Goal: Task Accomplishment & Management: Complete application form

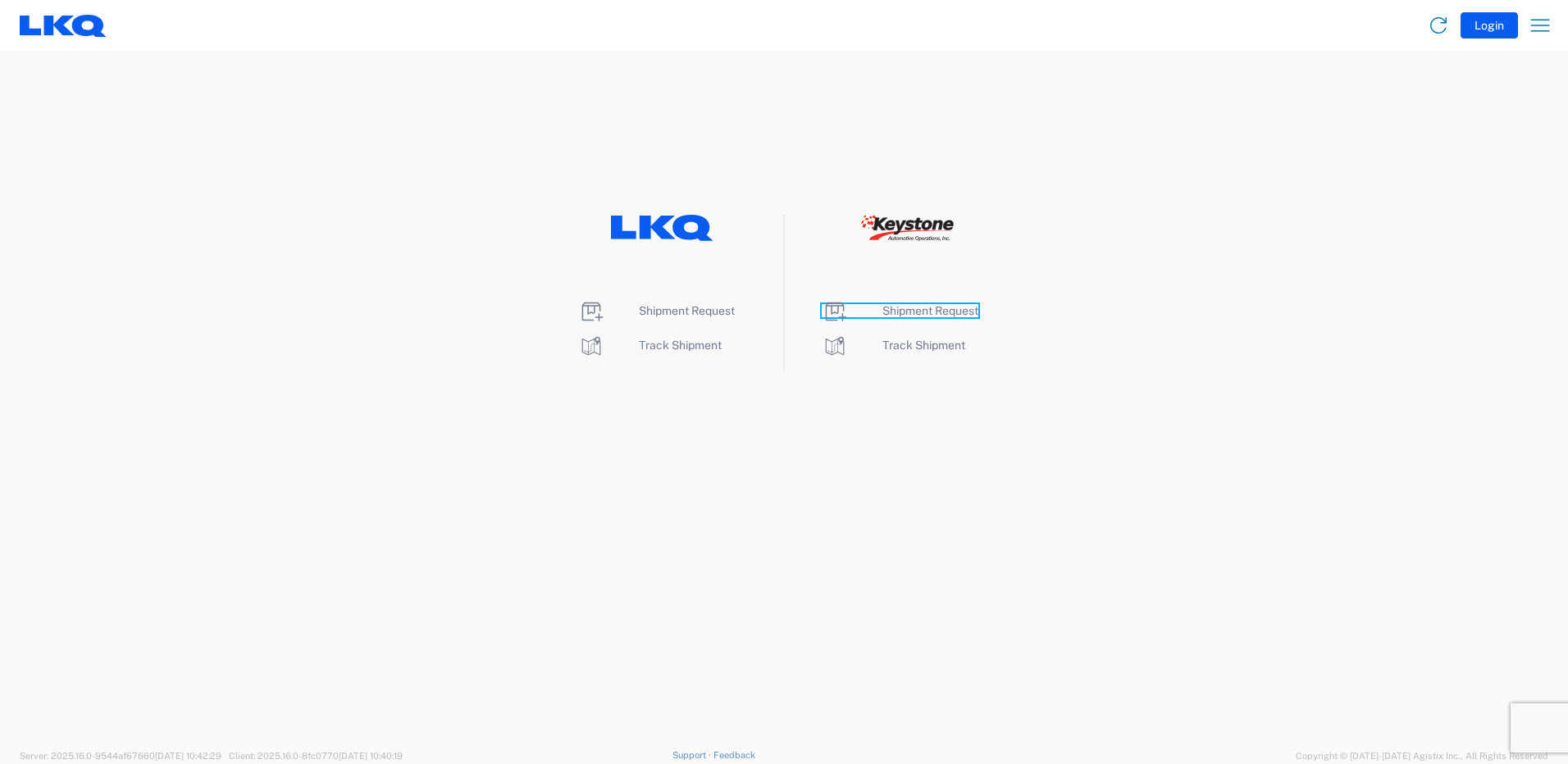
click at [944, 310] on span "Shipment Request" at bounding box center [930, 310] width 96 height 13
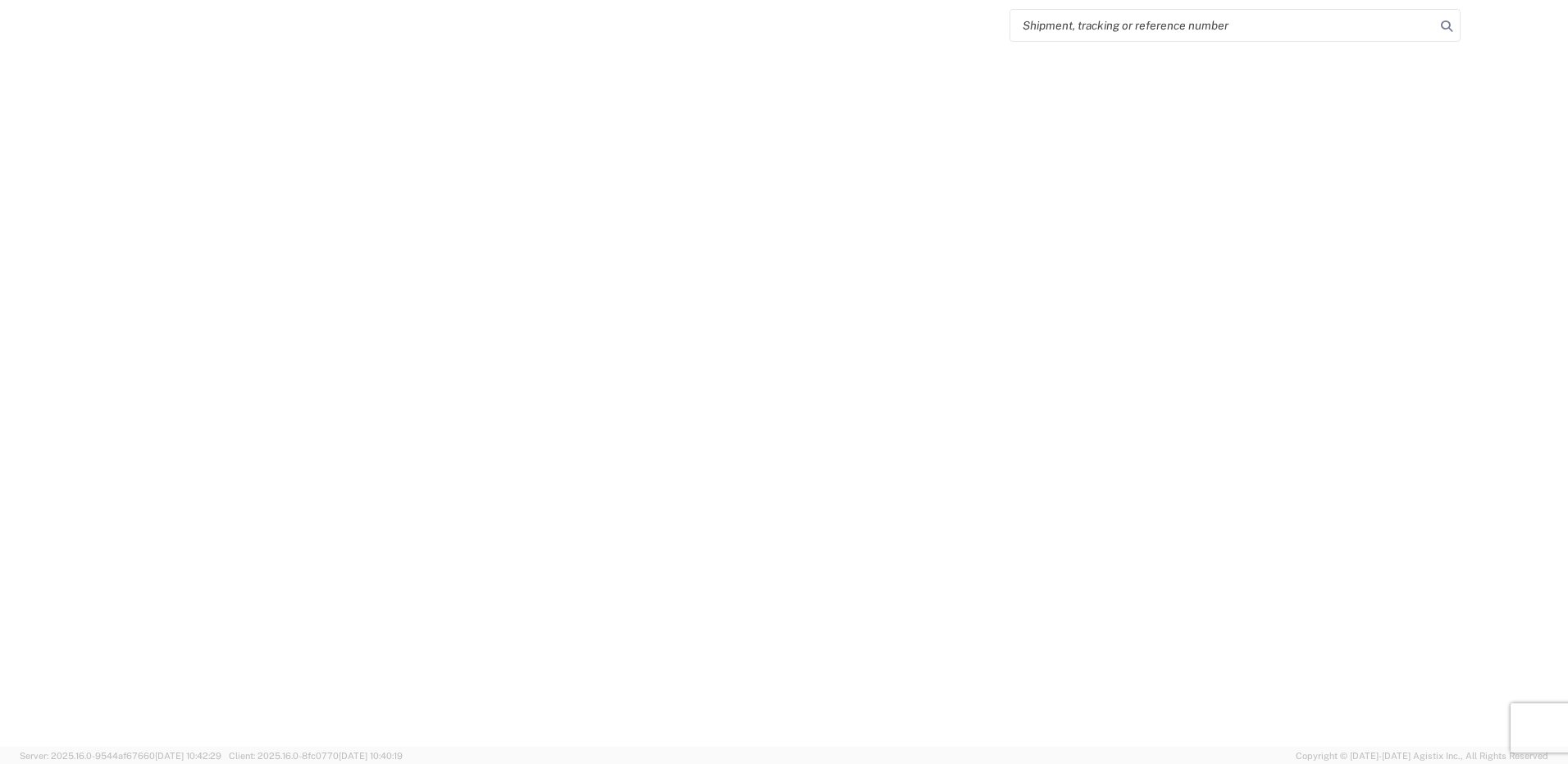
select select "FULL"
select select "LBS"
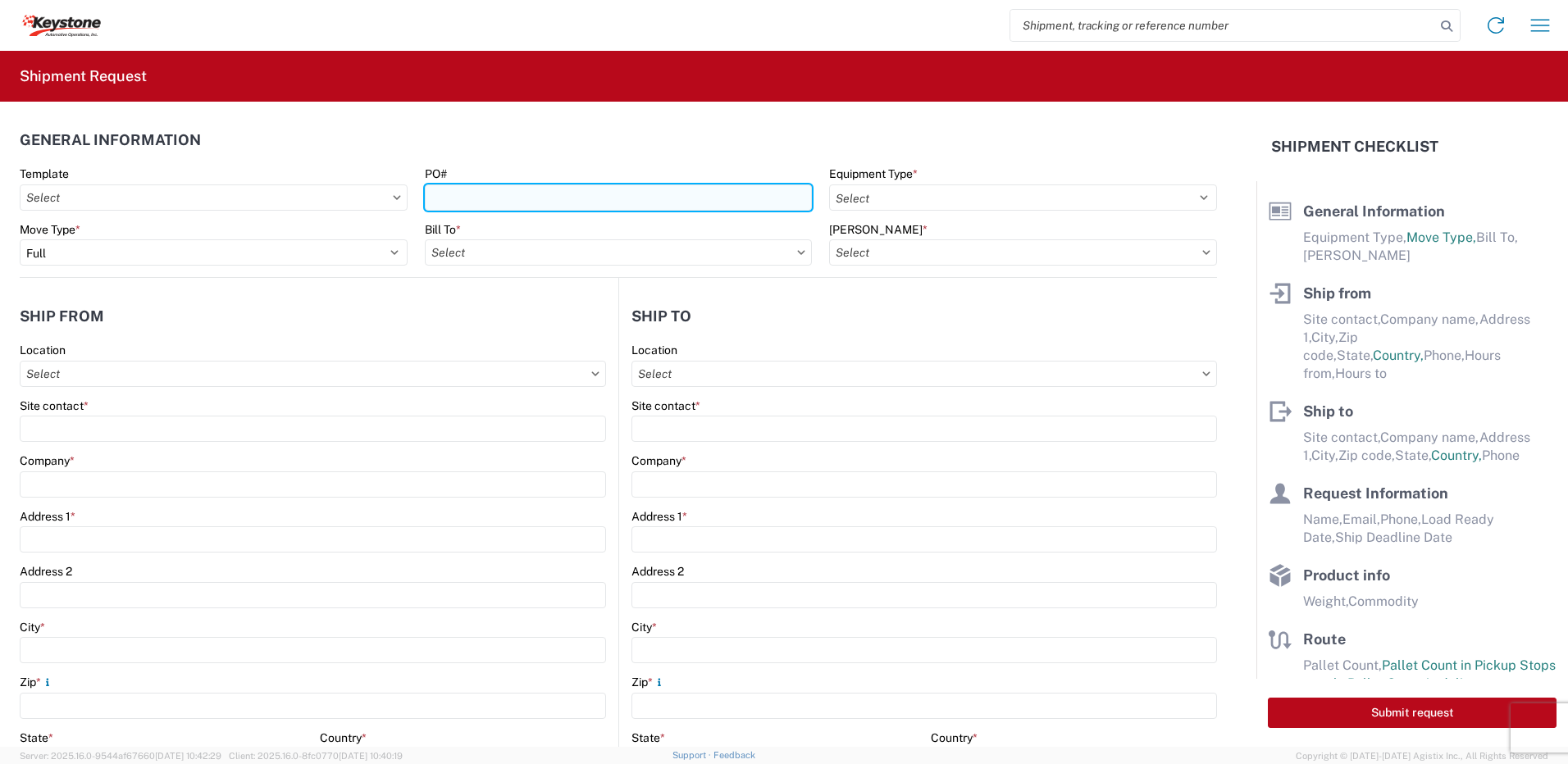
click at [488, 192] on input "PO#" at bounding box center [619, 198] width 388 height 27
type input "Mass [DATE]"
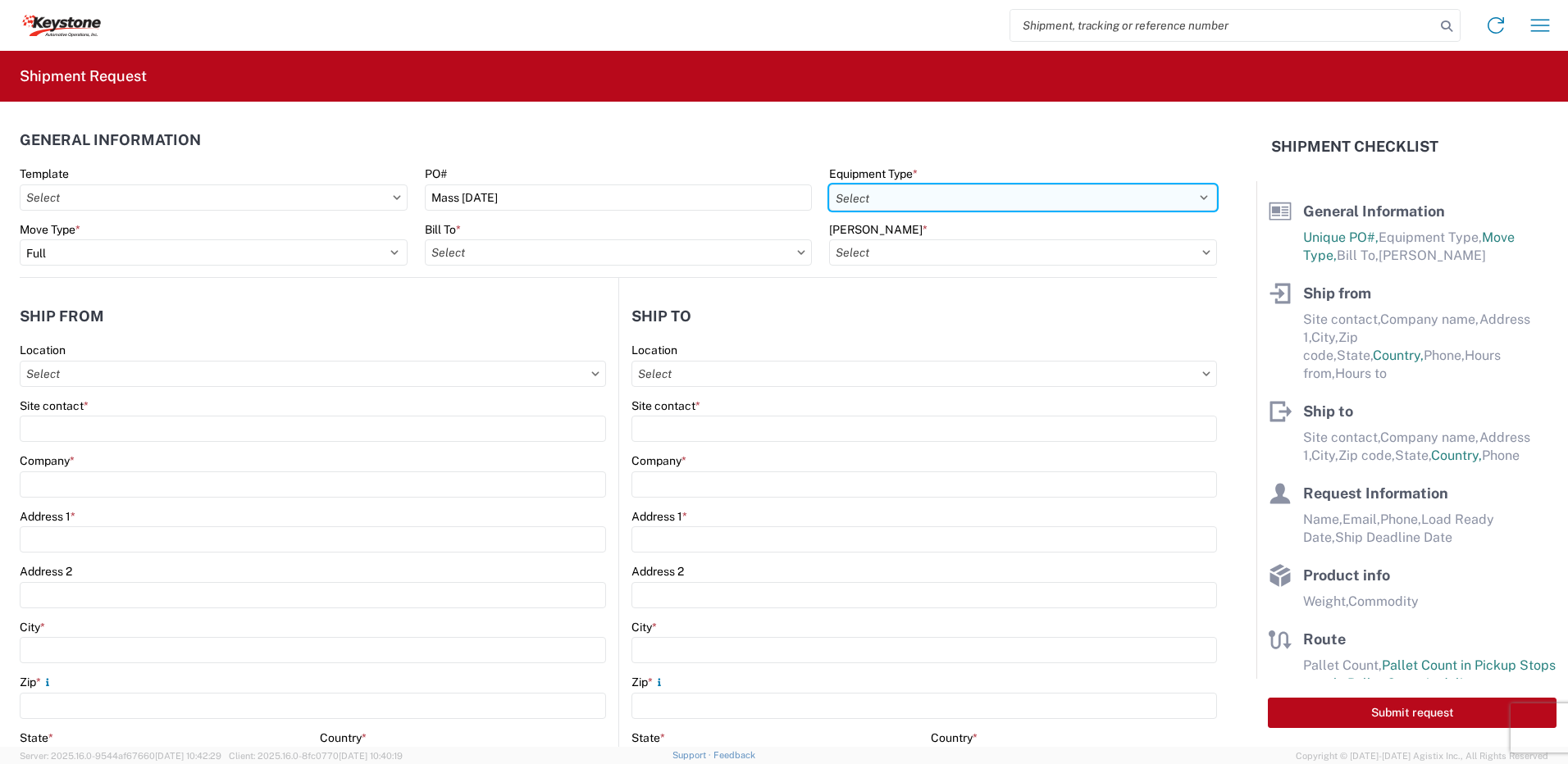
click at [930, 199] on select "Select 53’ Dry Van Flatbed Dropdeck (van) Lowboy (flatbed) Rail" at bounding box center [1023, 198] width 388 height 27
select select "STDV"
click at [829, 185] on select "Select 53’ Dry Van Flatbed Dropdeck (van) Lowboy (flatbed) Rail" at bounding box center [1023, 198] width 388 height 27
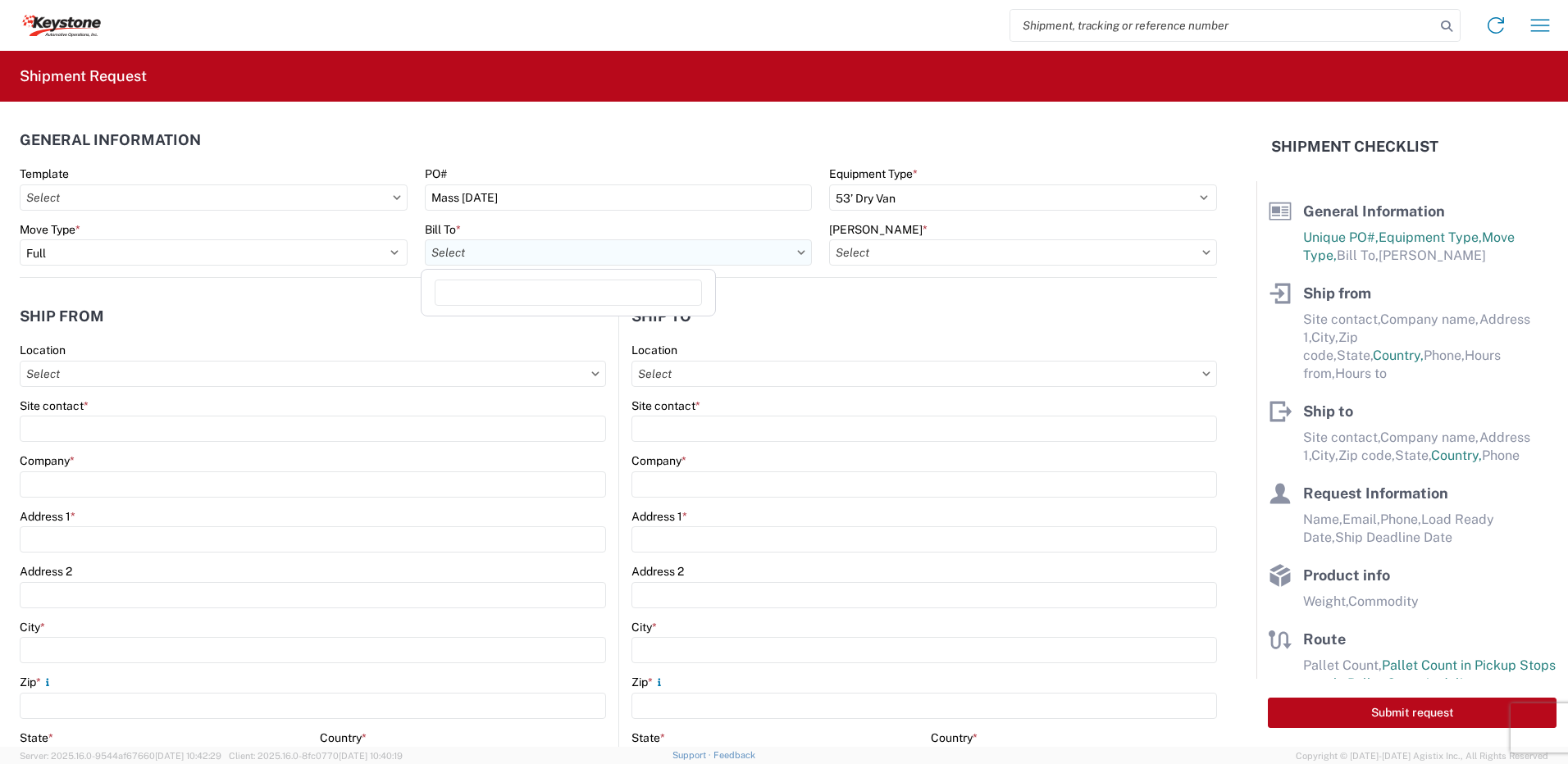
click at [569, 265] on input "Bill To *" at bounding box center [619, 252] width 388 height 27
type input "8432"
click at [547, 325] on div "8432 - KAO Logistics - [GEOGRAPHIC_DATA], [GEOGRAPHIC_DATA], [GEOGRAPHIC_DATA]" at bounding box center [669, 325] width 489 height 27
type input "8432 - KAO Logistics - [GEOGRAPHIC_DATA], [GEOGRAPHIC_DATA], [GEOGRAPHIC_DATA]"
click at [913, 248] on input "[PERSON_NAME] *" at bounding box center [1023, 252] width 388 height 27
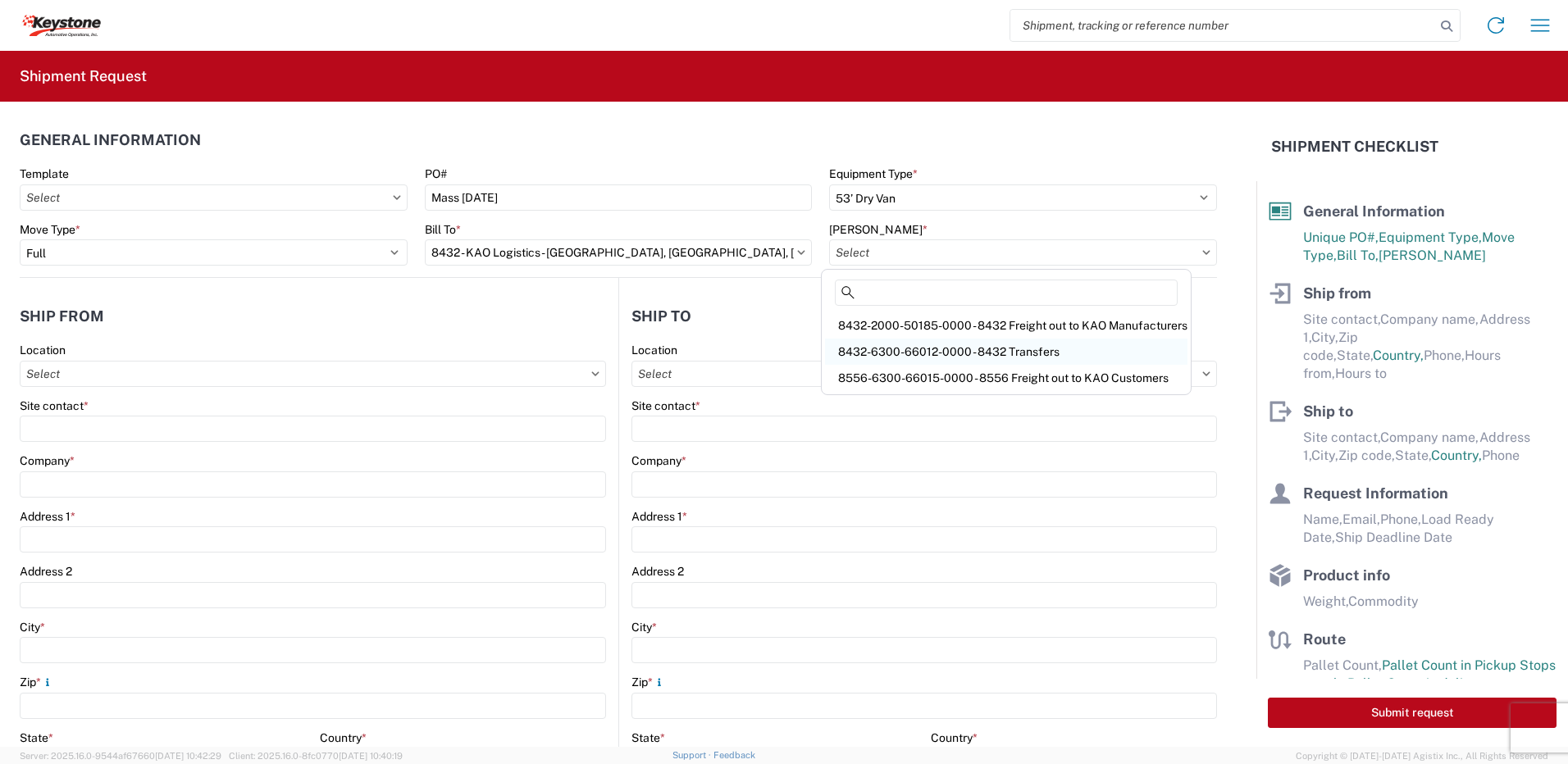
click at [949, 346] on div "8432-6300-66012-0000 - 8432 Transfers" at bounding box center [1006, 352] width 363 height 27
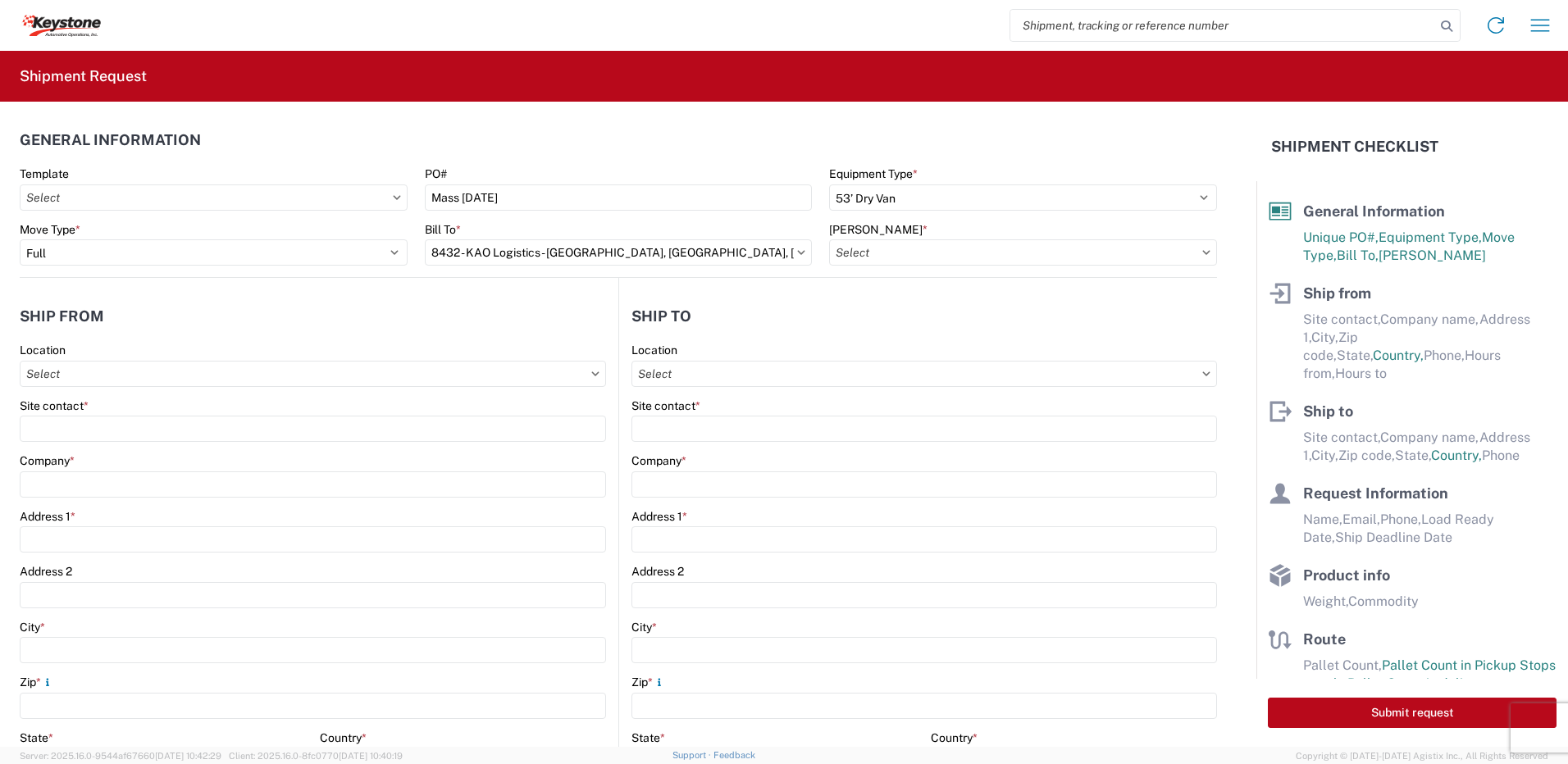
type input "8432-6300-66012-0000 - 8432 Transfers, 8432-6300-66012-0000 - 8432 Transfers"
click at [127, 372] on input "Location" at bounding box center [312, 374] width 586 height 27
type input "8401"
click at [103, 451] on div "8401 - [GEOGRAPHIC_DATA] - KAO Warehouse" at bounding box center [167, 447] width 287 height 27
type input "8401 - [GEOGRAPHIC_DATA] - KAO Warehouse"
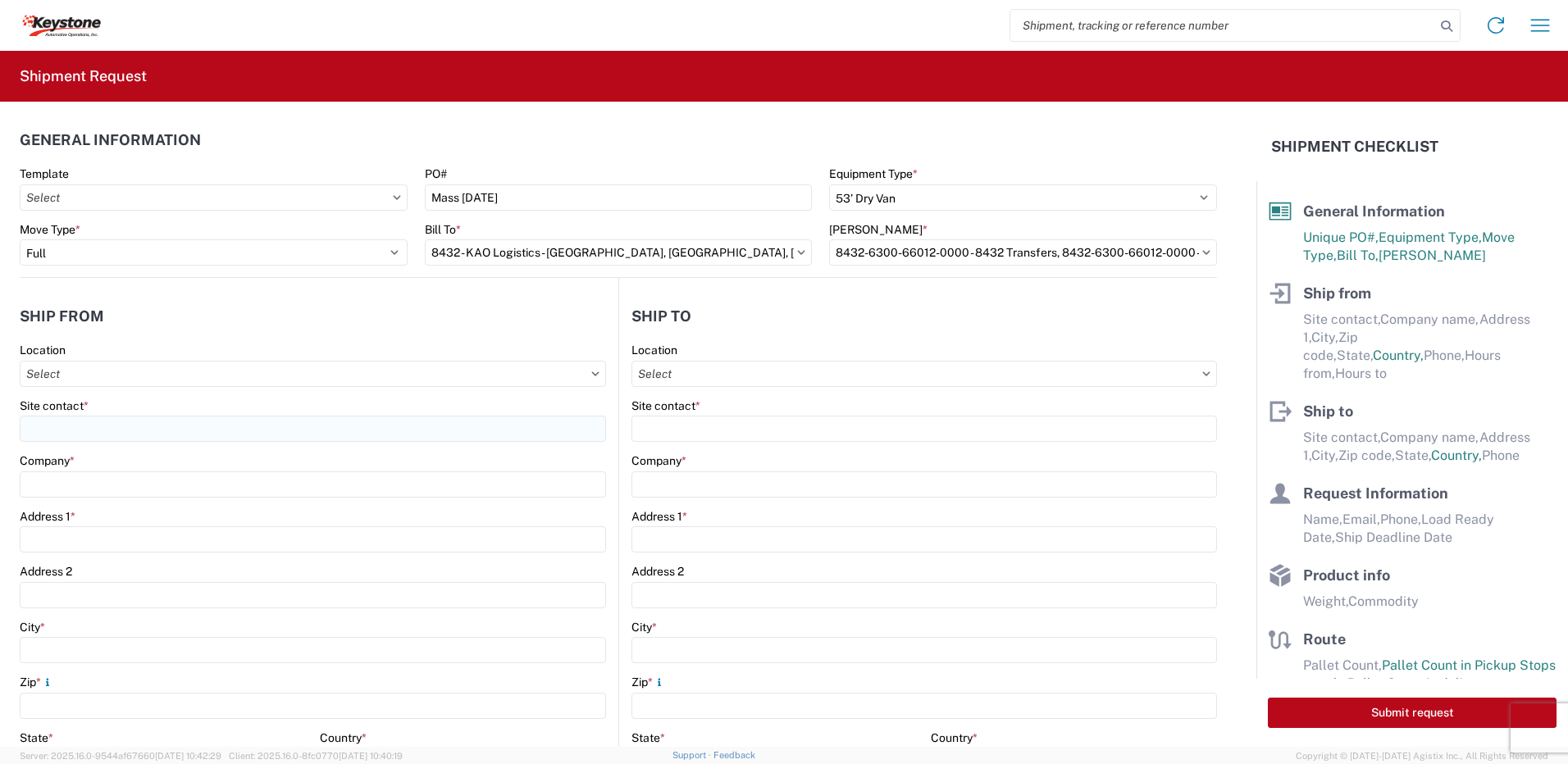
type input "KAO"
type input "[STREET_ADDRESS][PERSON_NAME]"
type input "[GEOGRAPHIC_DATA]"
type input "18643"
select select "PA"
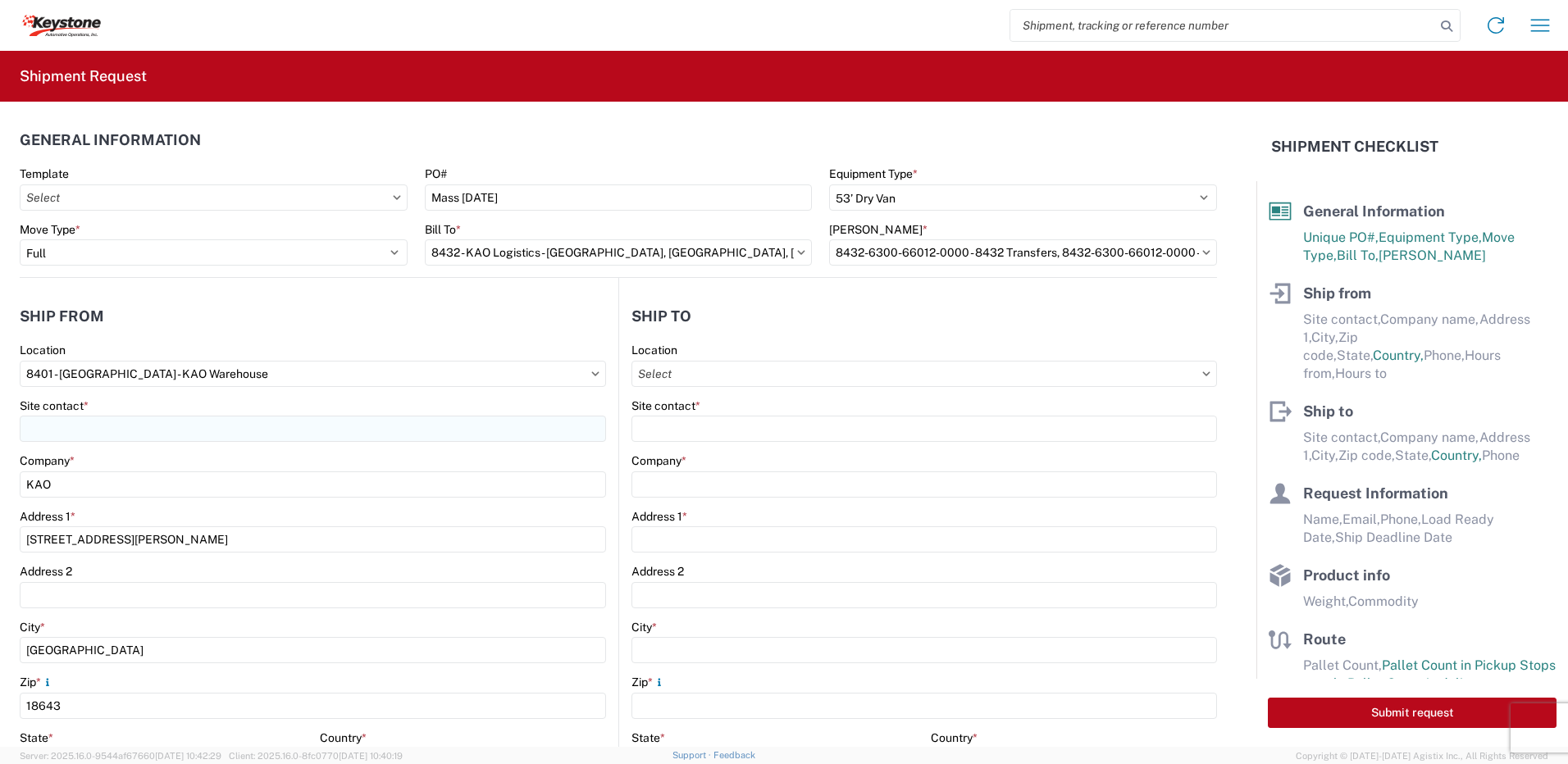
select select "US"
type input "07:00"
type input "17:00"
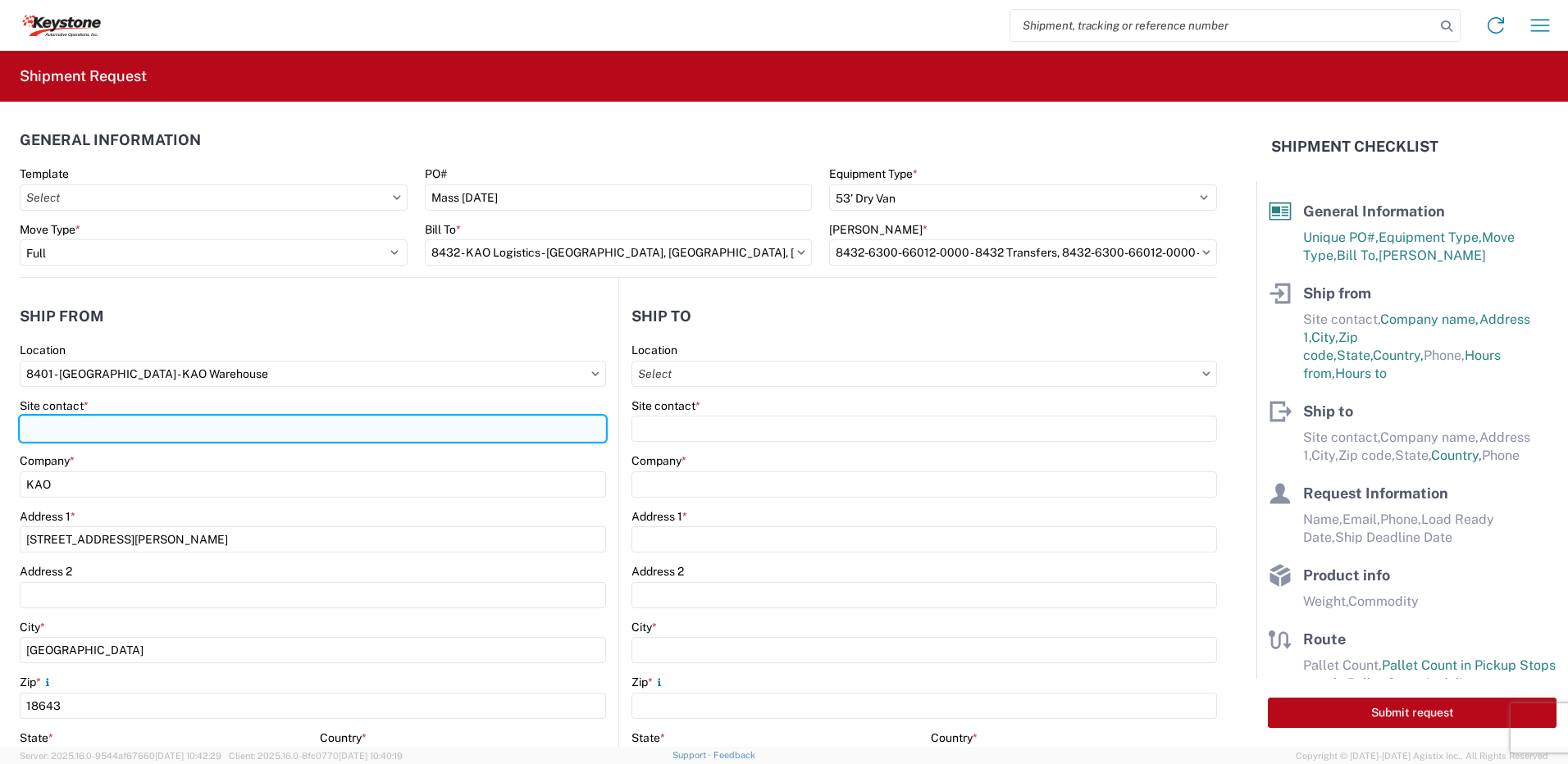
click at [108, 435] on input "Site contact *" at bounding box center [312, 429] width 586 height 27
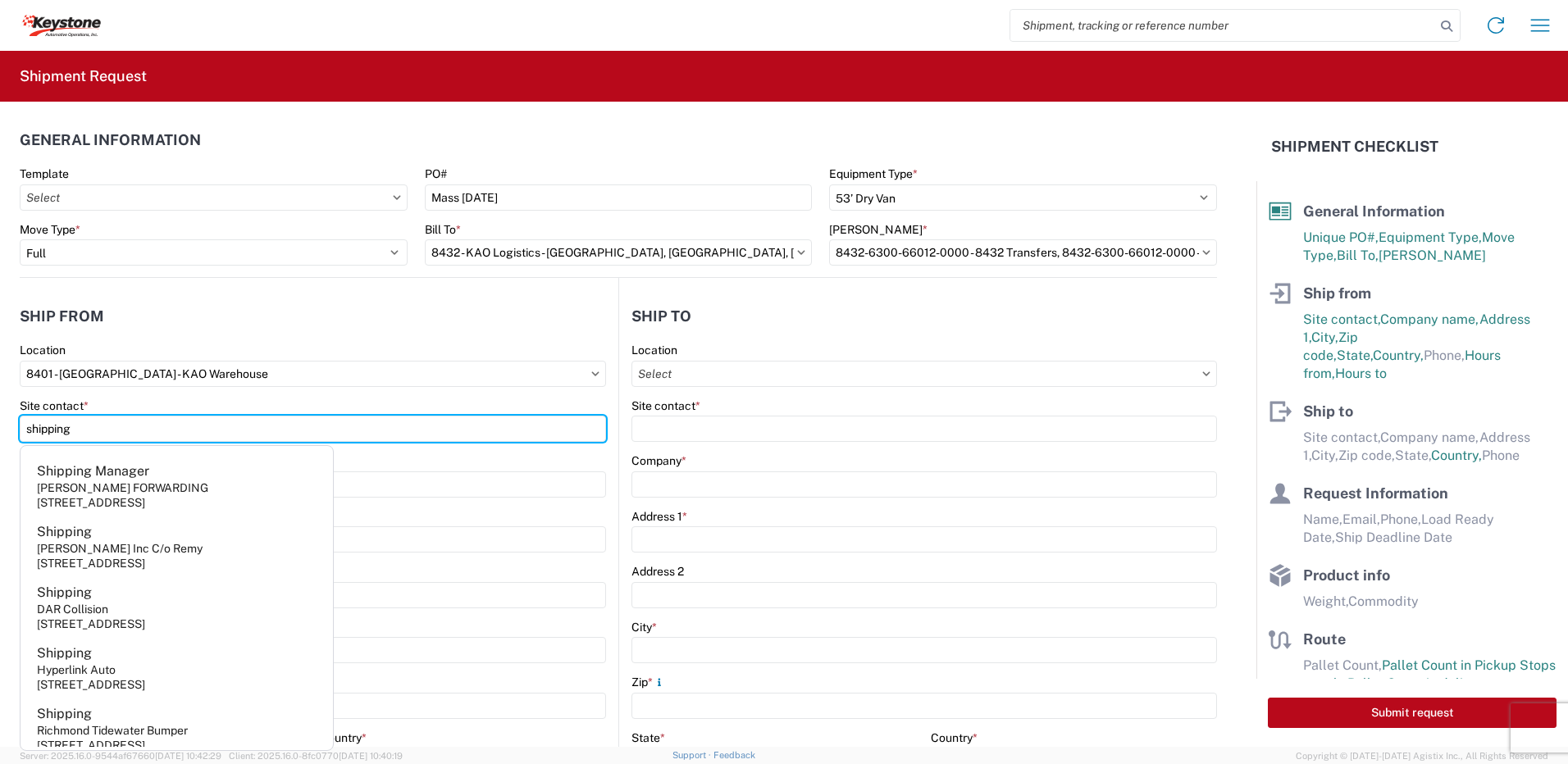
type input "shipping"
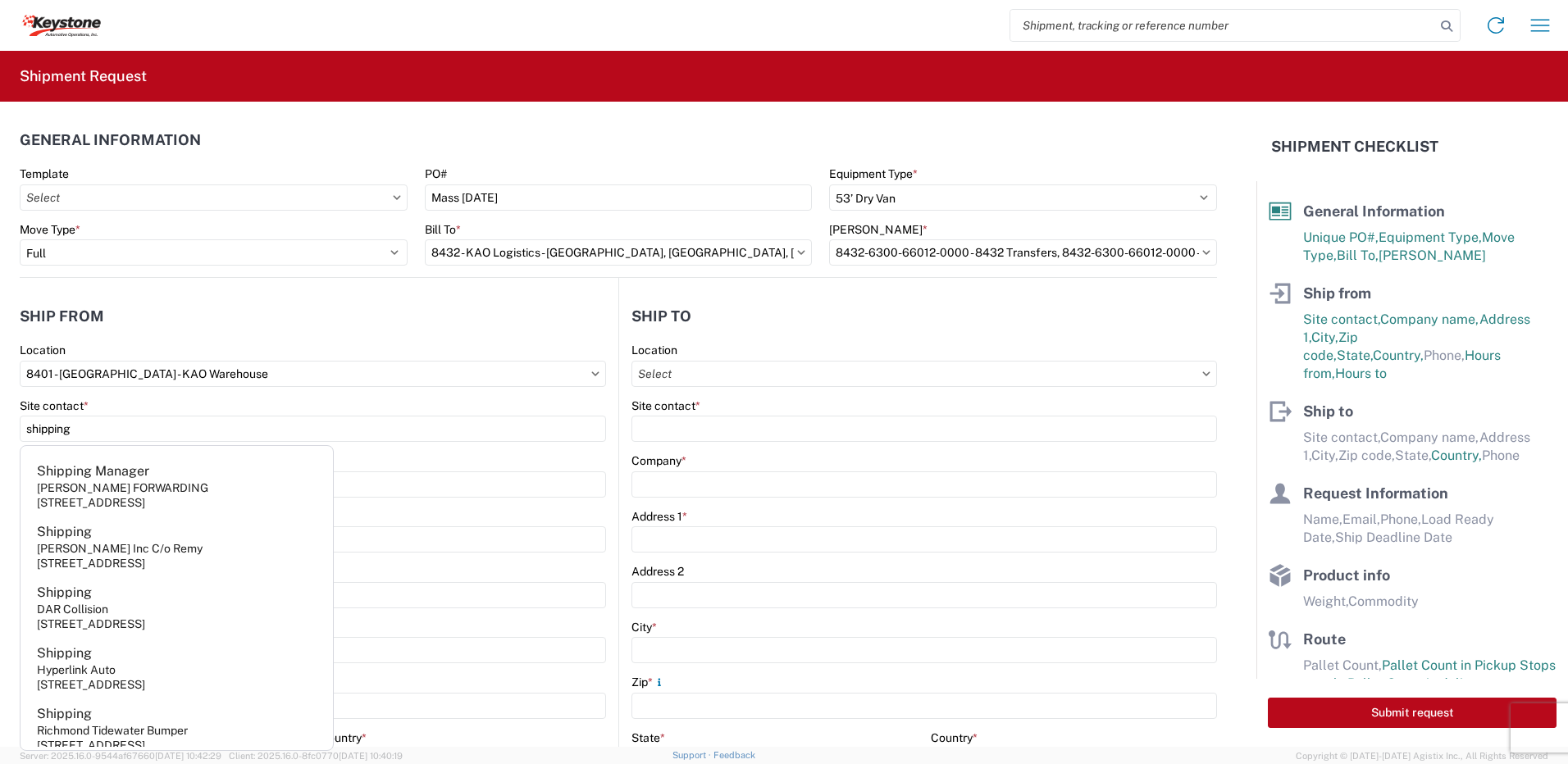
click at [173, 323] on header "Ship from" at bounding box center [319, 315] width 599 height 37
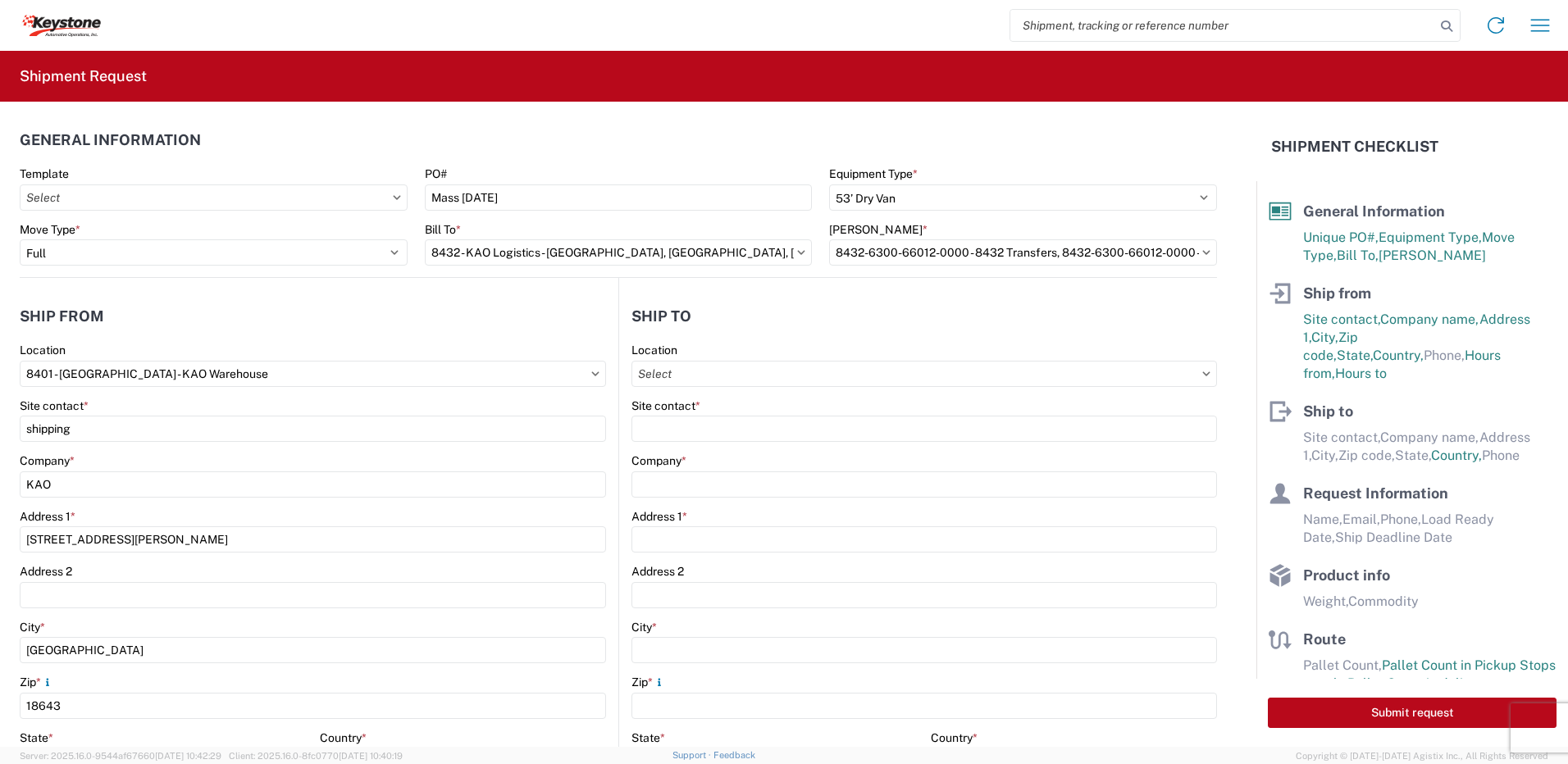
click at [173, 323] on header "Ship from" at bounding box center [319, 315] width 599 height 37
click at [699, 361] on input "Location" at bounding box center [924, 374] width 585 height 27
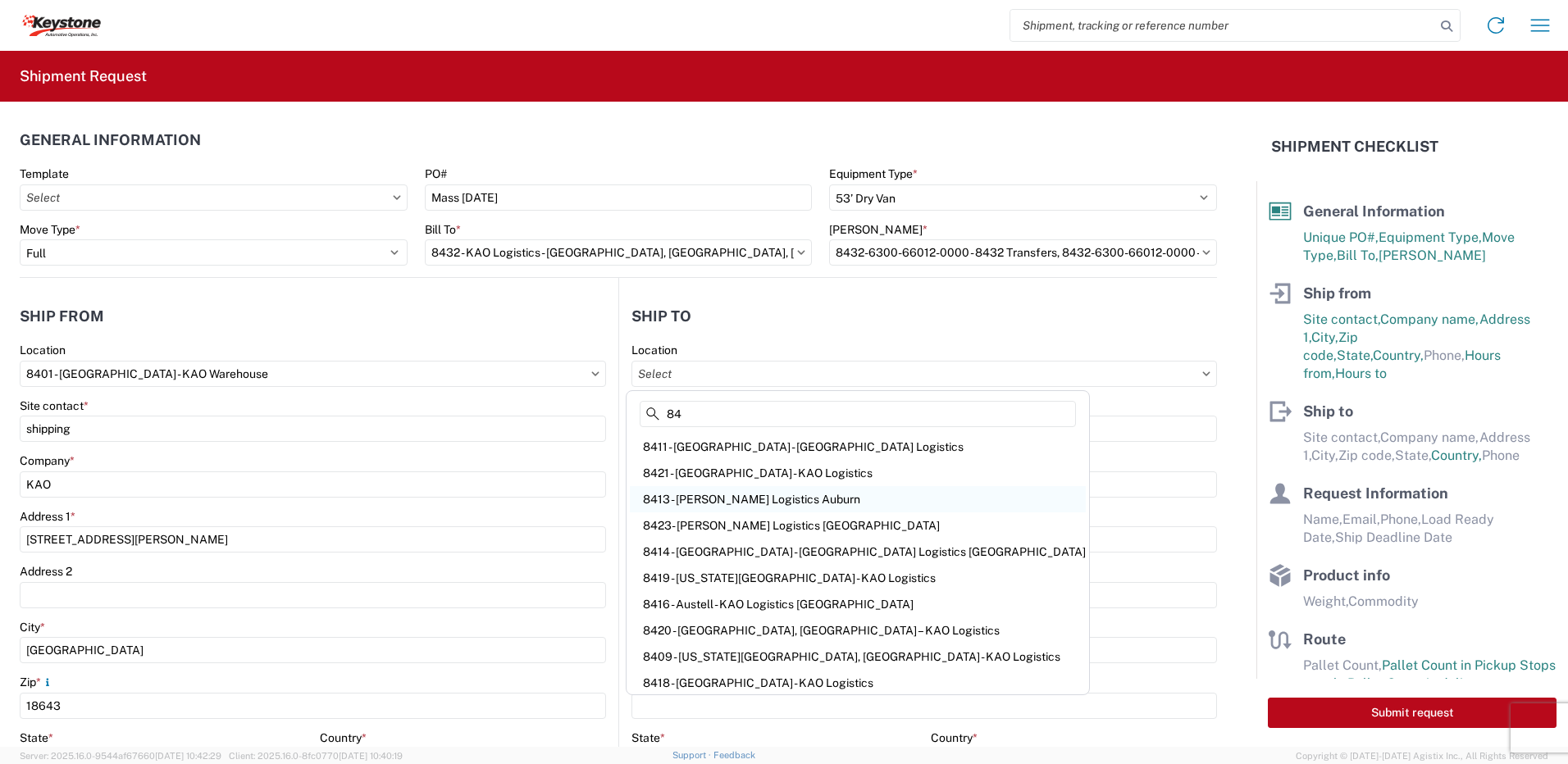
type input "84"
click at [712, 492] on div "8413 - [PERSON_NAME] Logistics Auburn" at bounding box center [857, 499] width 456 height 27
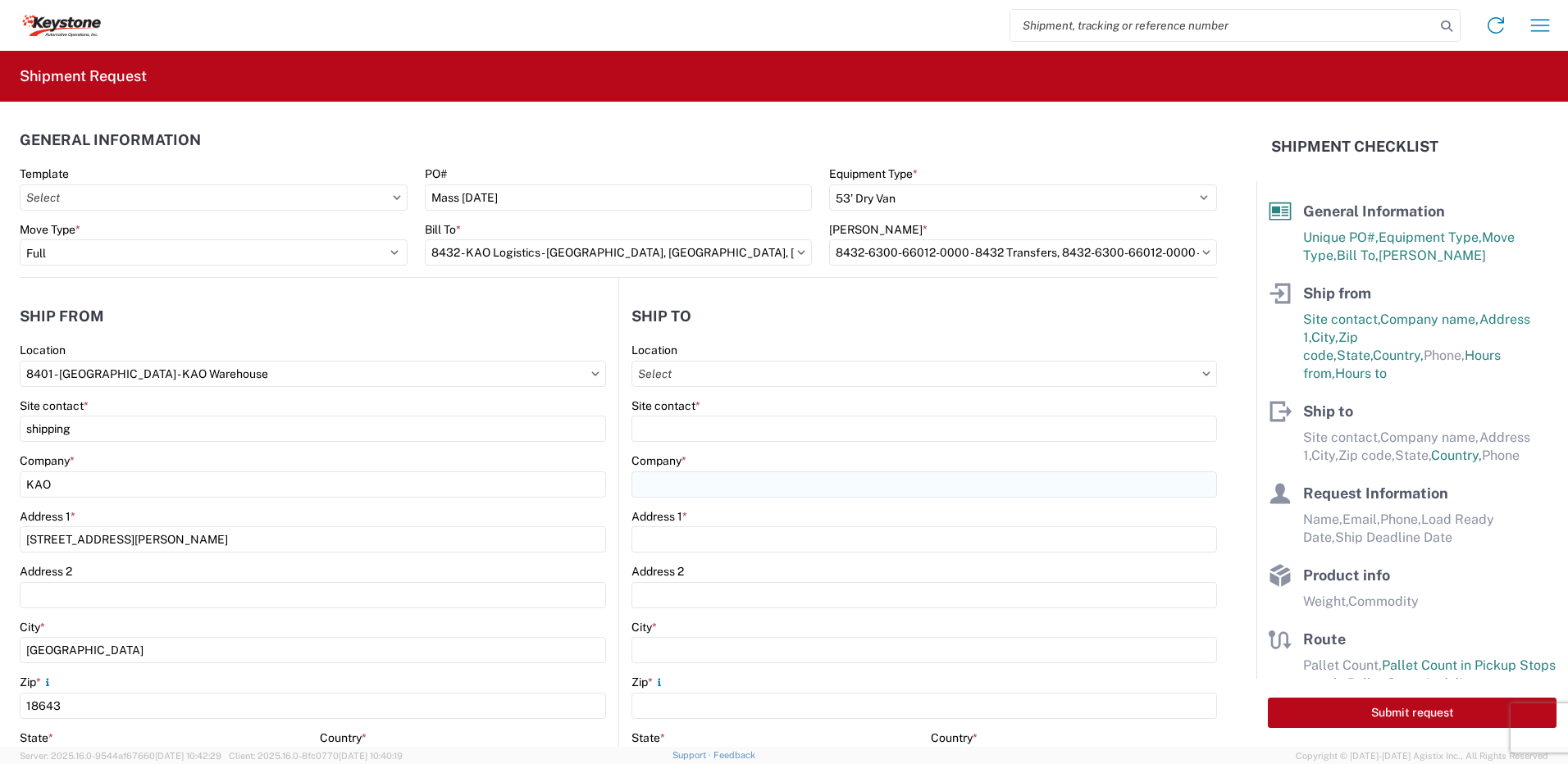
type input "8413 - [PERSON_NAME] Logistics Auburn"
type input "KAO"
type input "[STREET_ADDRESS]"
type input "Sterling"
type input "01564"
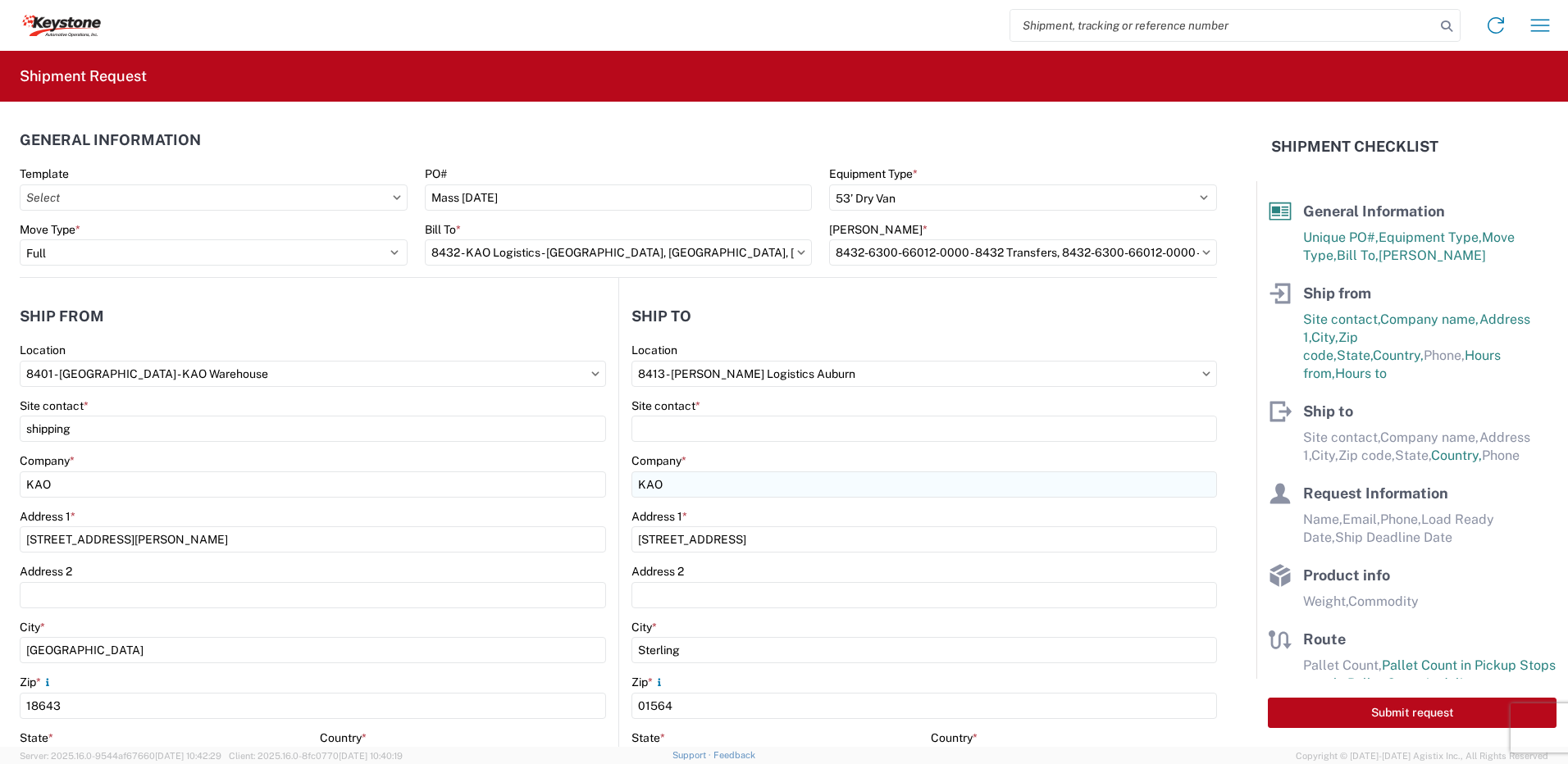
select select "US"
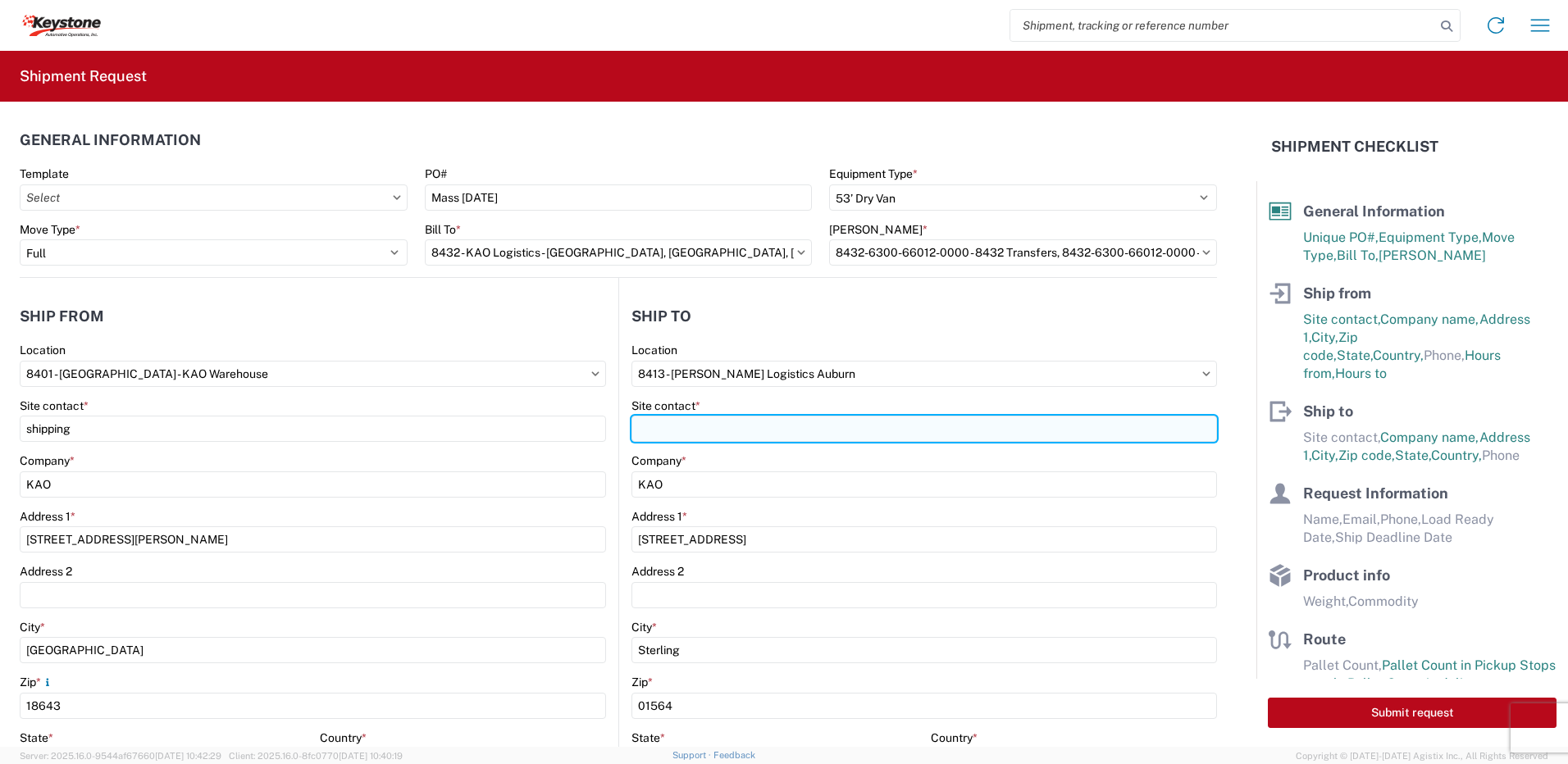
click at [685, 421] on input "Site contact *" at bounding box center [924, 429] width 585 height 27
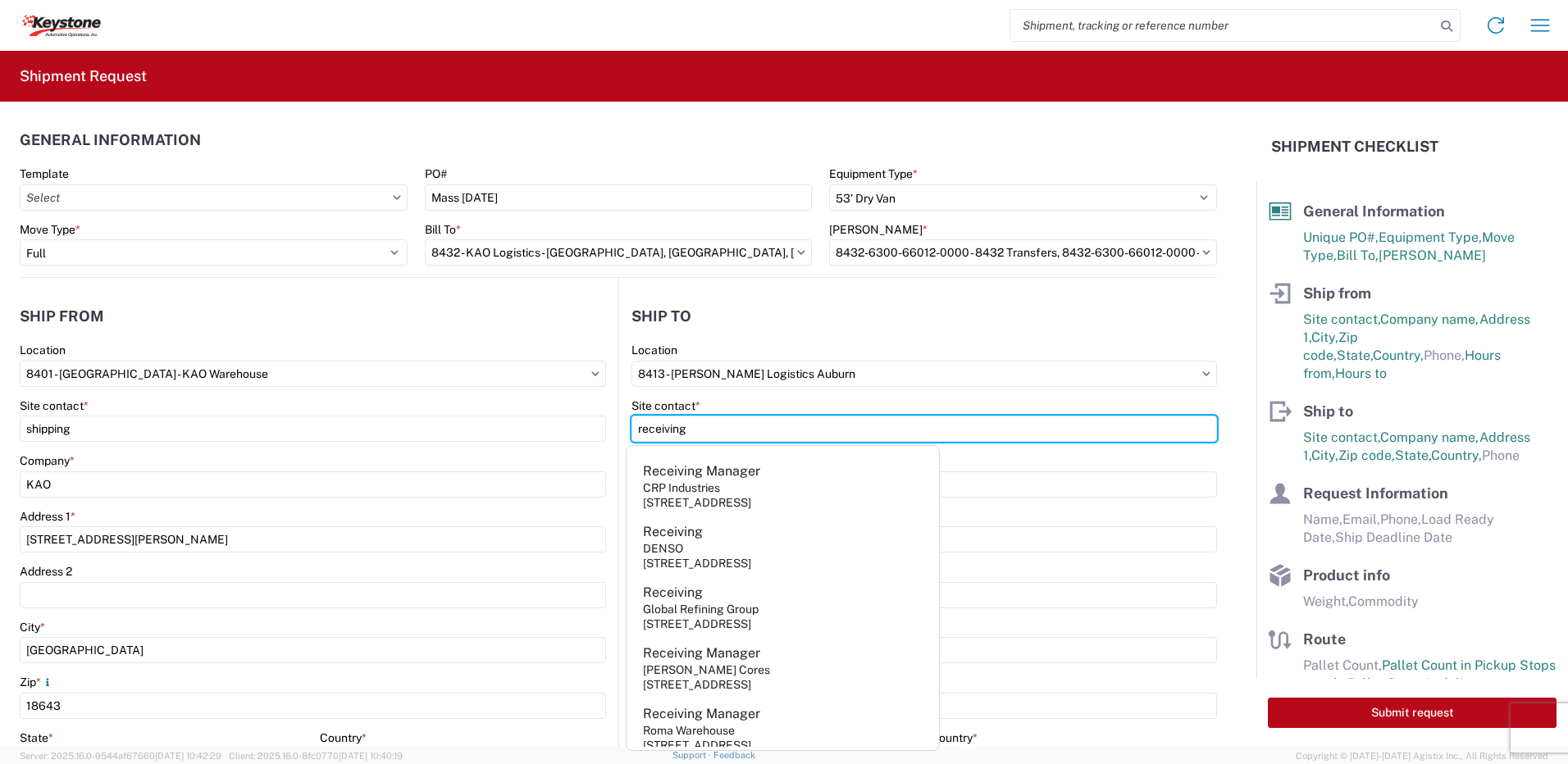
type input "receiving"
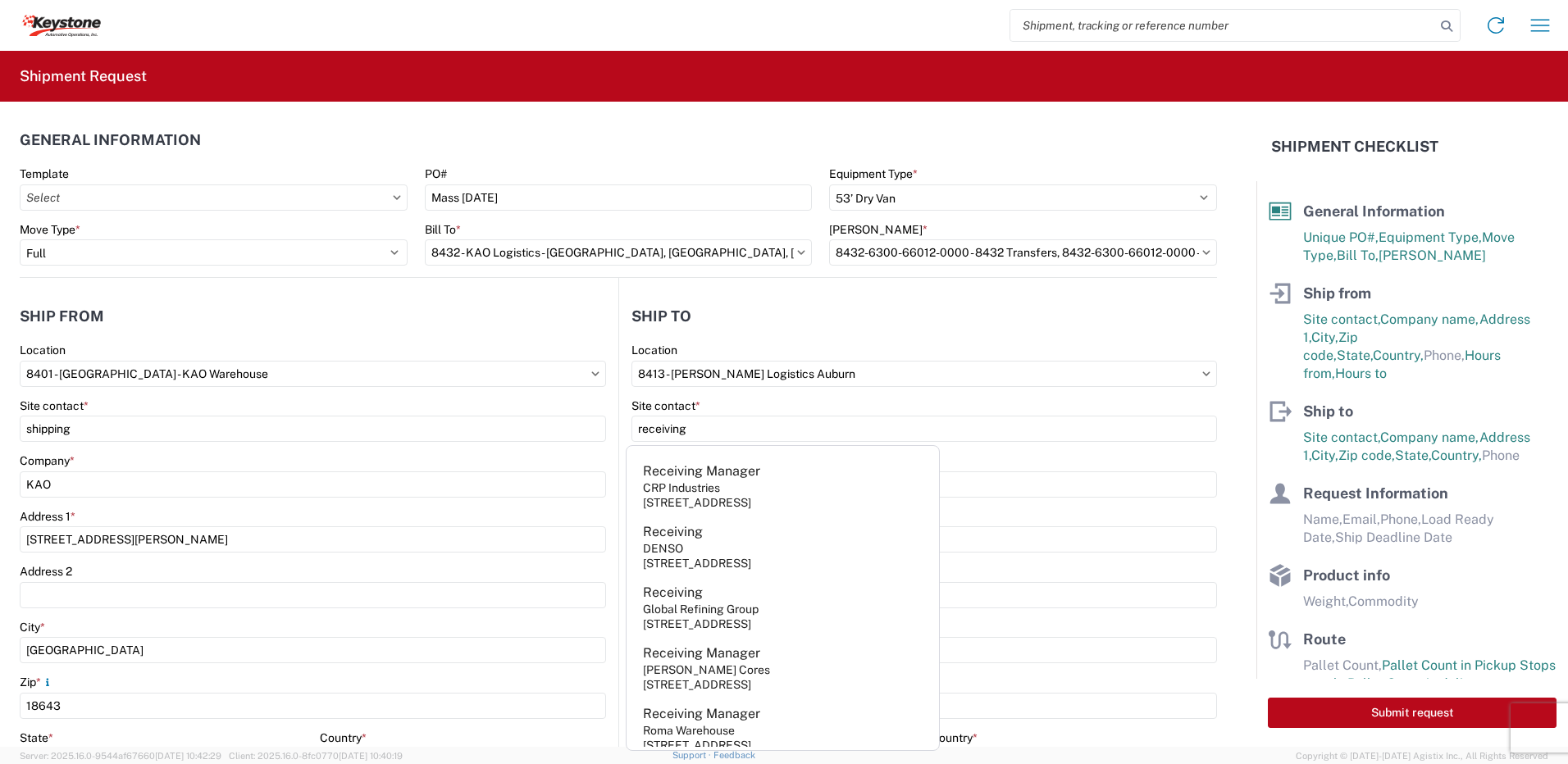
click at [757, 299] on header "Ship to" at bounding box center [917, 315] width 598 height 37
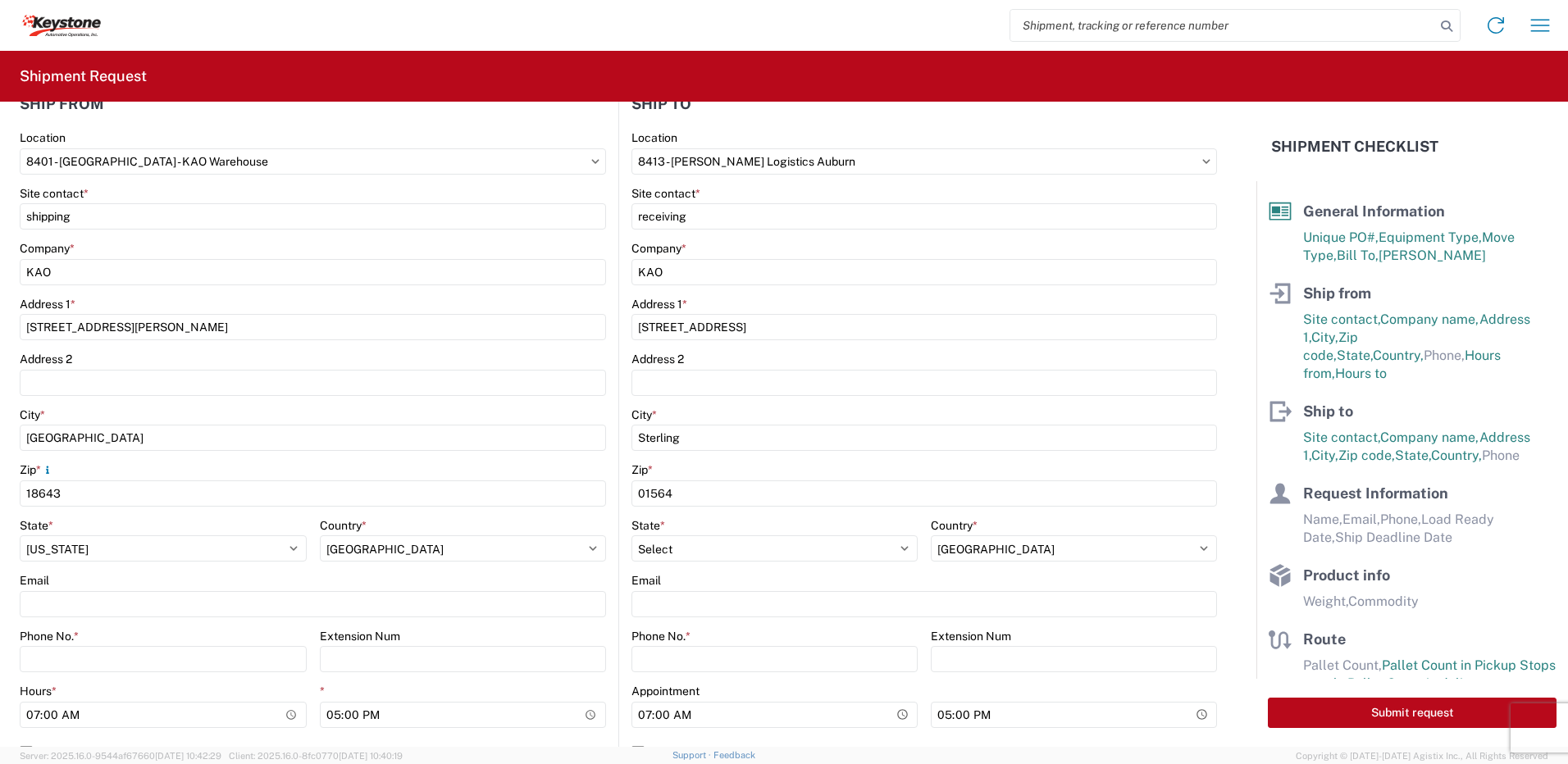
scroll to position [246, 0]
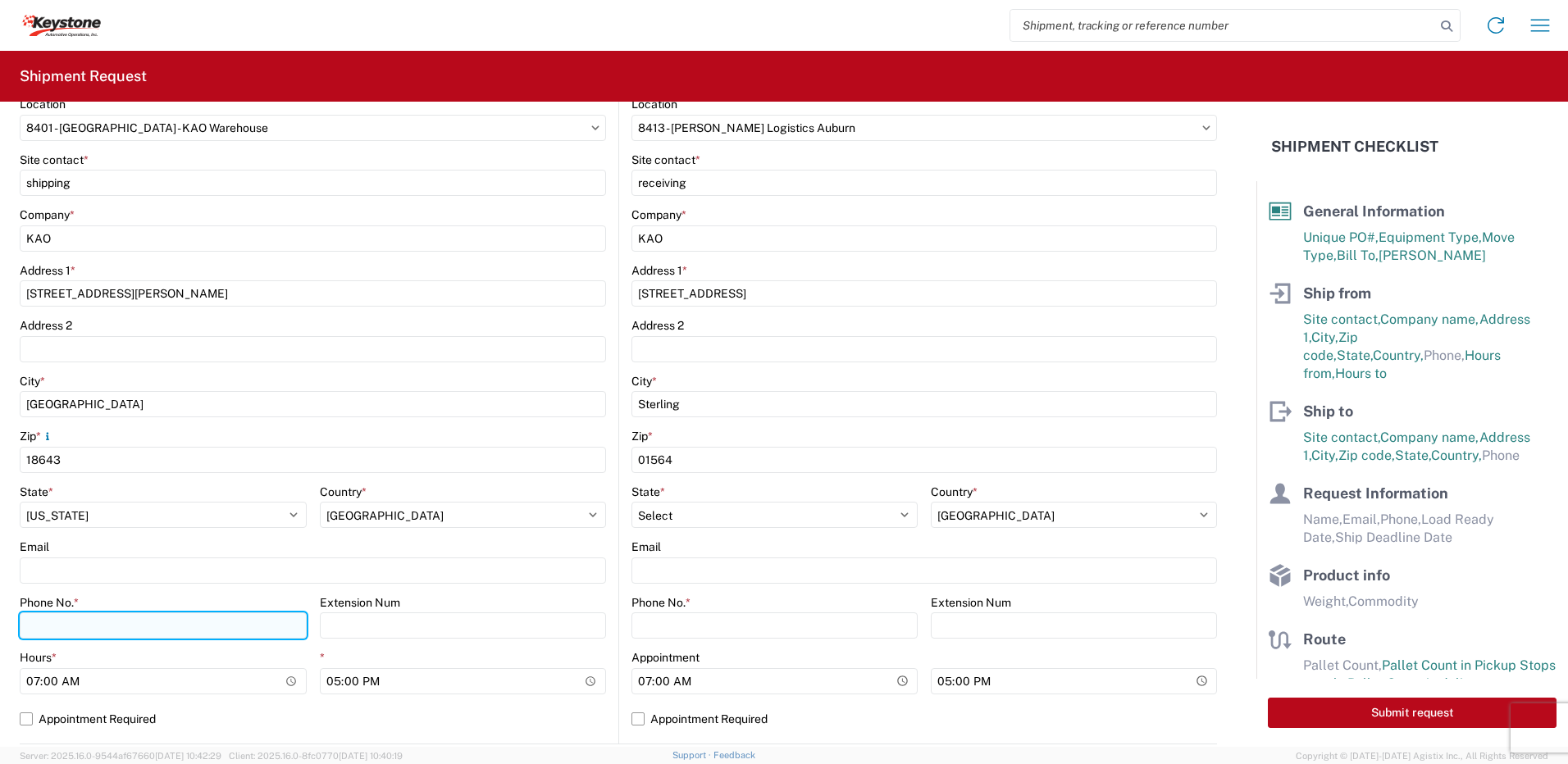
click at [102, 627] on input "Phone No. *" at bounding box center [163, 626] width 287 height 27
type input "5706554514"
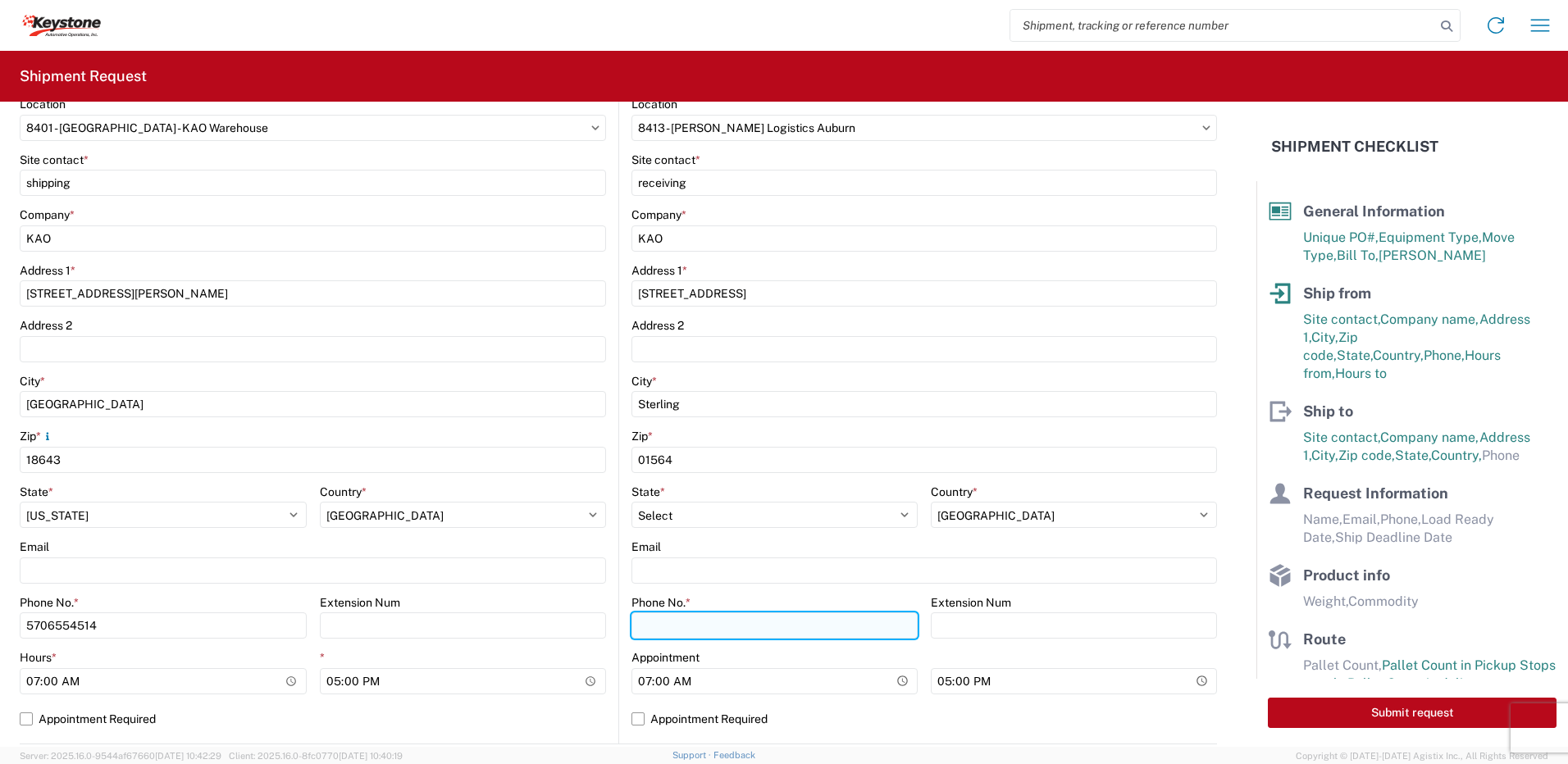
click at [682, 624] on input "Phone No. *" at bounding box center [775, 626] width 287 height 27
type input "5706554514"
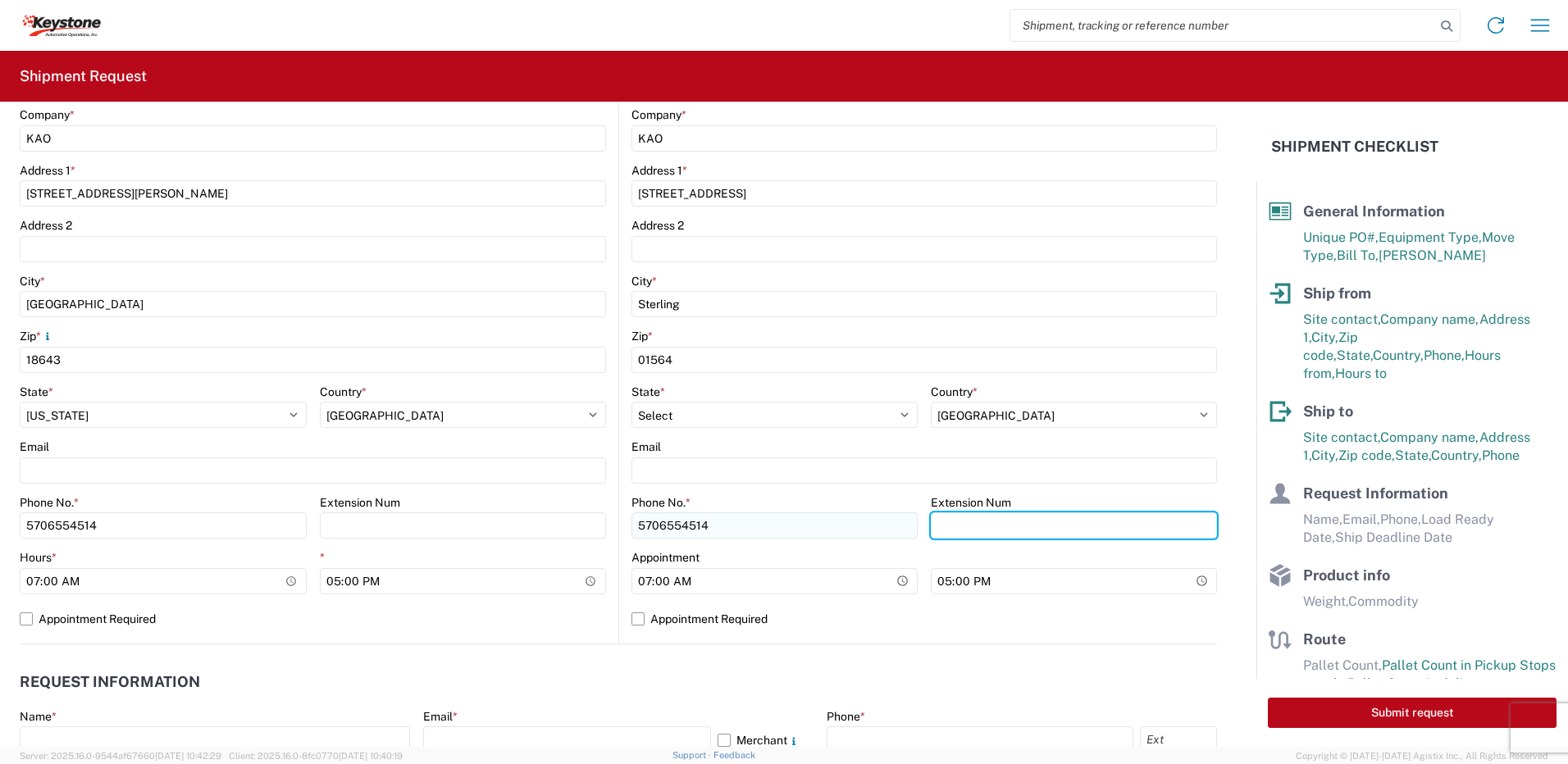
scroll to position [574, 0]
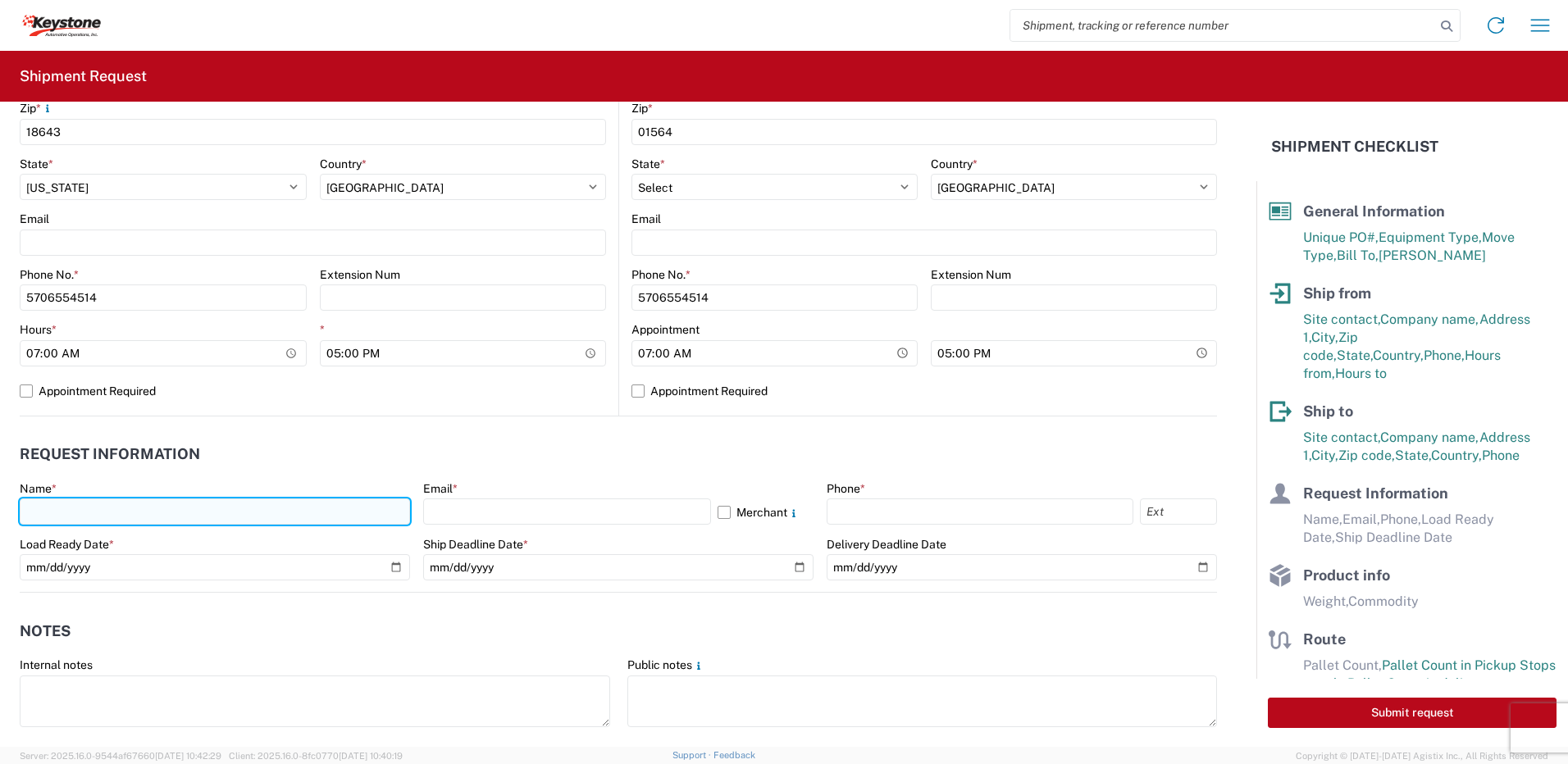
click at [134, 501] on input "text" at bounding box center [215, 511] width 391 height 27
type input "[PERSON_NAME]"
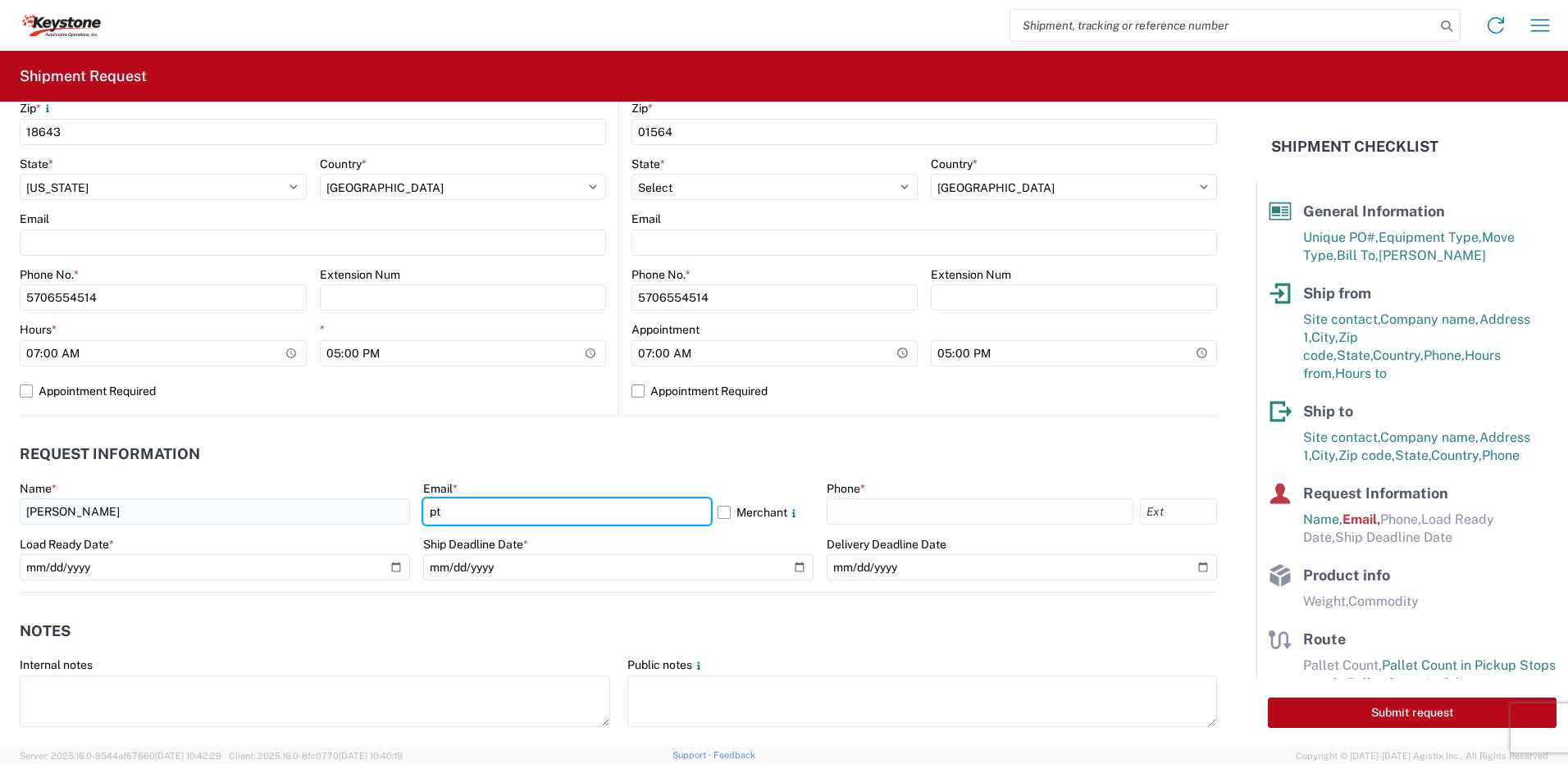
type input "[EMAIL_ADDRESS][DOMAIN_NAME]"
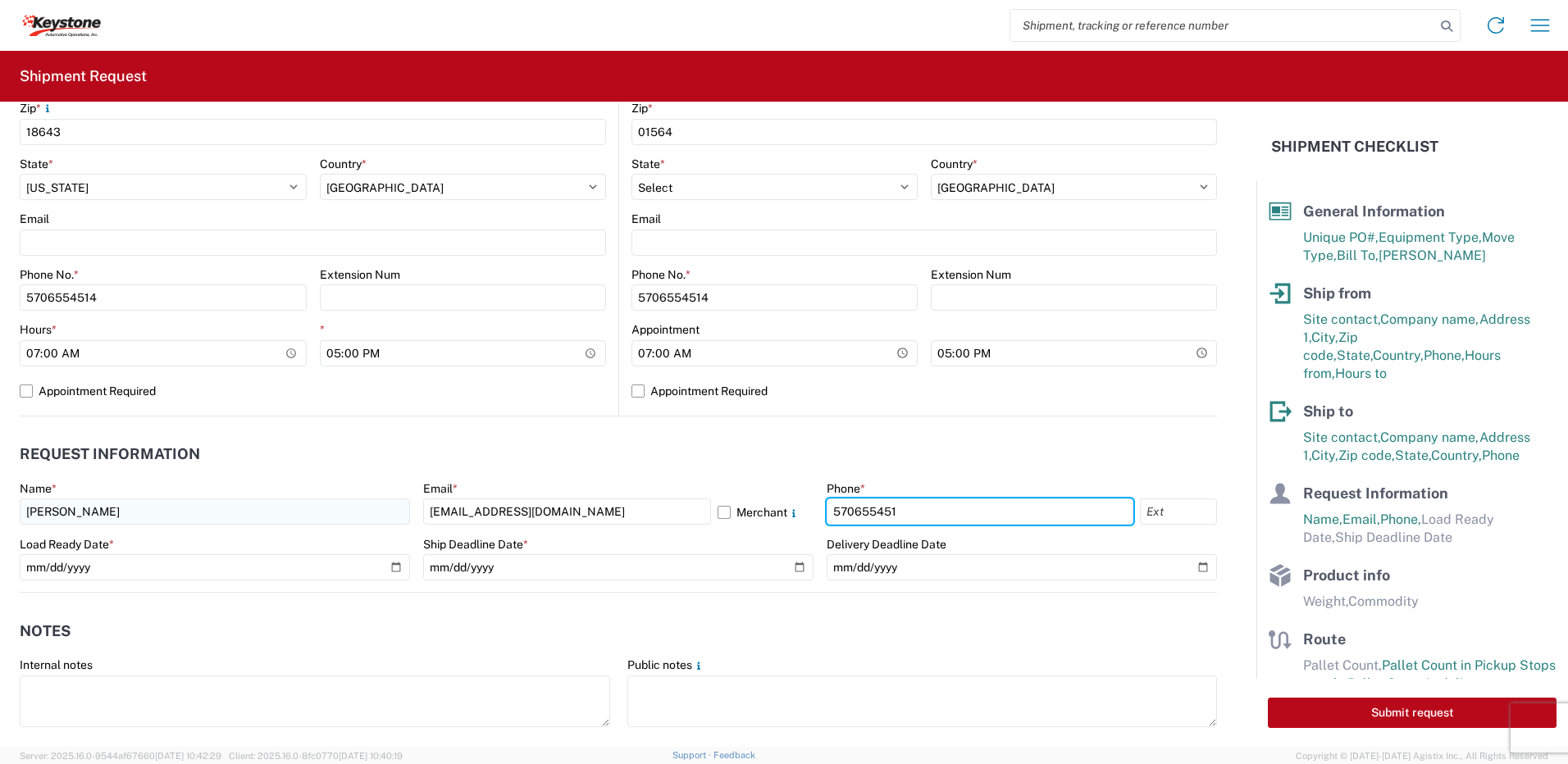
type input "5706554514"
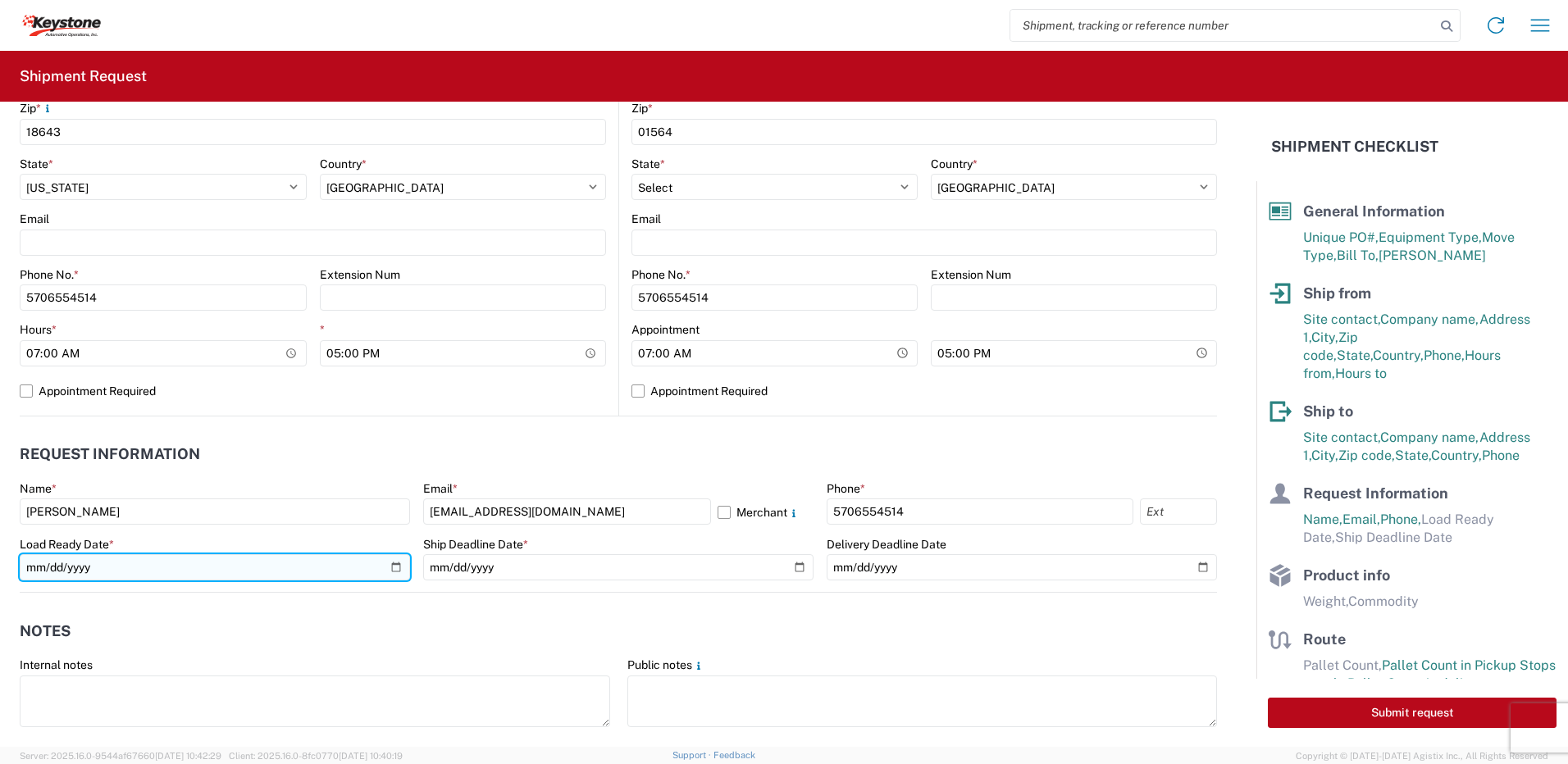
click at [390, 567] on input "date" at bounding box center [215, 567] width 391 height 27
type input "[DATE]"
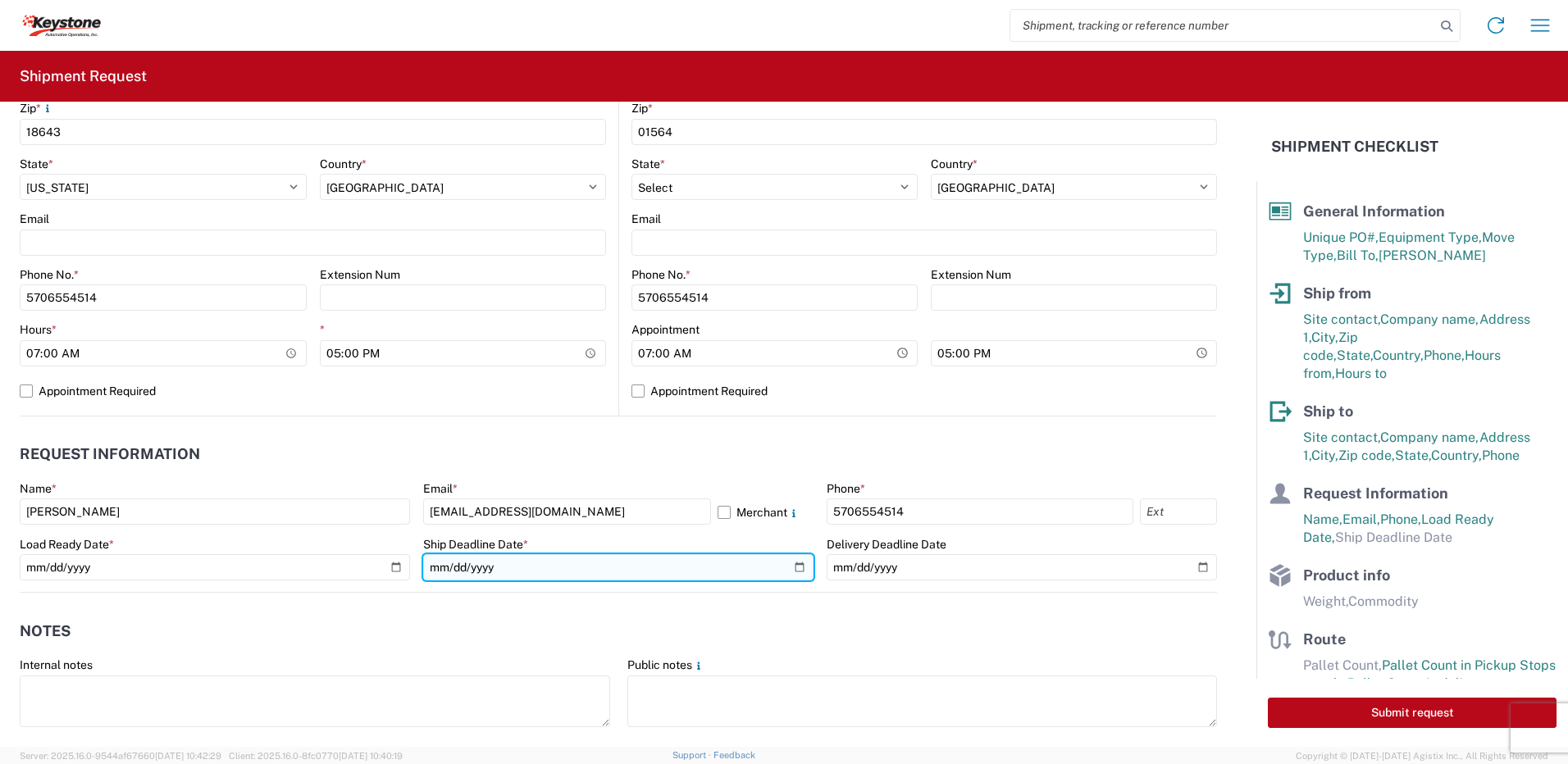
click at [787, 569] on input "date" at bounding box center [618, 567] width 391 height 27
type input "[DATE]"
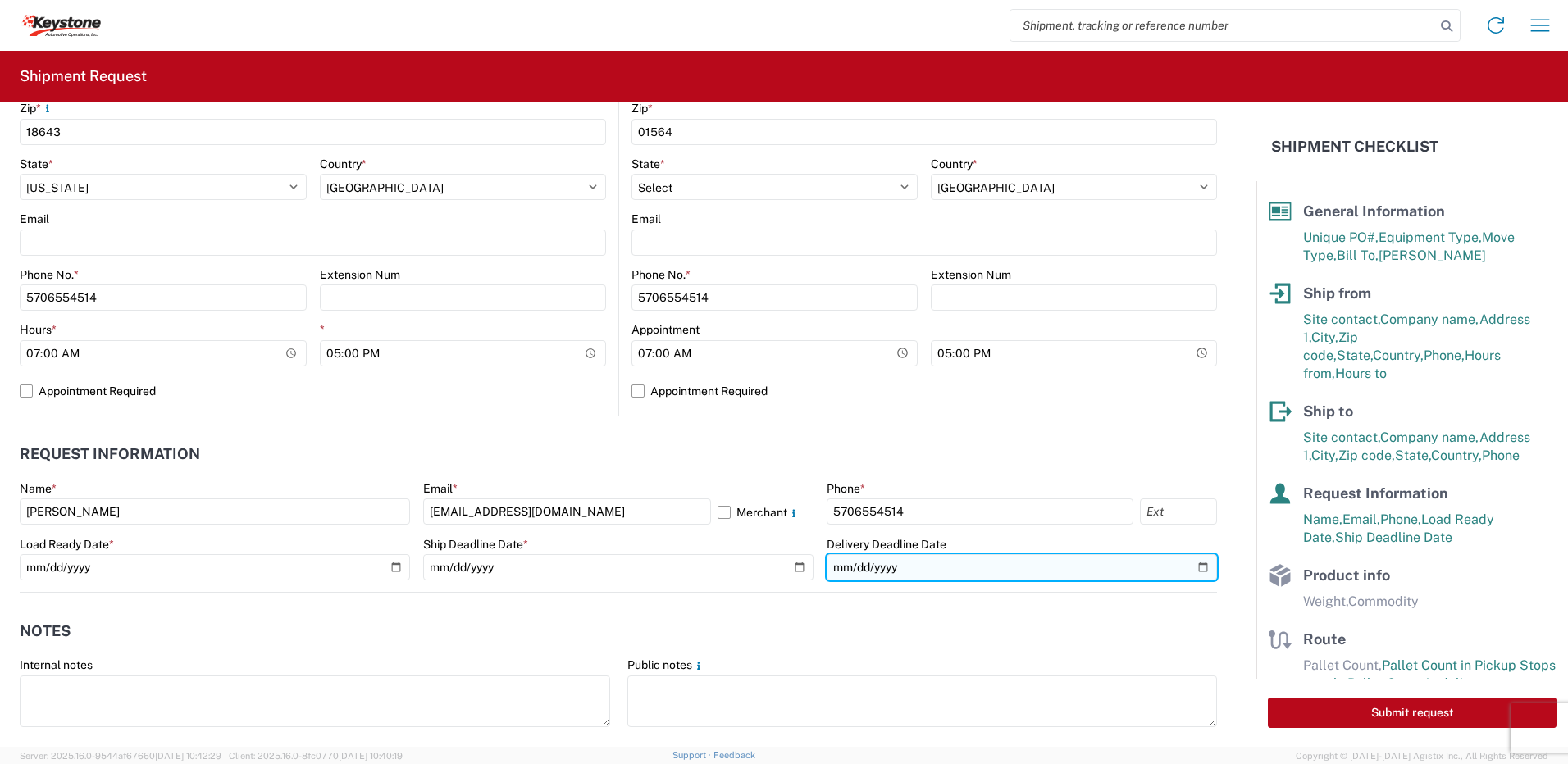
click at [1186, 564] on input "date" at bounding box center [1021, 567] width 391 height 27
type input "[DATE]"
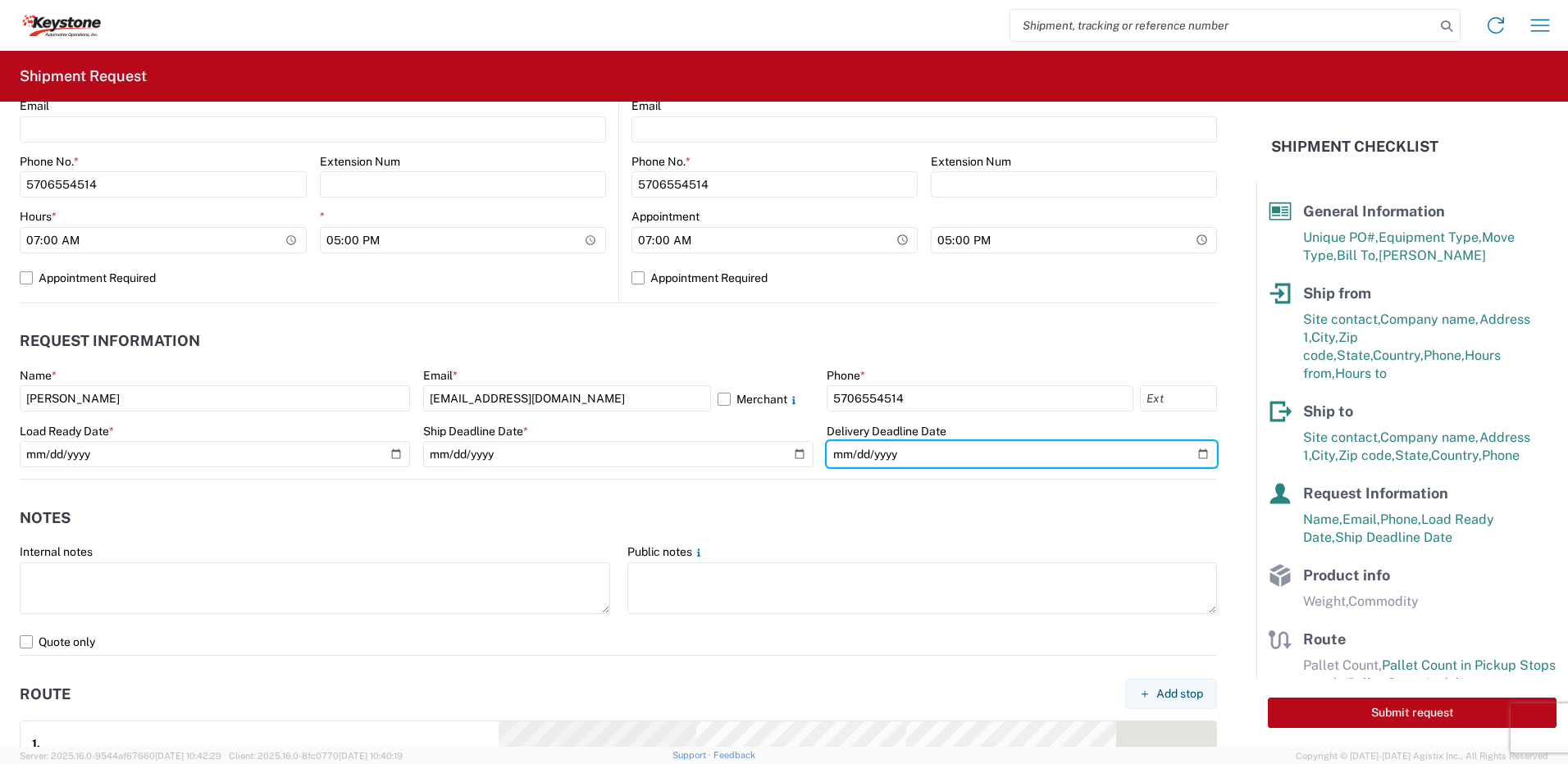
scroll to position [902, 0]
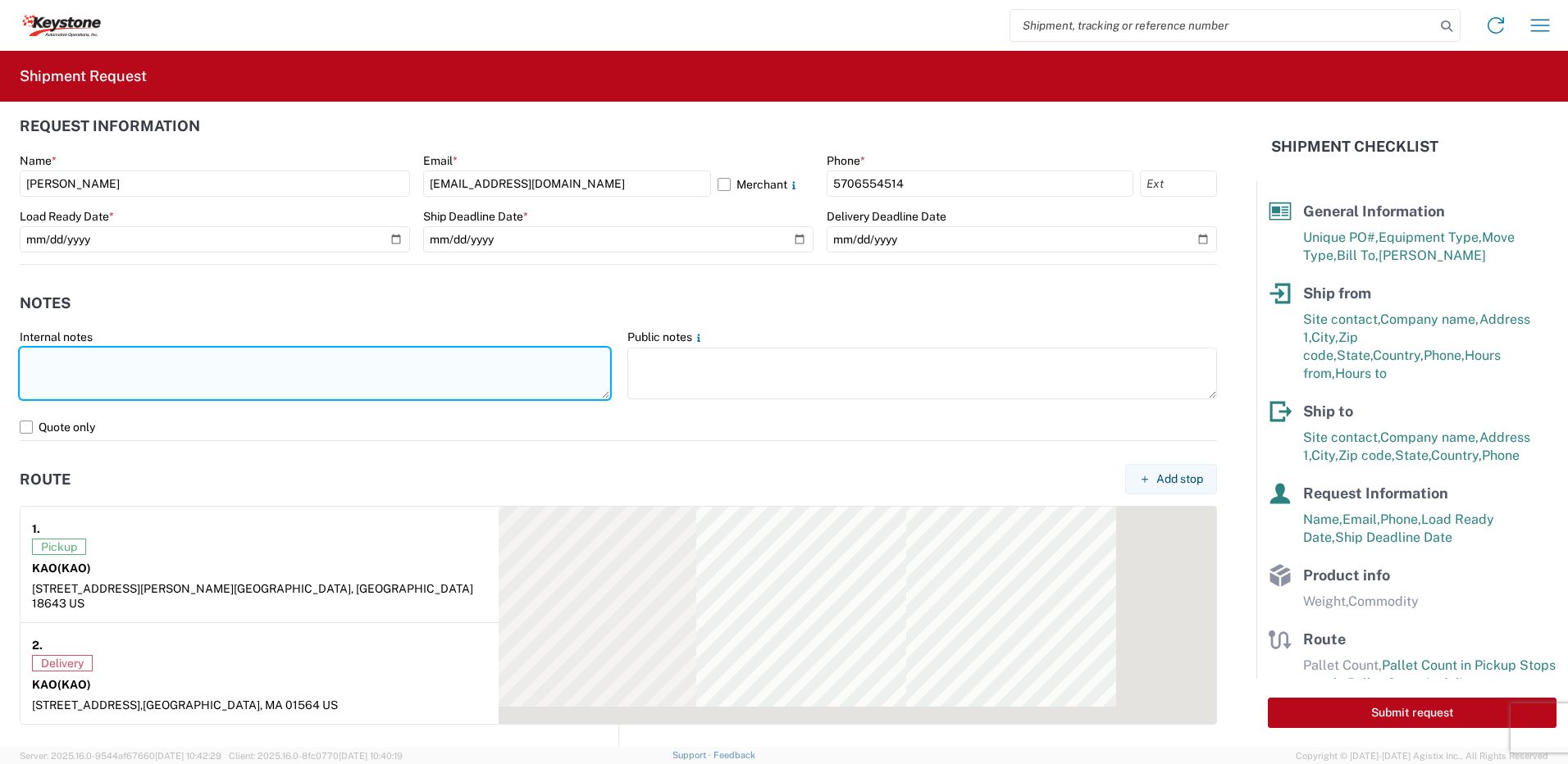
click at [83, 353] on textarea at bounding box center [314, 374] width 590 height 51
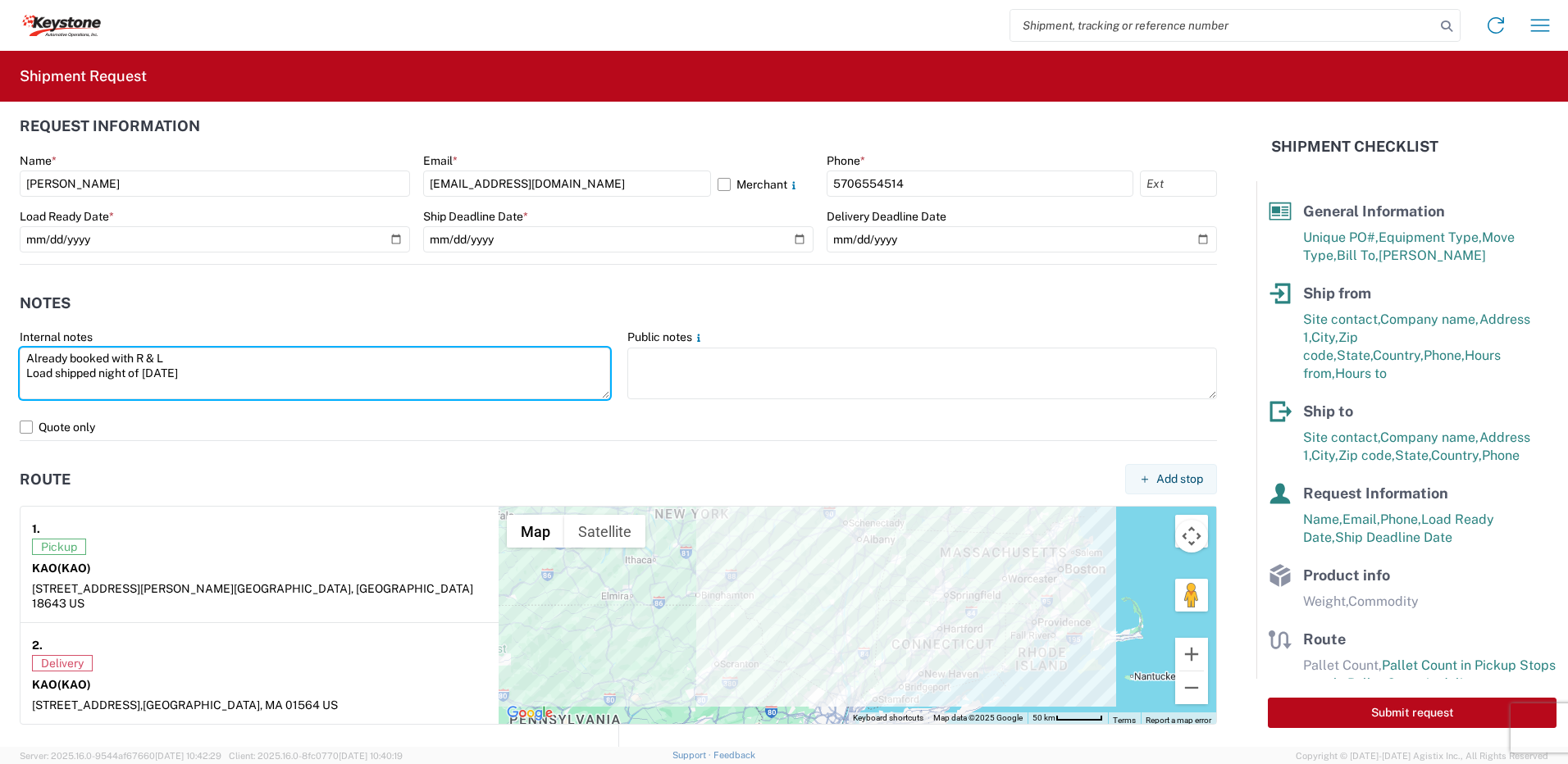
type textarea "Already booked with R & L Load shipped night of [DATE]"
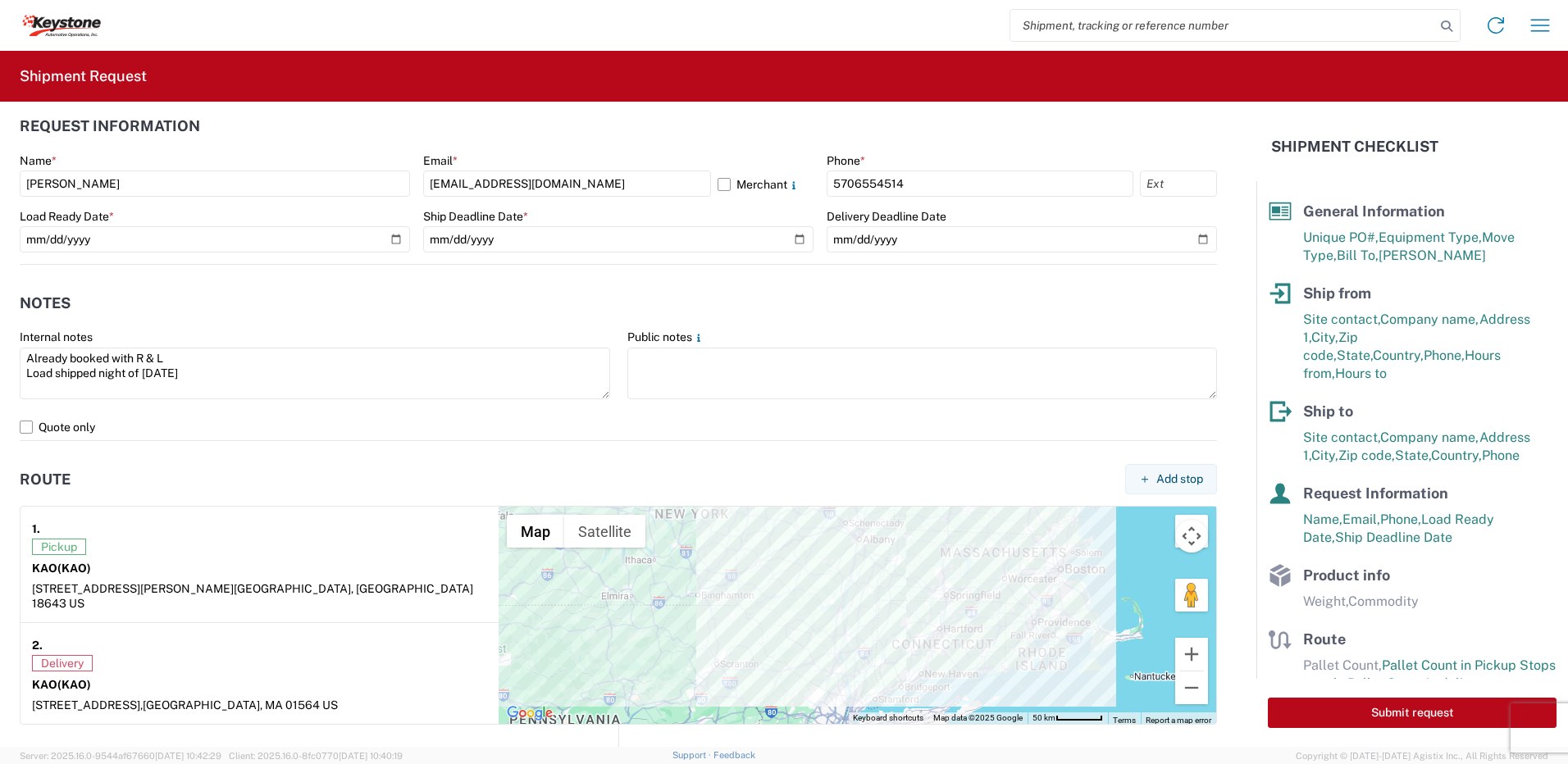
click at [271, 488] on header "Route Add stop" at bounding box center [618, 478] width 1197 height 37
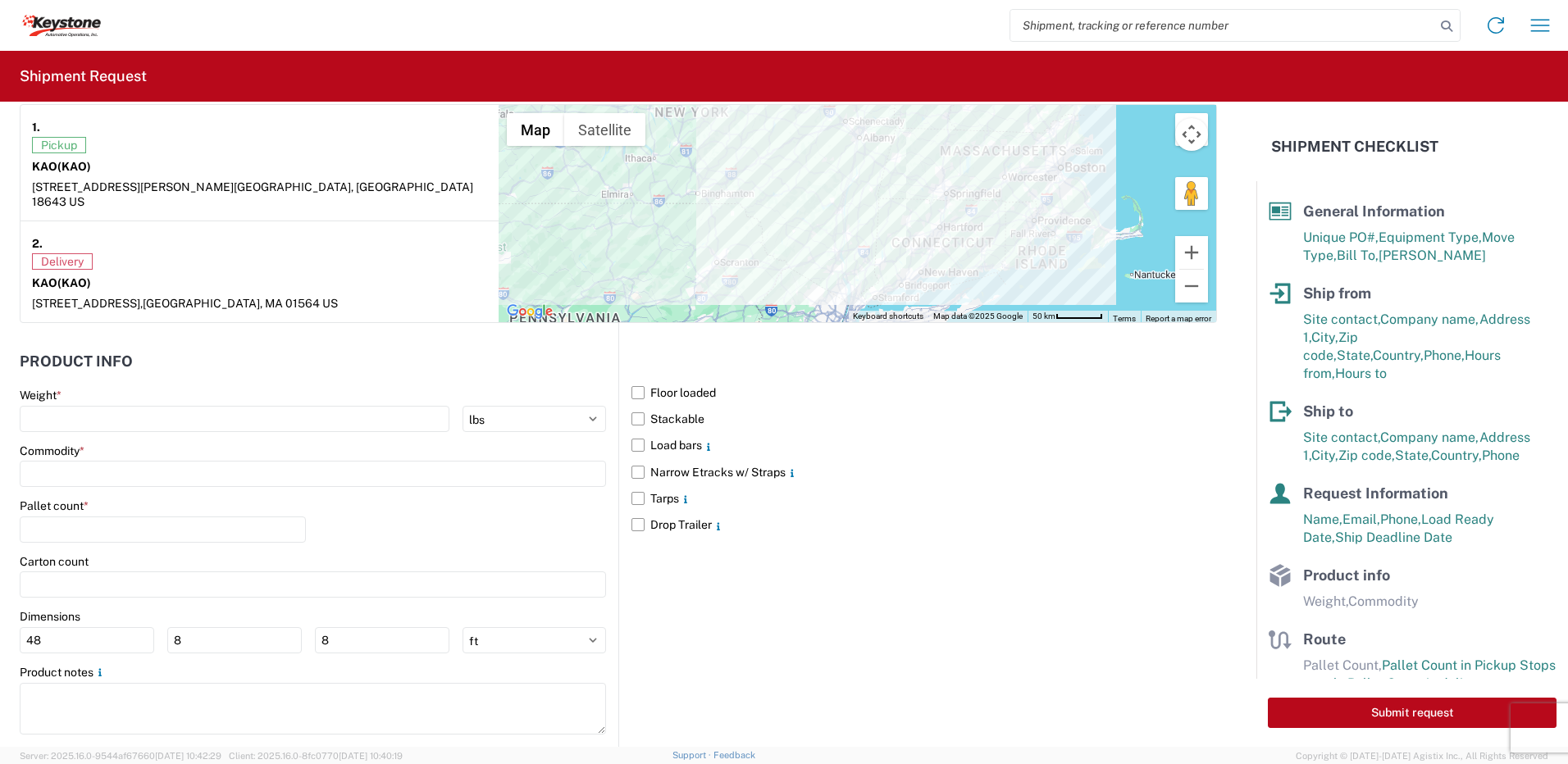
scroll to position [1321, 0]
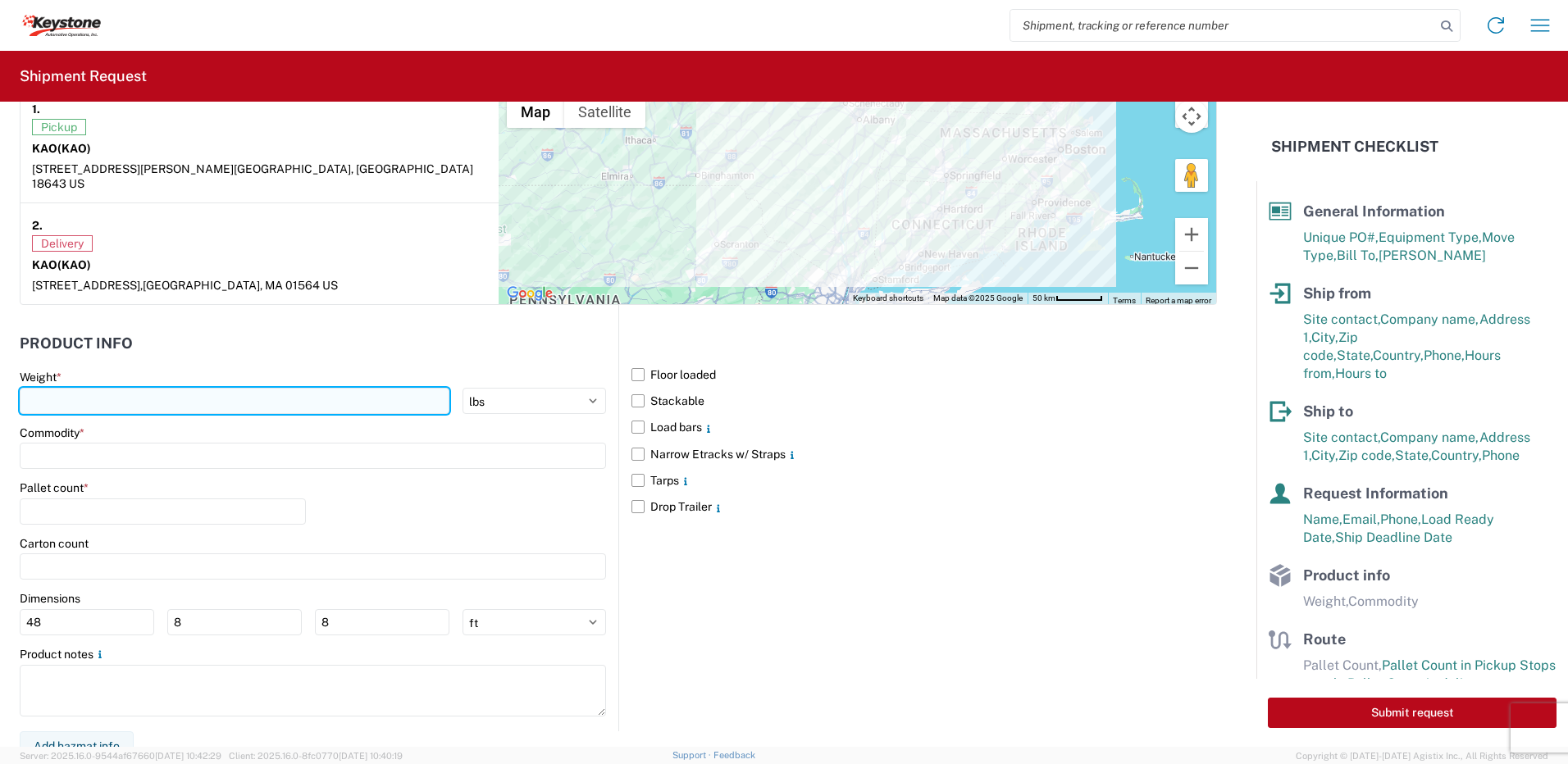
click at [41, 387] on input "number" at bounding box center [234, 400] width 430 height 27
type input "28000"
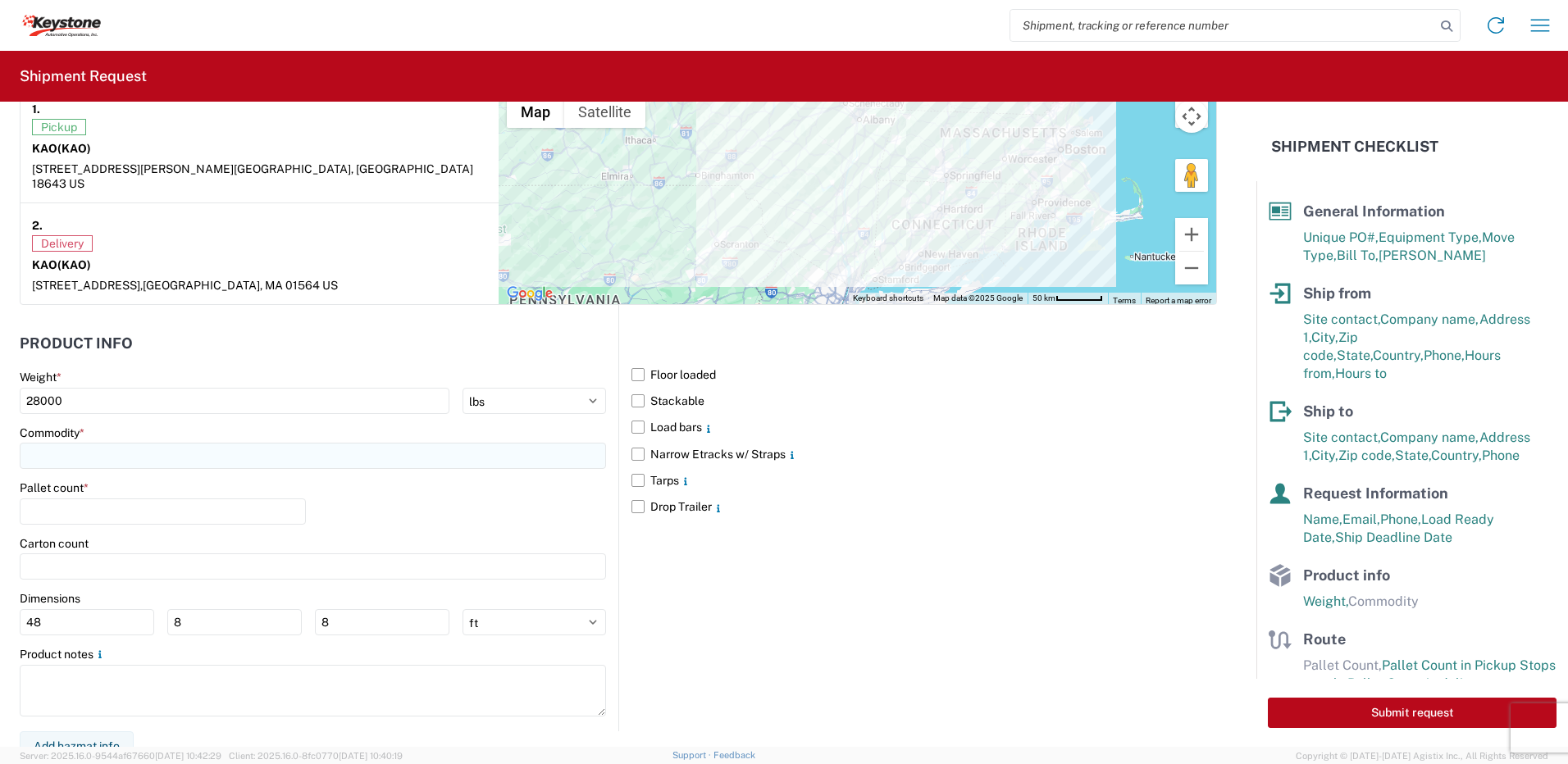
click at [104, 443] on input at bounding box center [312, 456] width 586 height 27
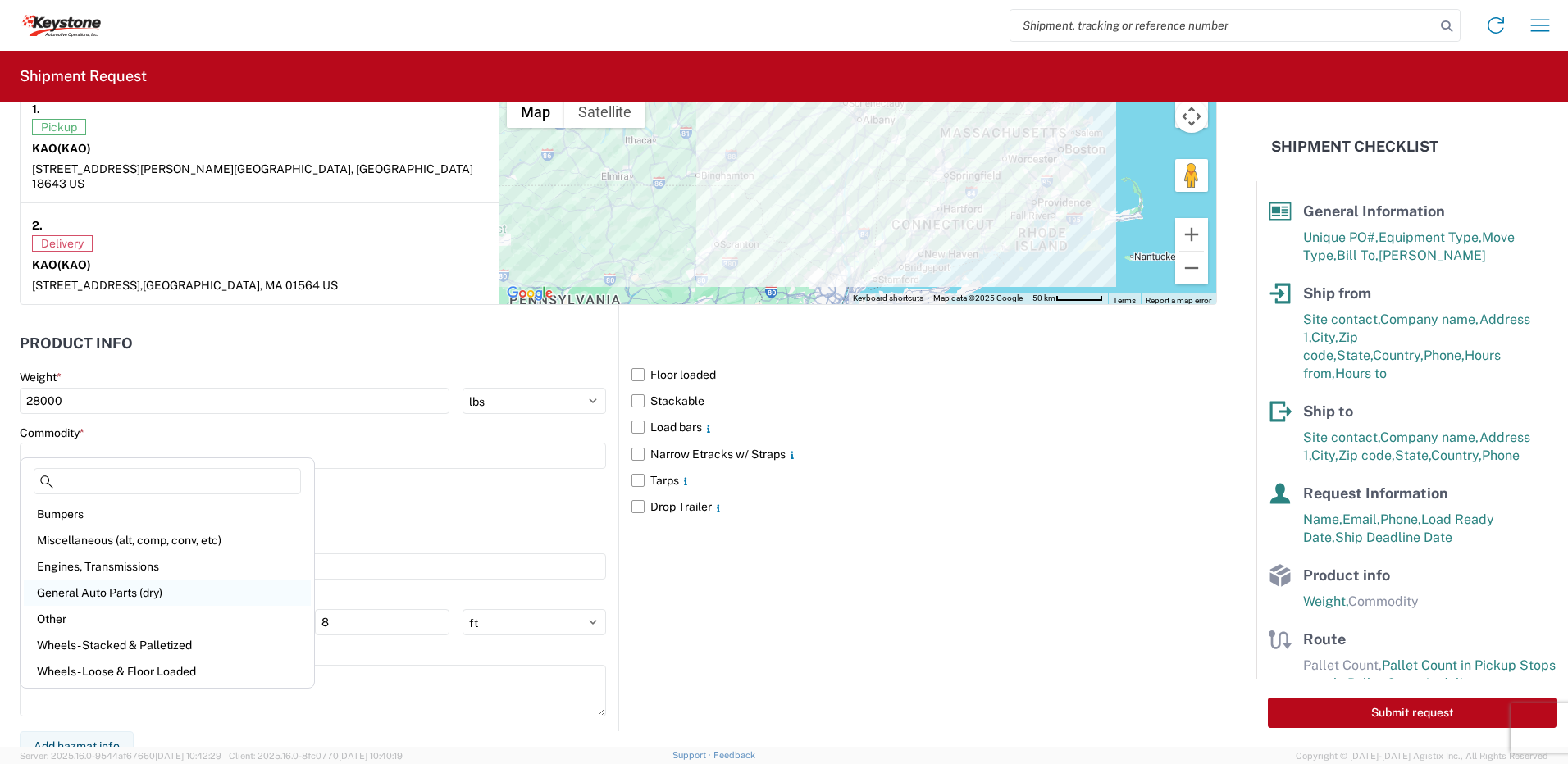
click at [107, 588] on div "General Auto Parts (dry)" at bounding box center [167, 592] width 287 height 27
type input "General Auto Parts (dry)"
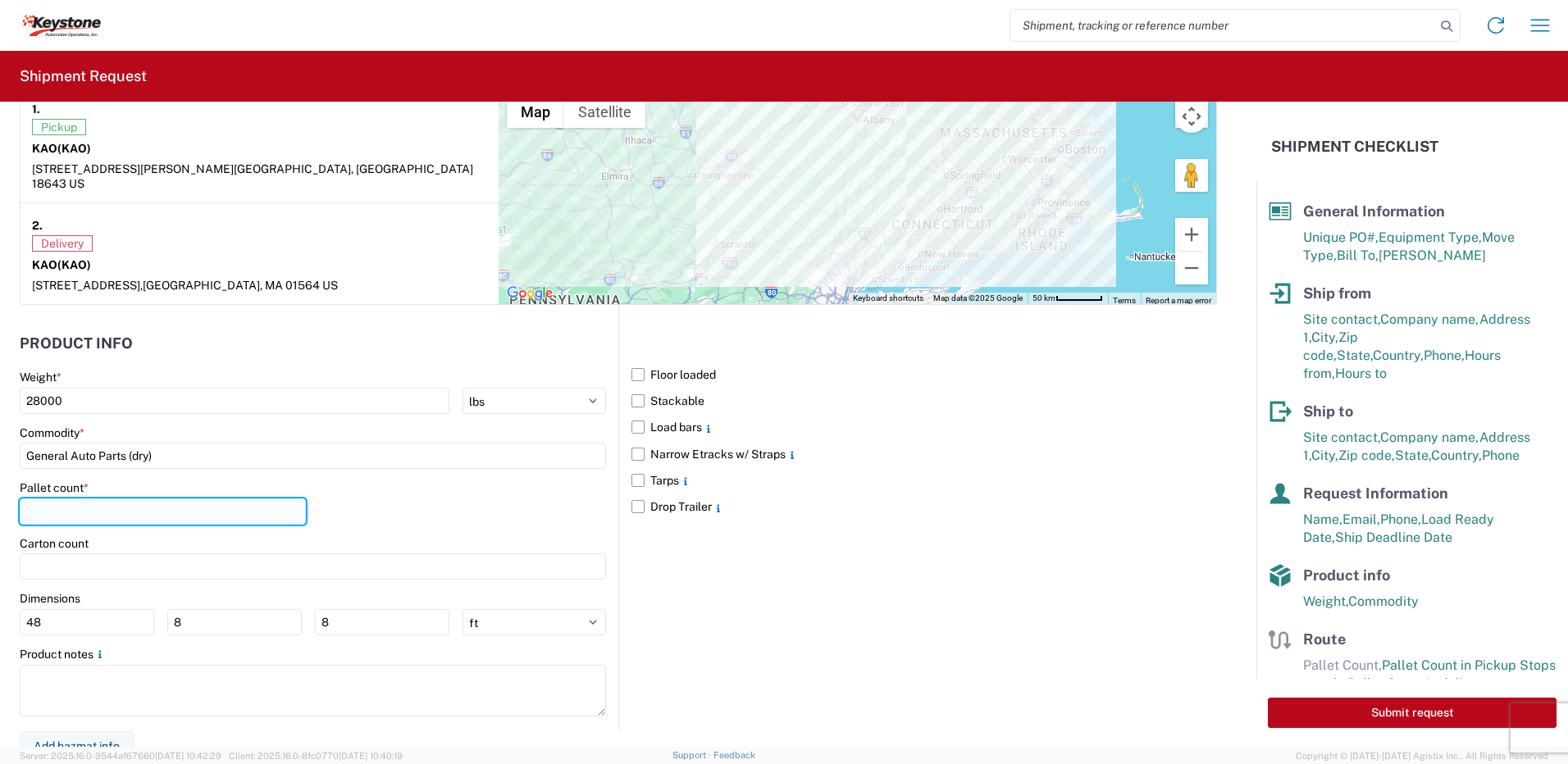
click at [99, 499] on input "number" at bounding box center [163, 511] width 287 height 27
type input "22"
click at [451, 490] on div "Pallet count * 22" at bounding box center [312, 508] width 586 height 55
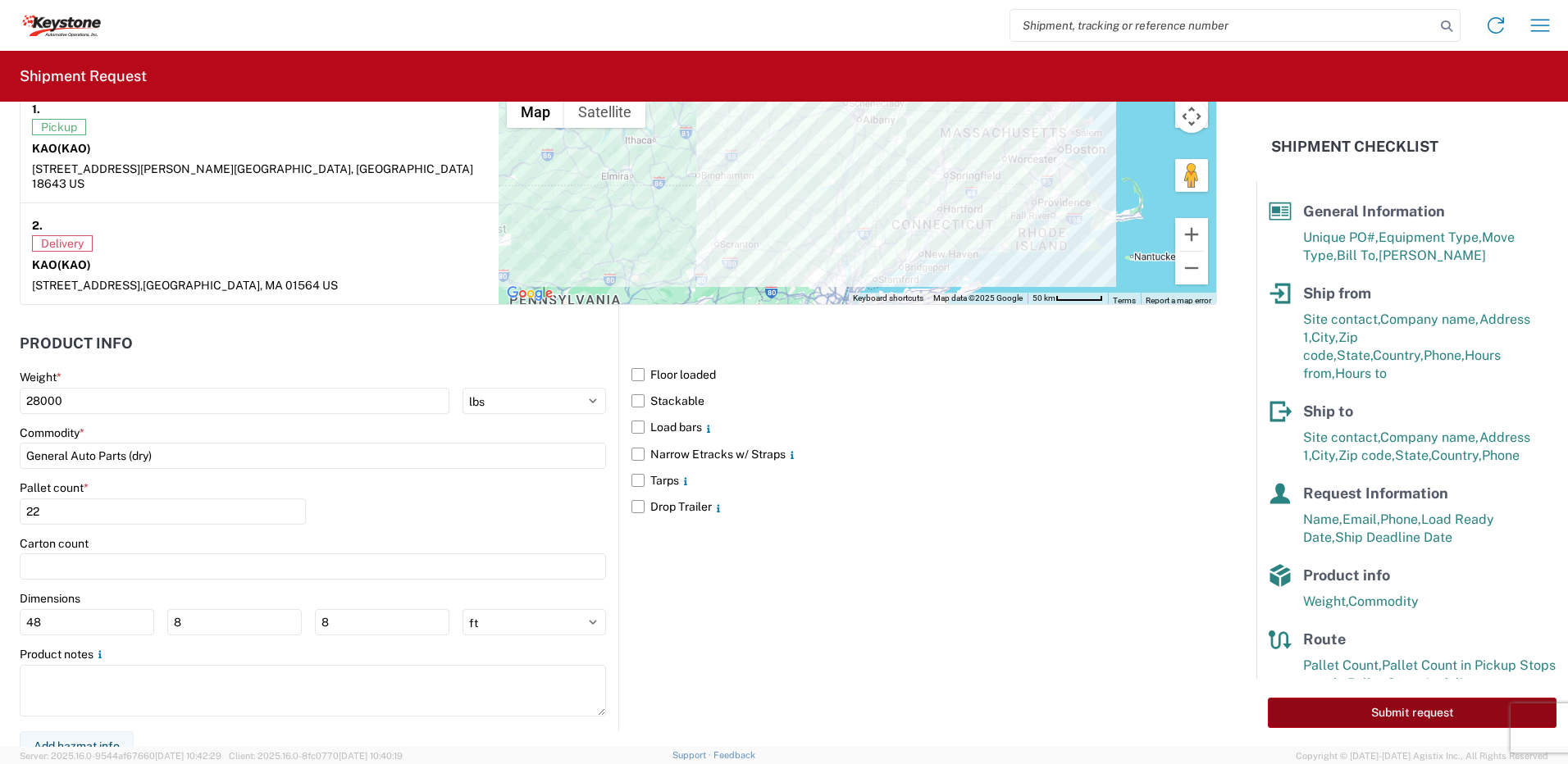
click at [1411, 701] on button "Submit request" at bounding box center [1412, 713] width 289 height 31
select select "PA"
select select "US"
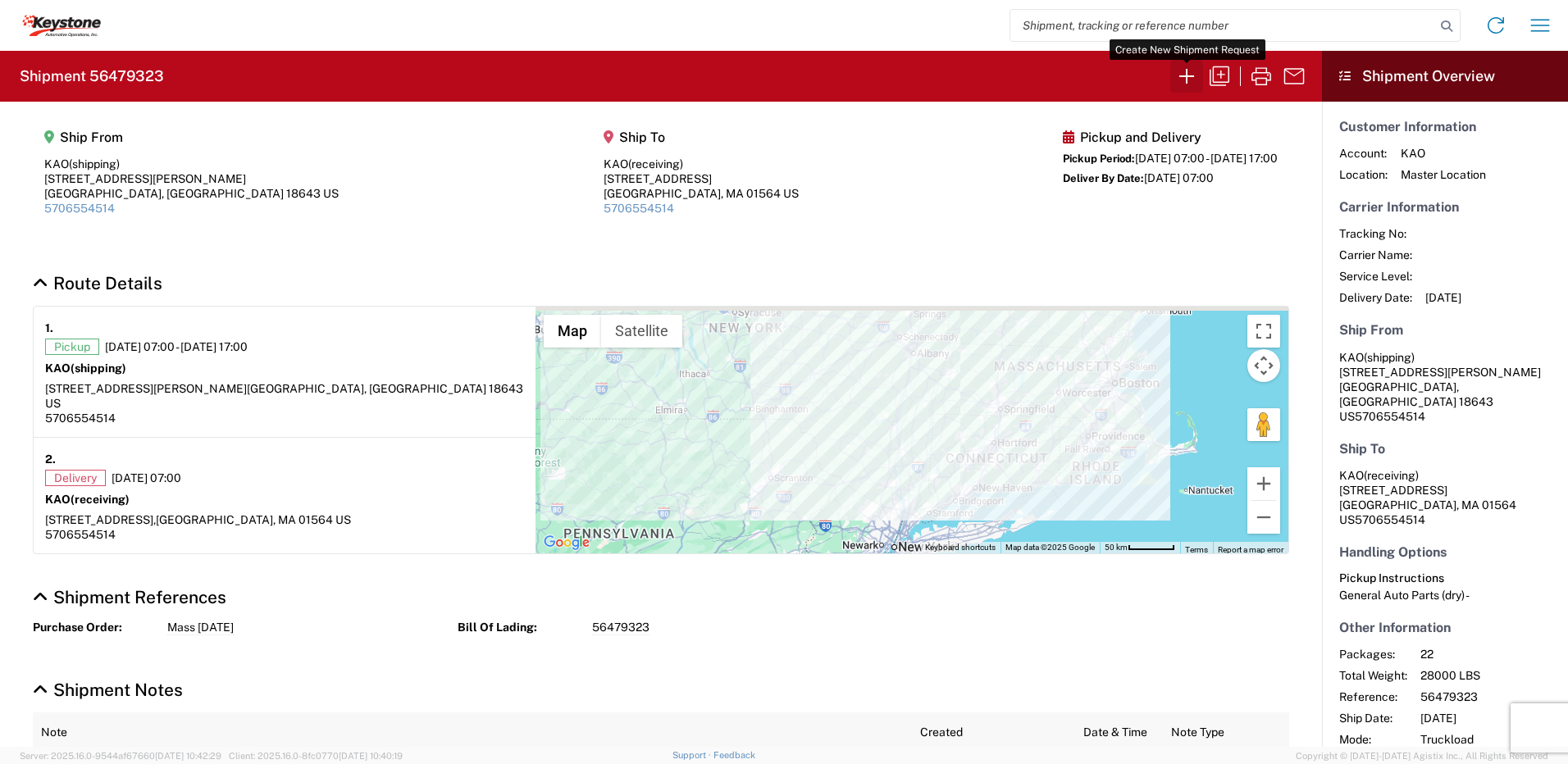
click at [1185, 78] on icon "button" at bounding box center [1186, 76] width 27 height 27
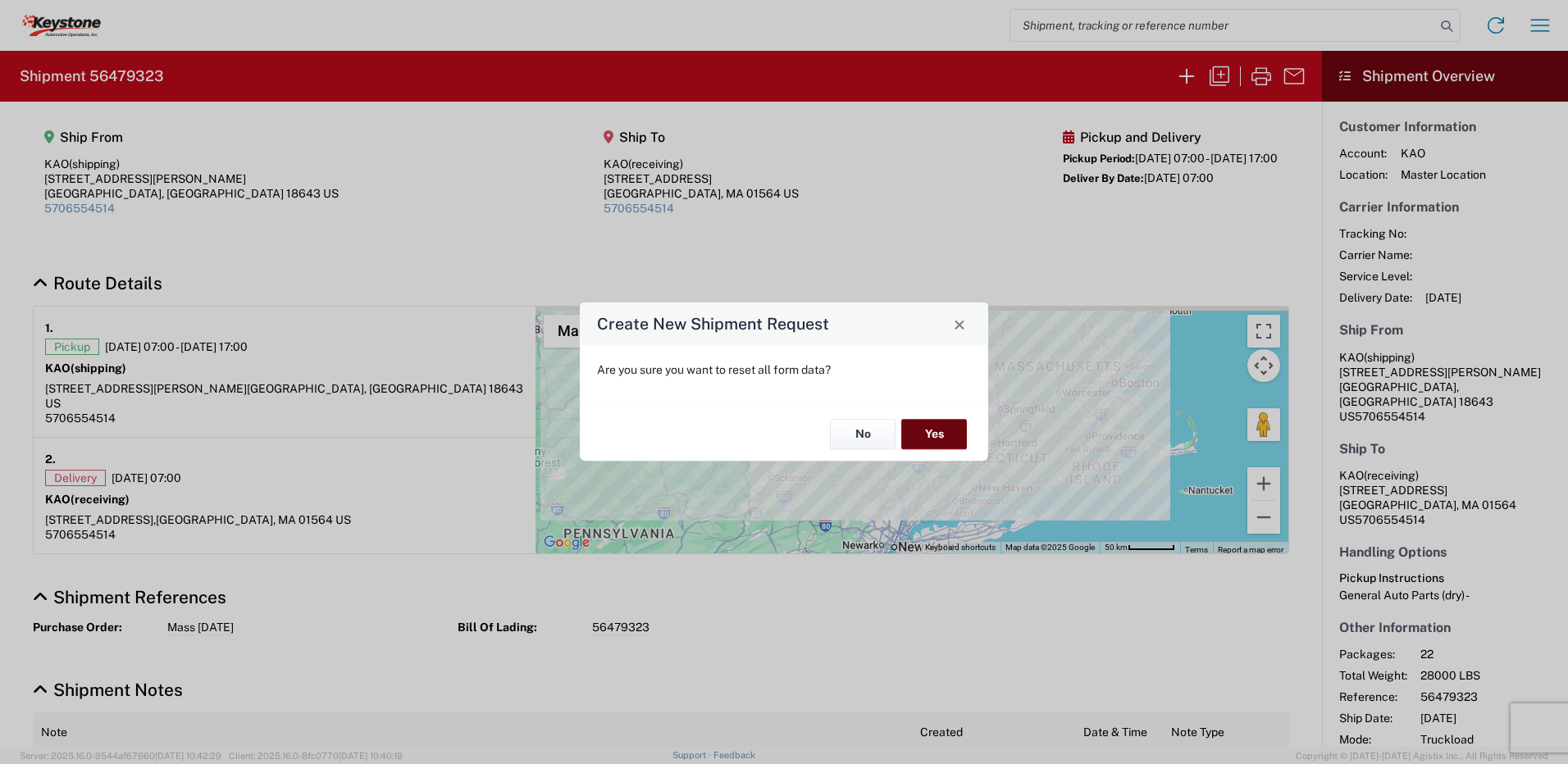
click at [922, 433] on button "Yes" at bounding box center [934, 434] width 65 height 31
select select "FULL"
select select "US"
select select "LBS"
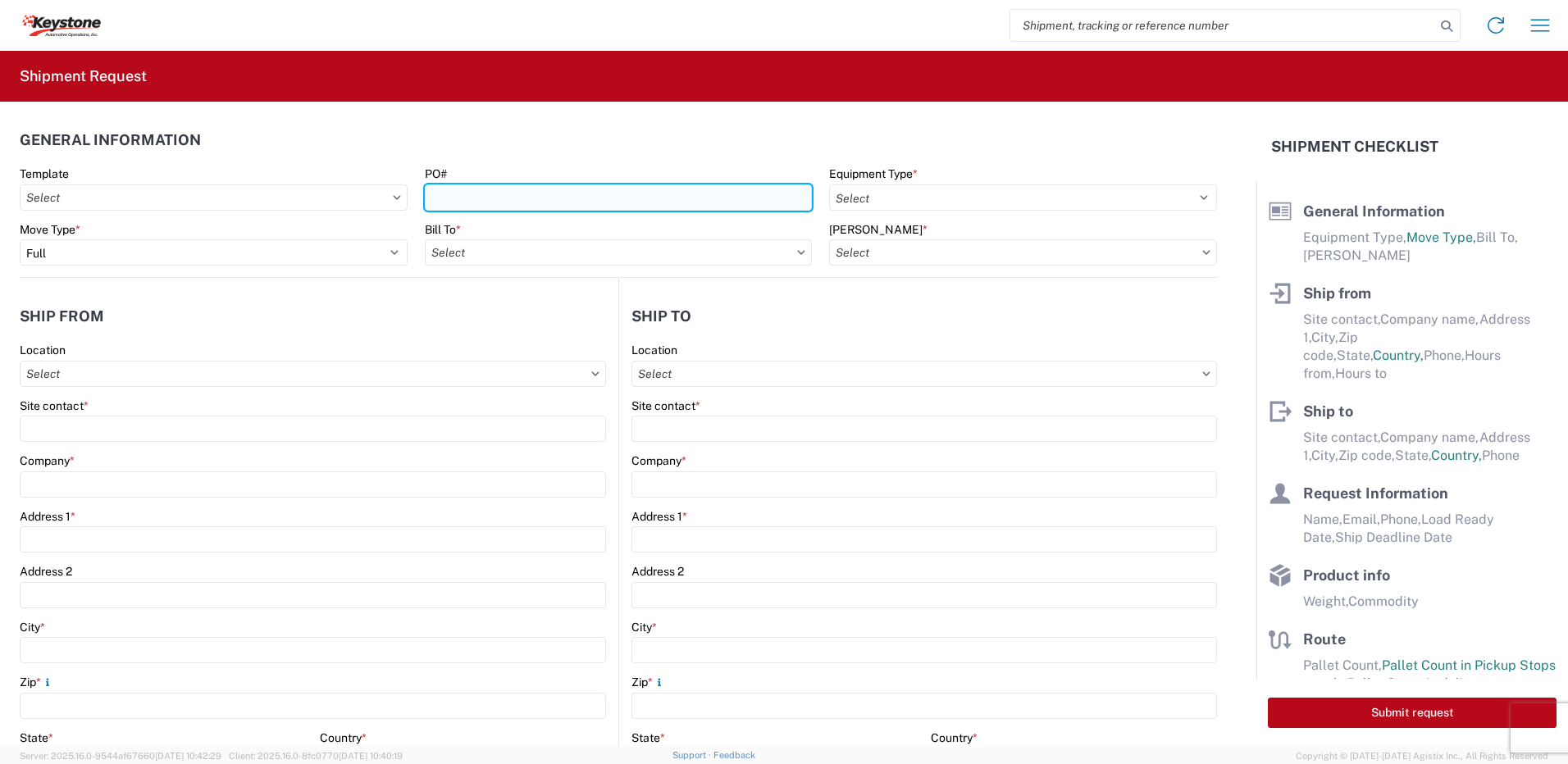
click at [455, 194] on input "PO#" at bounding box center [619, 198] width 388 height 27
type input "York [DATE]"
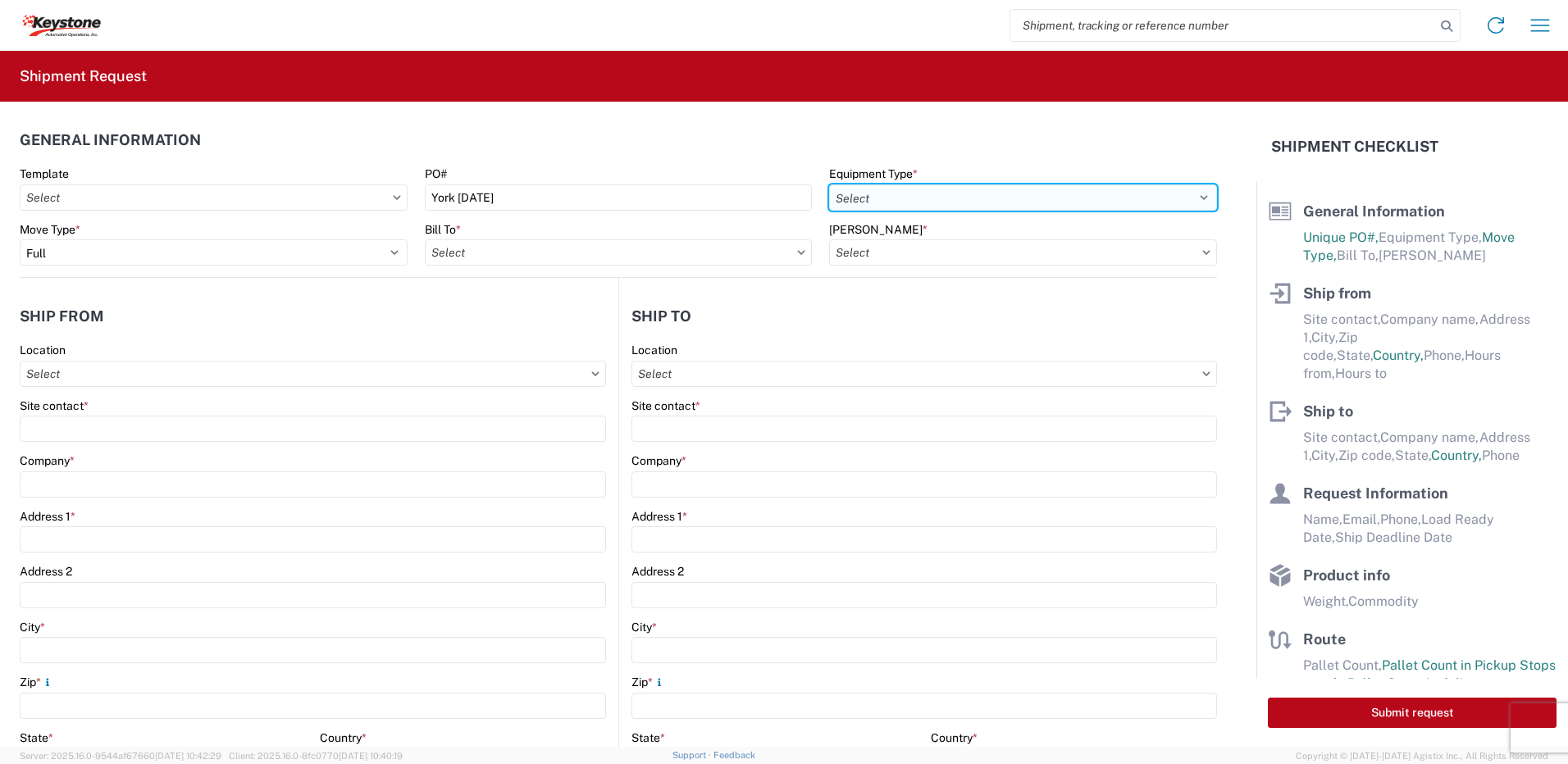
click at [874, 193] on select "Select 53’ Dry Van Flatbed Dropdeck (van) Lowboy (flatbed) Rail" at bounding box center [1023, 198] width 388 height 27
select select "STDV"
click at [829, 185] on select "Select 53’ Dry Van Flatbed Dropdeck (van) Lowboy (flatbed) Rail" at bounding box center [1023, 198] width 388 height 27
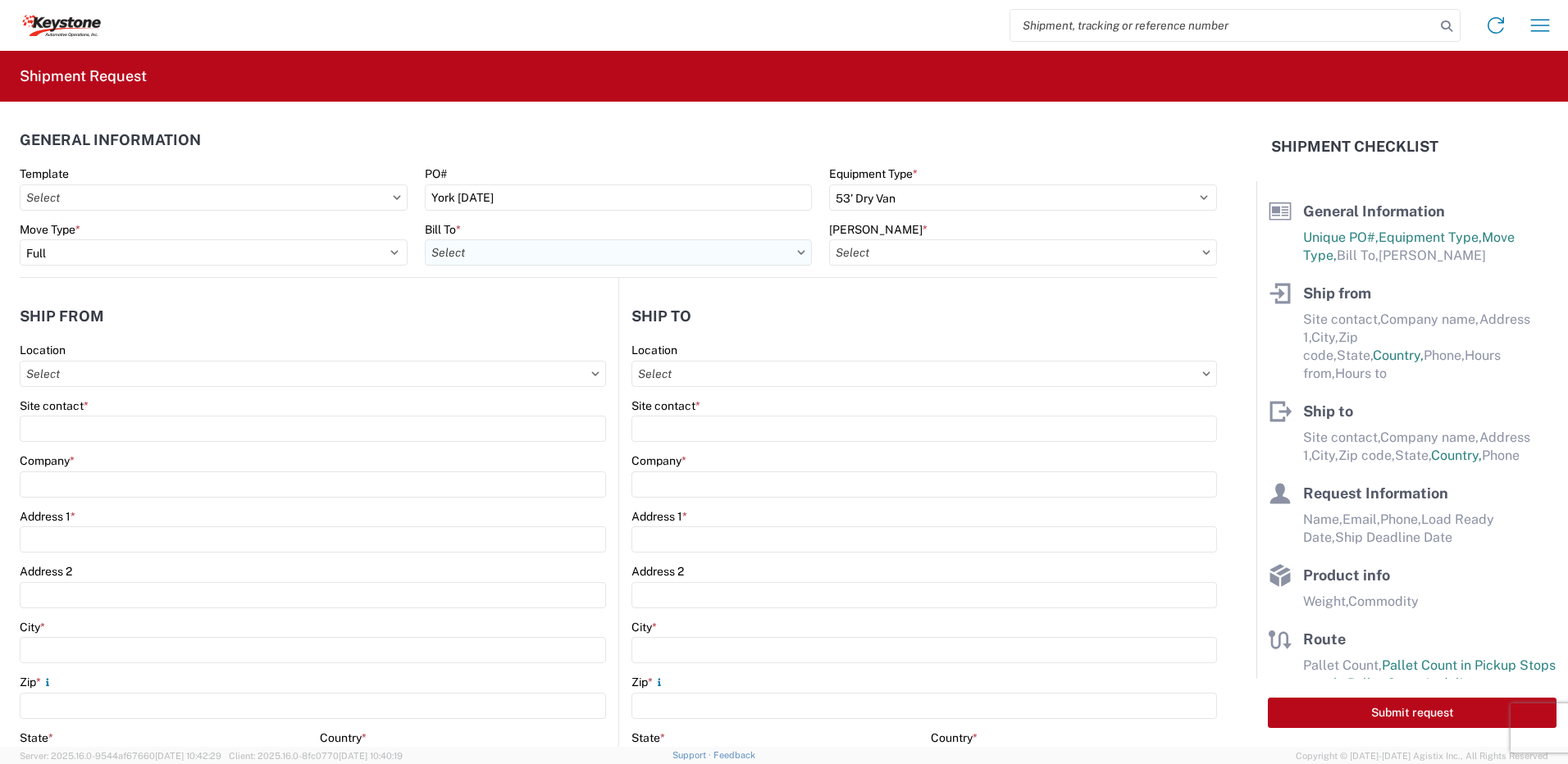
click at [460, 257] on input "Bill To *" at bounding box center [619, 252] width 388 height 27
type input "8432"
click at [533, 327] on div "8432 - KAO Logistics - [GEOGRAPHIC_DATA], [GEOGRAPHIC_DATA], [GEOGRAPHIC_DATA]" at bounding box center [669, 325] width 489 height 27
type input "8432 - KAO Logistics - [GEOGRAPHIC_DATA], [GEOGRAPHIC_DATA], [GEOGRAPHIC_DATA]"
click at [918, 258] on input "[PERSON_NAME] *" at bounding box center [1023, 252] width 388 height 27
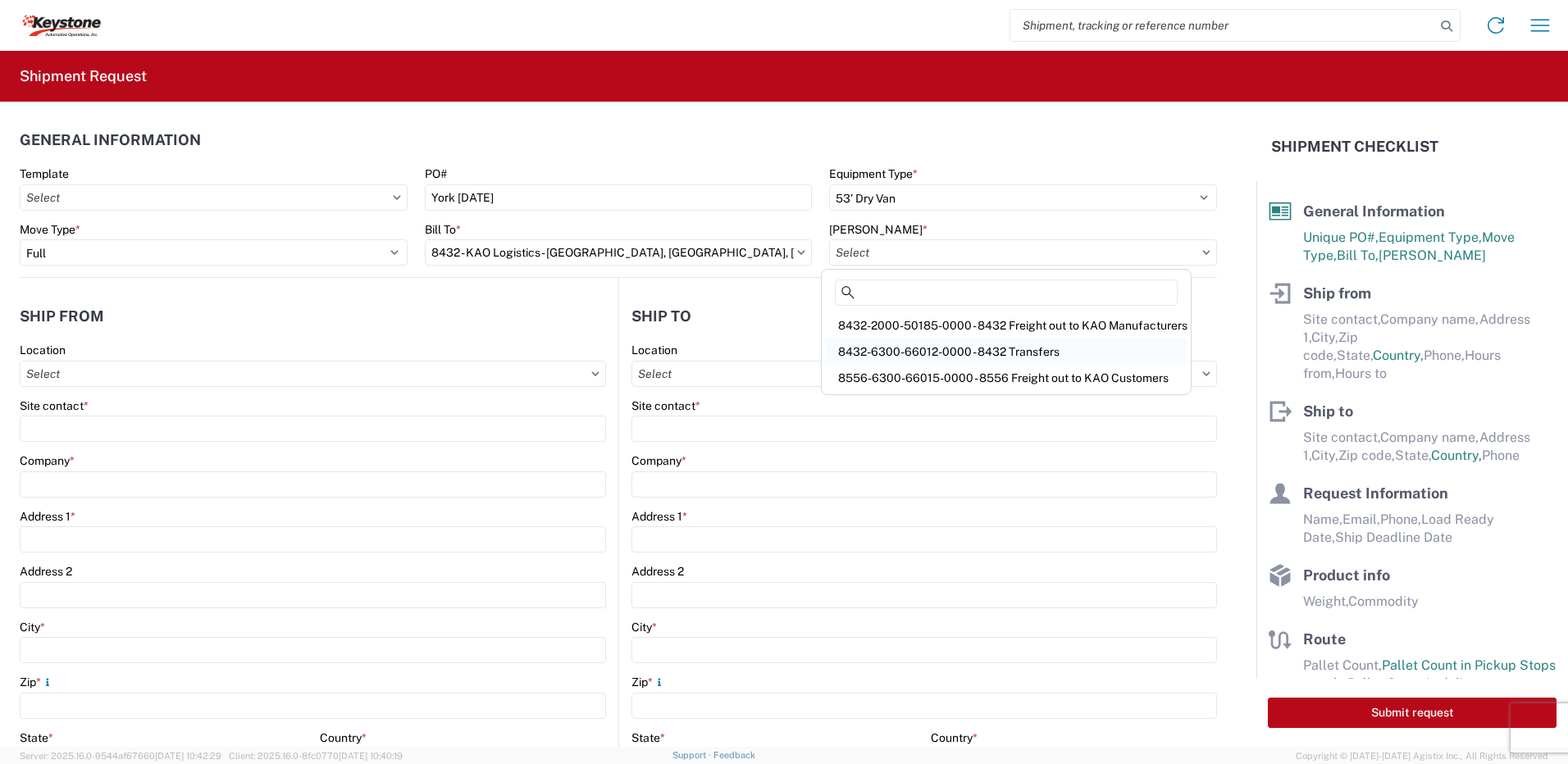
click at [927, 350] on div "8432-6300-66012-0000 - 8432 Transfers" at bounding box center [1006, 352] width 363 height 27
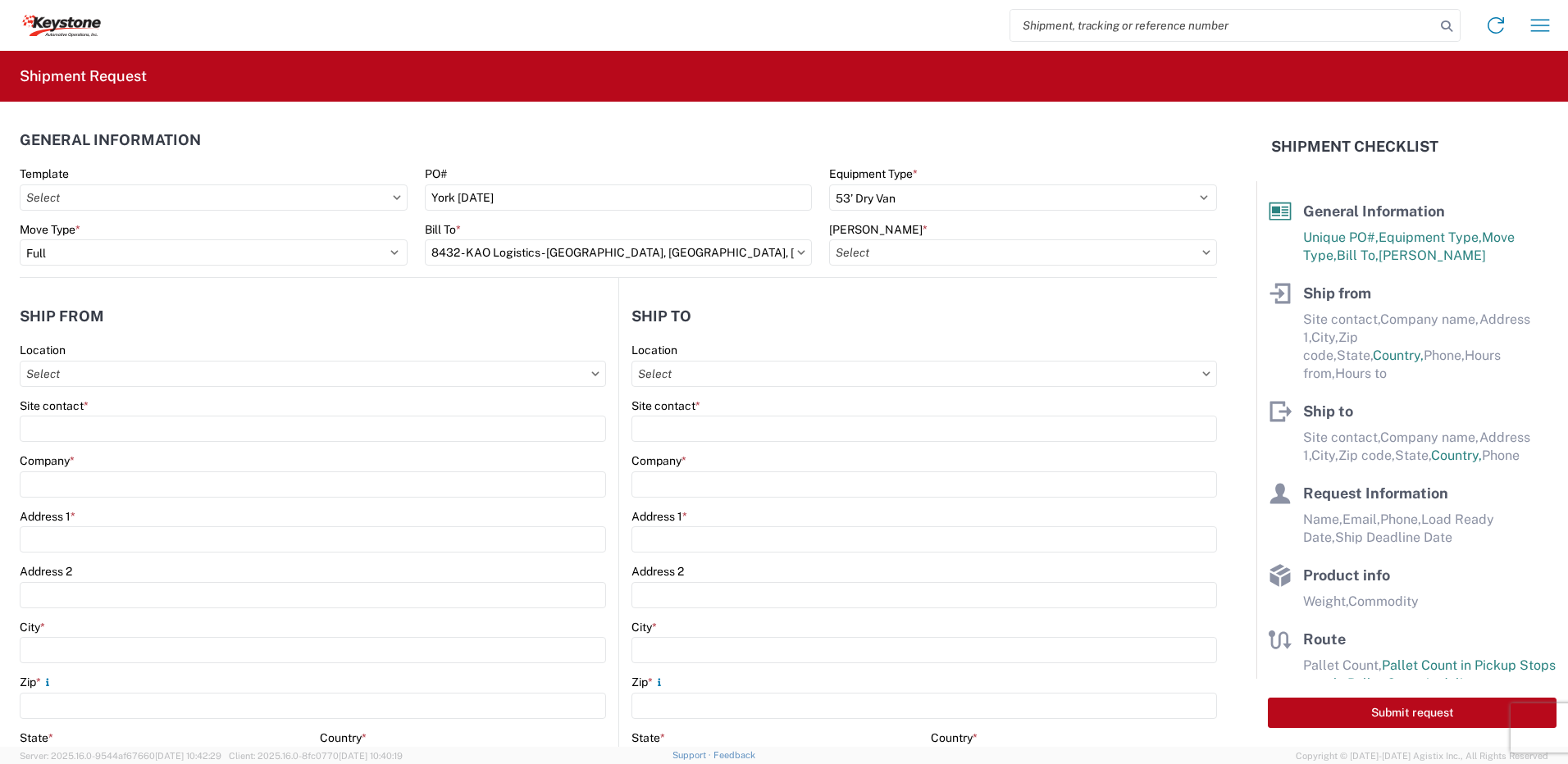
type input "8432-6300-66012-0000 - 8432 Transfers, 8432-6300-66012-0000 - 8432 Transfers"
click at [153, 378] on input "Location" at bounding box center [312, 374] width 586 height 27
type input "8401"
click at [128, 450] on div "8401 - [GEOGRAPHIC_DATA] - KAO Warehouse" at bounding box center [167, 447] width 287 height 27
type input "8401 - [GEOGRAPHIC_DATA] - KAO Warehouse"
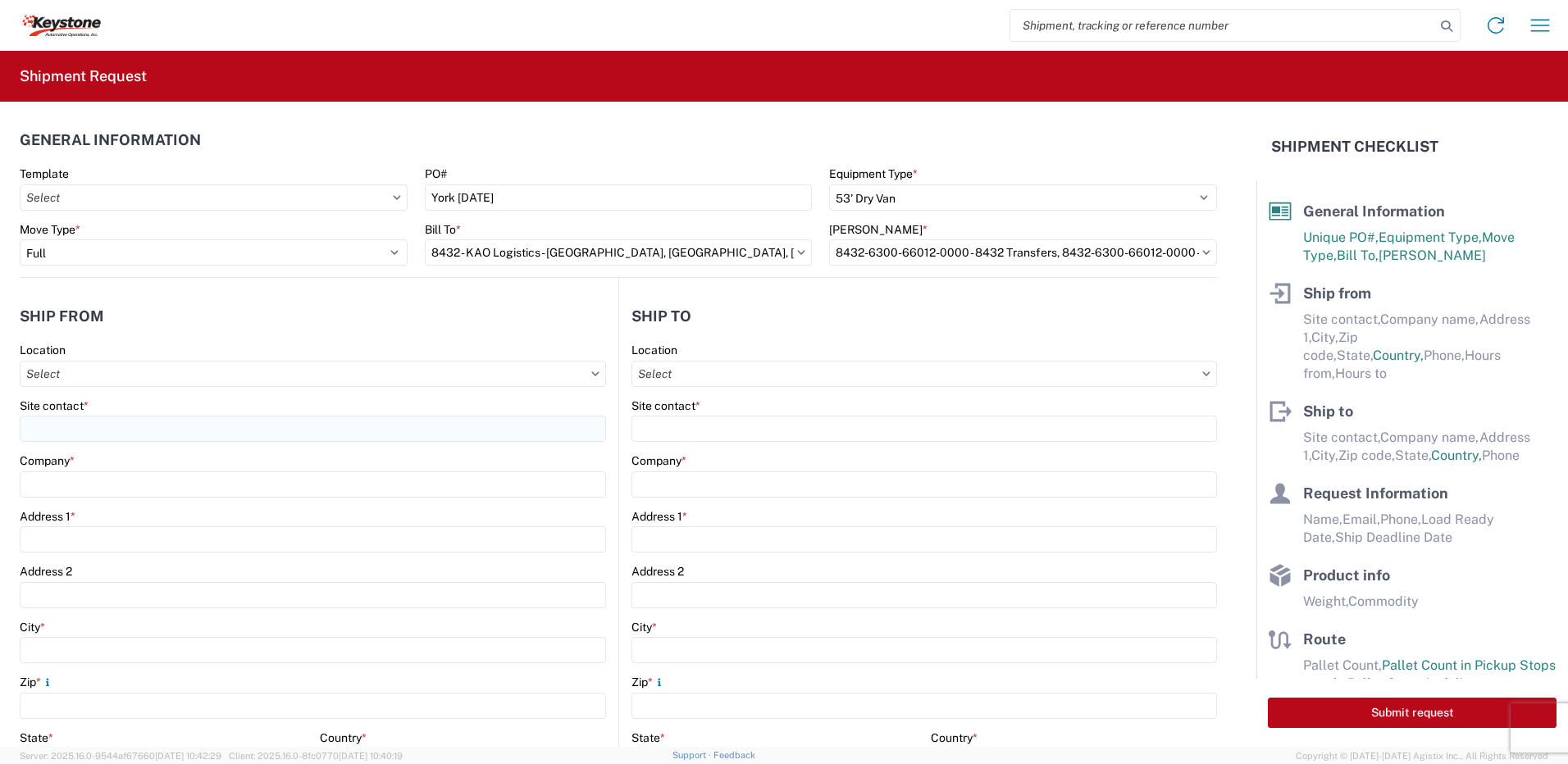
type input "KAO"
type input "[STREET_ADDRESS][PERSON_NAME]"
type input "[GEOGRAPHIC_DATA]"
type input "18643"
select select "PA"
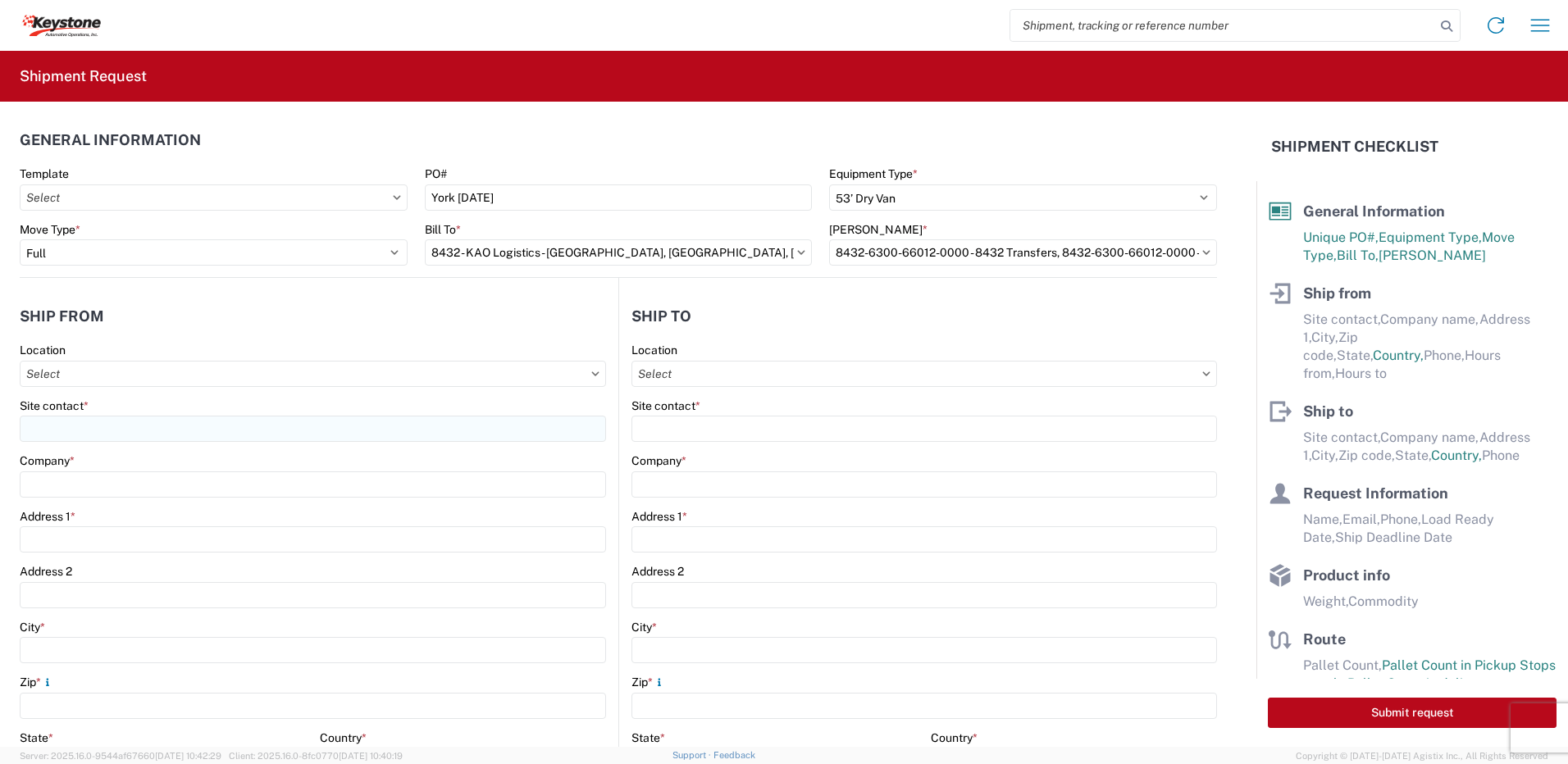
type input "07:00"
type input "17:00"
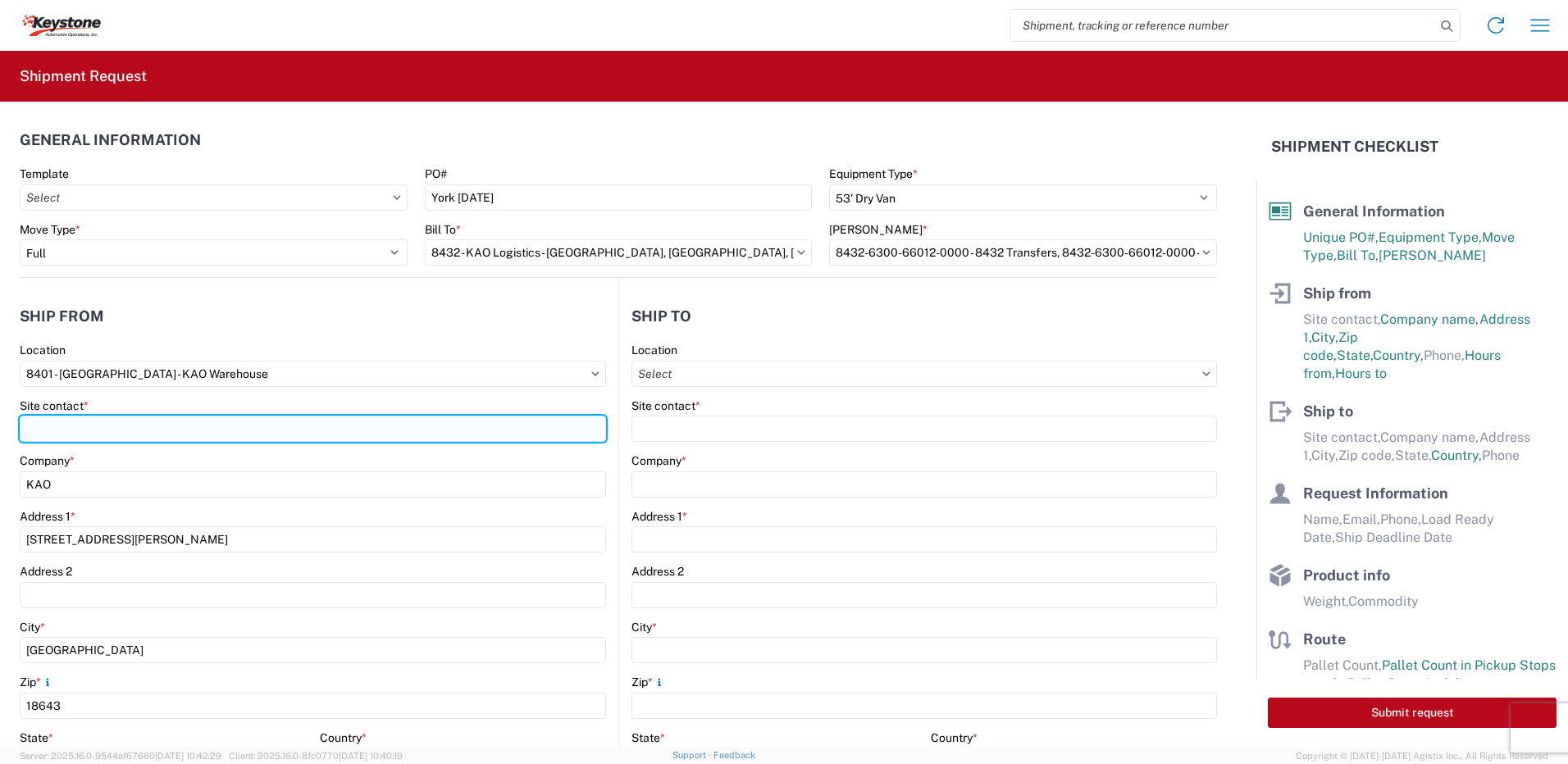
click at [107, 430] on input "Site contact *" at bounding box center [312, 429] width 586 height 27
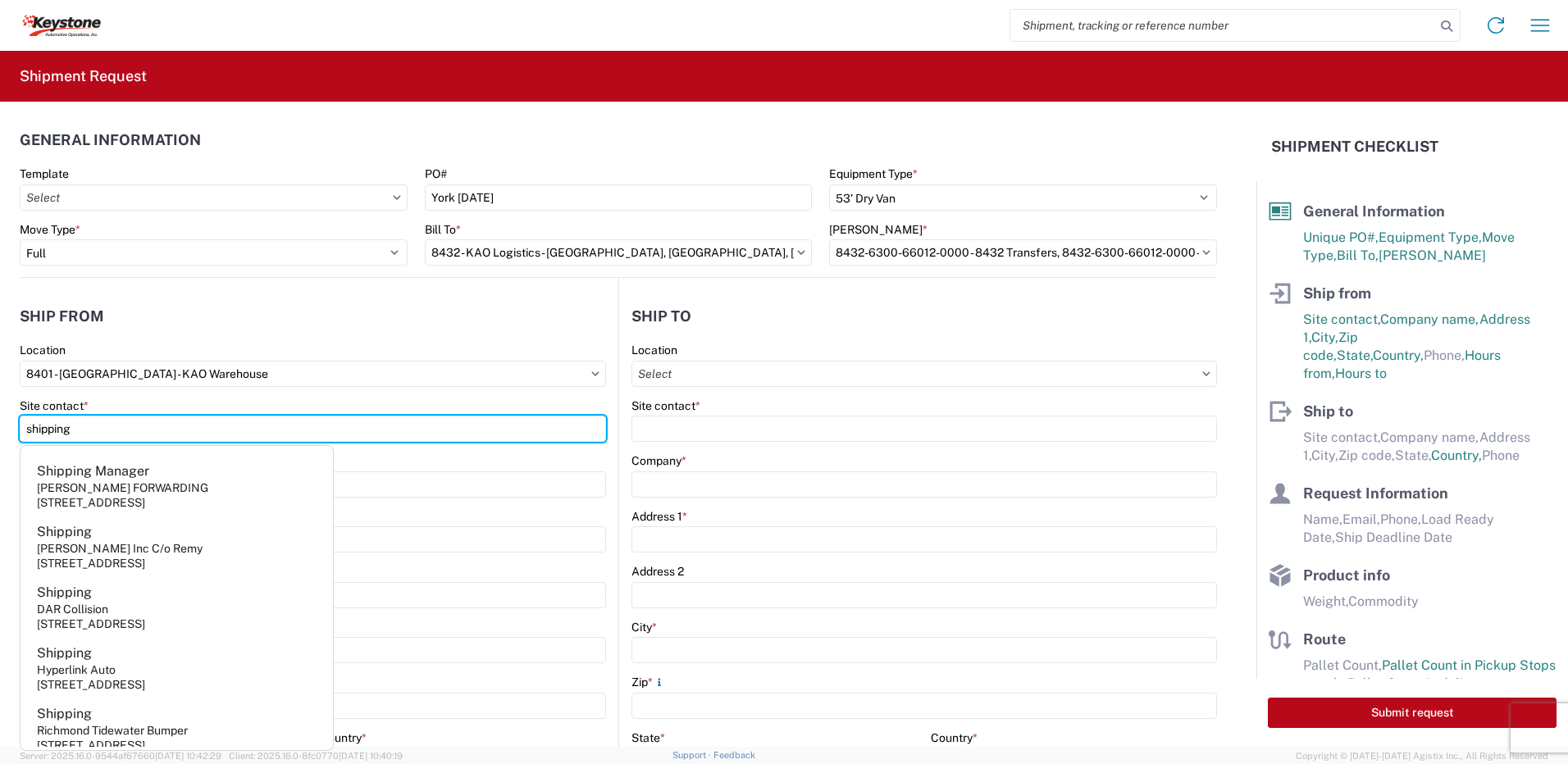
type input "shipping"
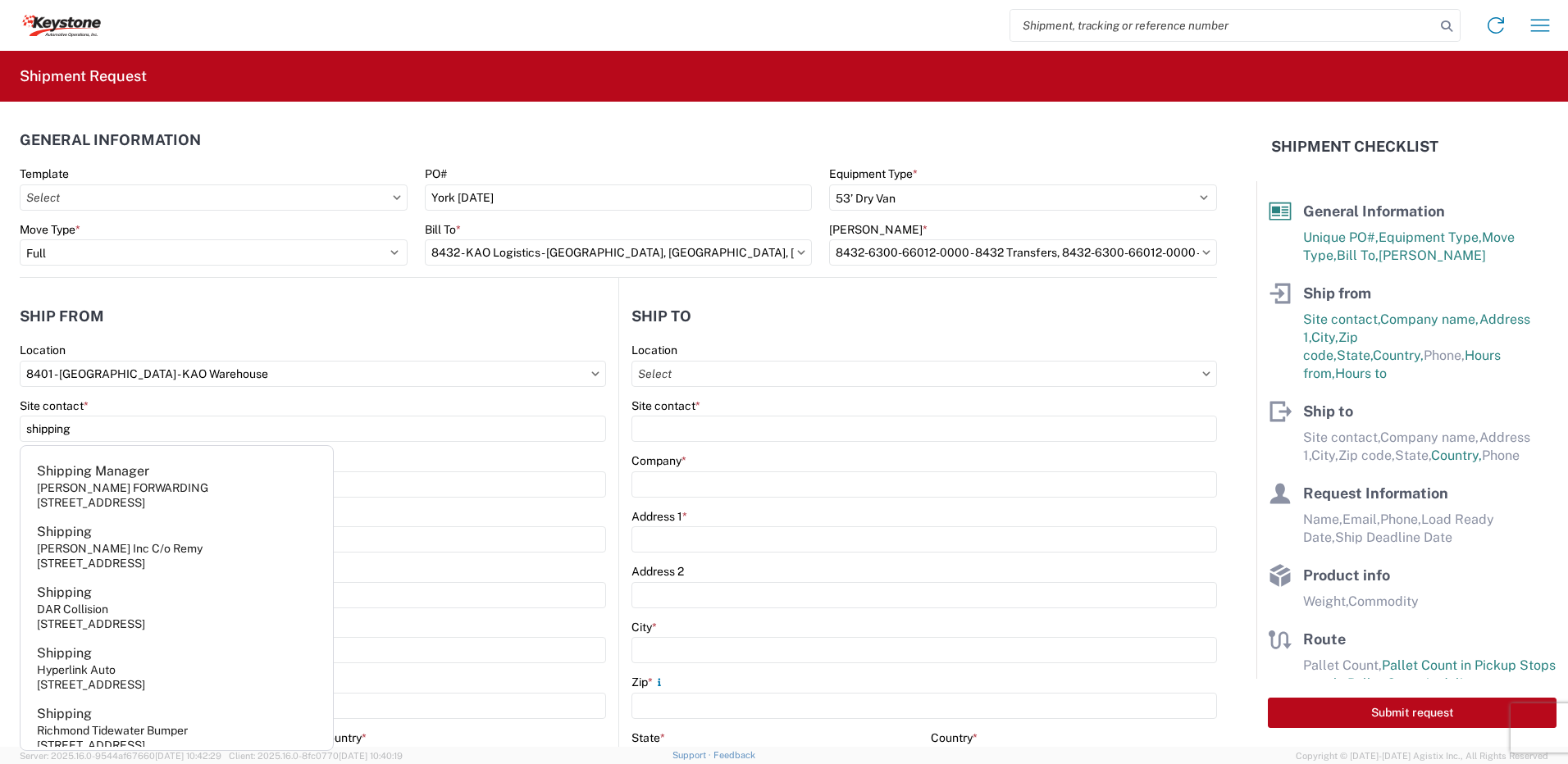
click at [161, 318] on header "Ship from" at bounding box center [319, 315] width 599 height 37
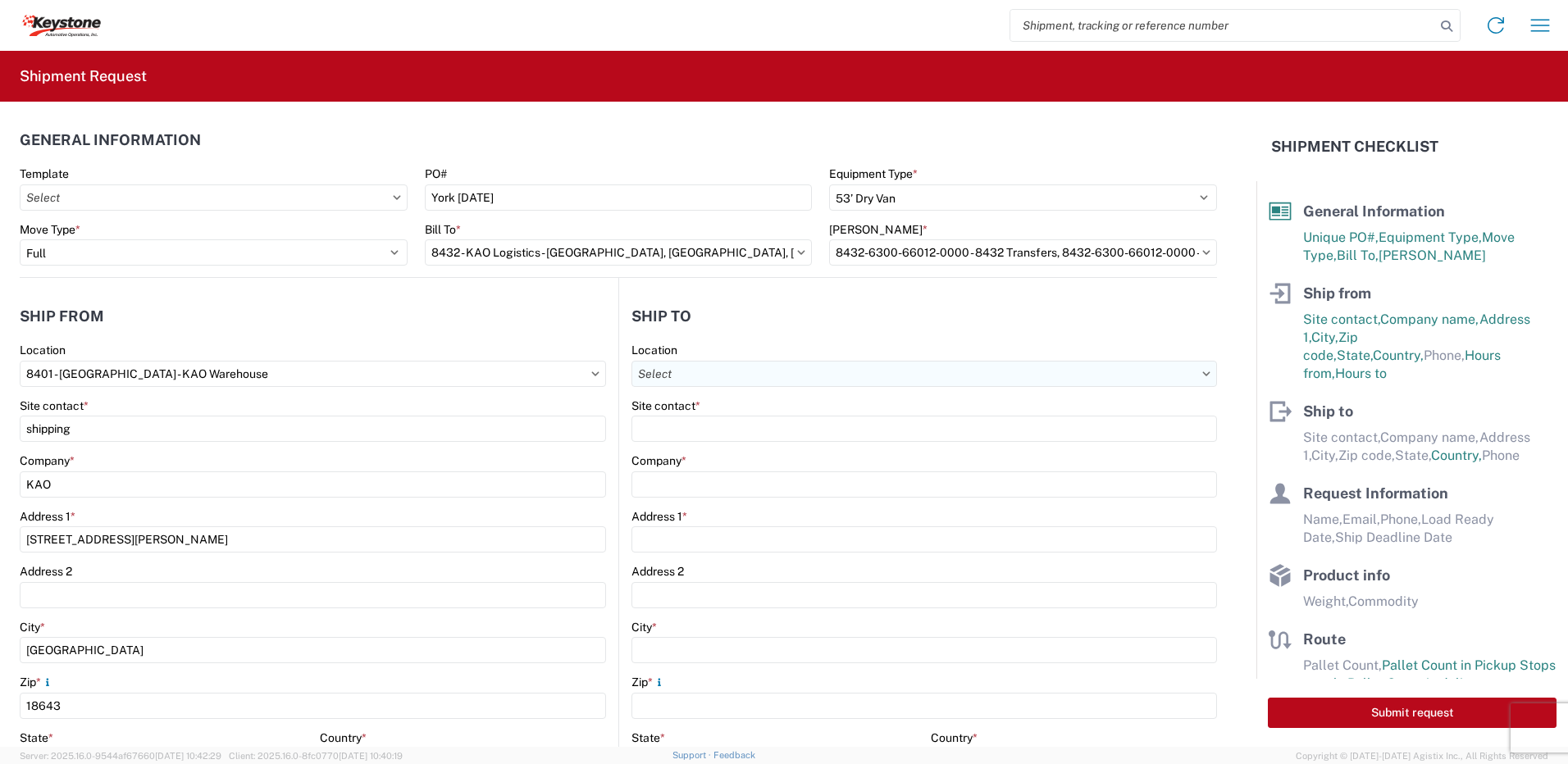
click at [698, 372] on input "Location" at bounding box center [924, 374] width 585 height 27
type input "8472"
click at [705, 450] on div "8472 - [GEOGRAPHIC_DATA], [GEOGRAPHIC_DATA] - KAO Logistics" at bounding box center [813, 447] width 367 height 27
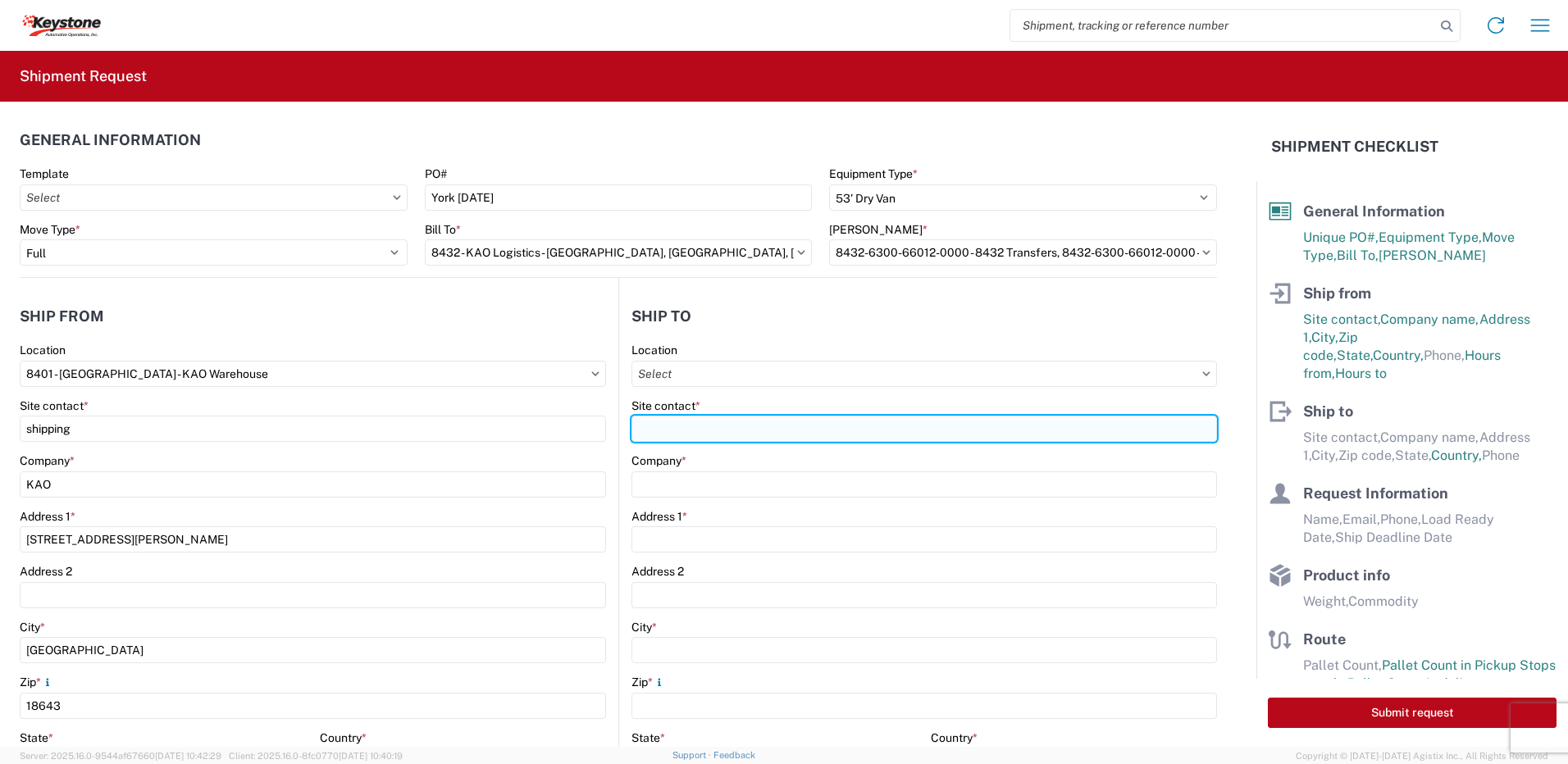
click at [684, 416] on input "Site contact *" at bounding box center [924, 429] width 585 height 27
type input "8472 - [GEOGRAPHIC_DATA], [GEOGRAPHIC_DATA] - KAO Logistics"
type input "KAO"
type input "[STREET_ADDRESS]"
type input "[GEOGRAPHIC_DATA]"
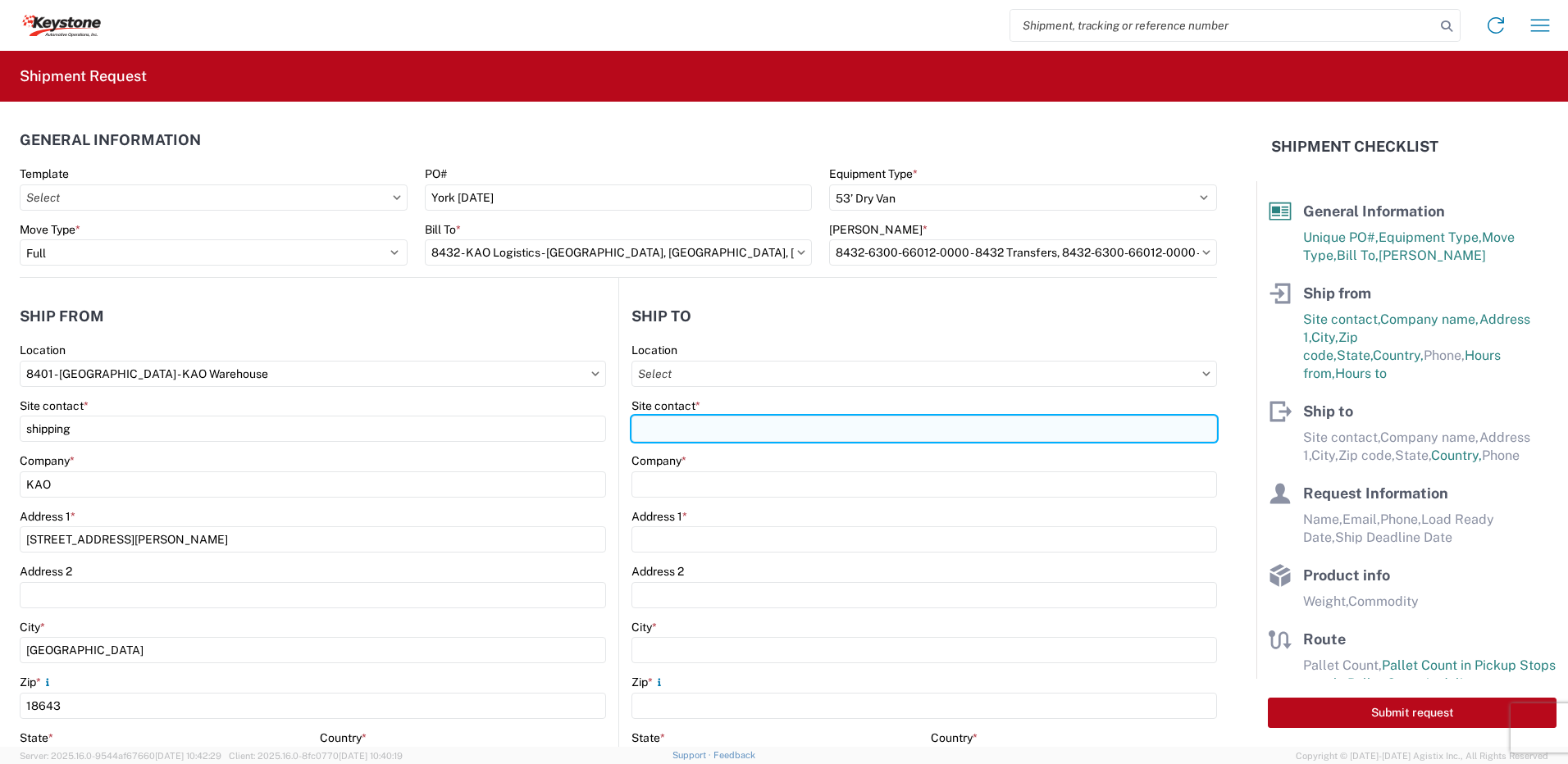
type input "17406"
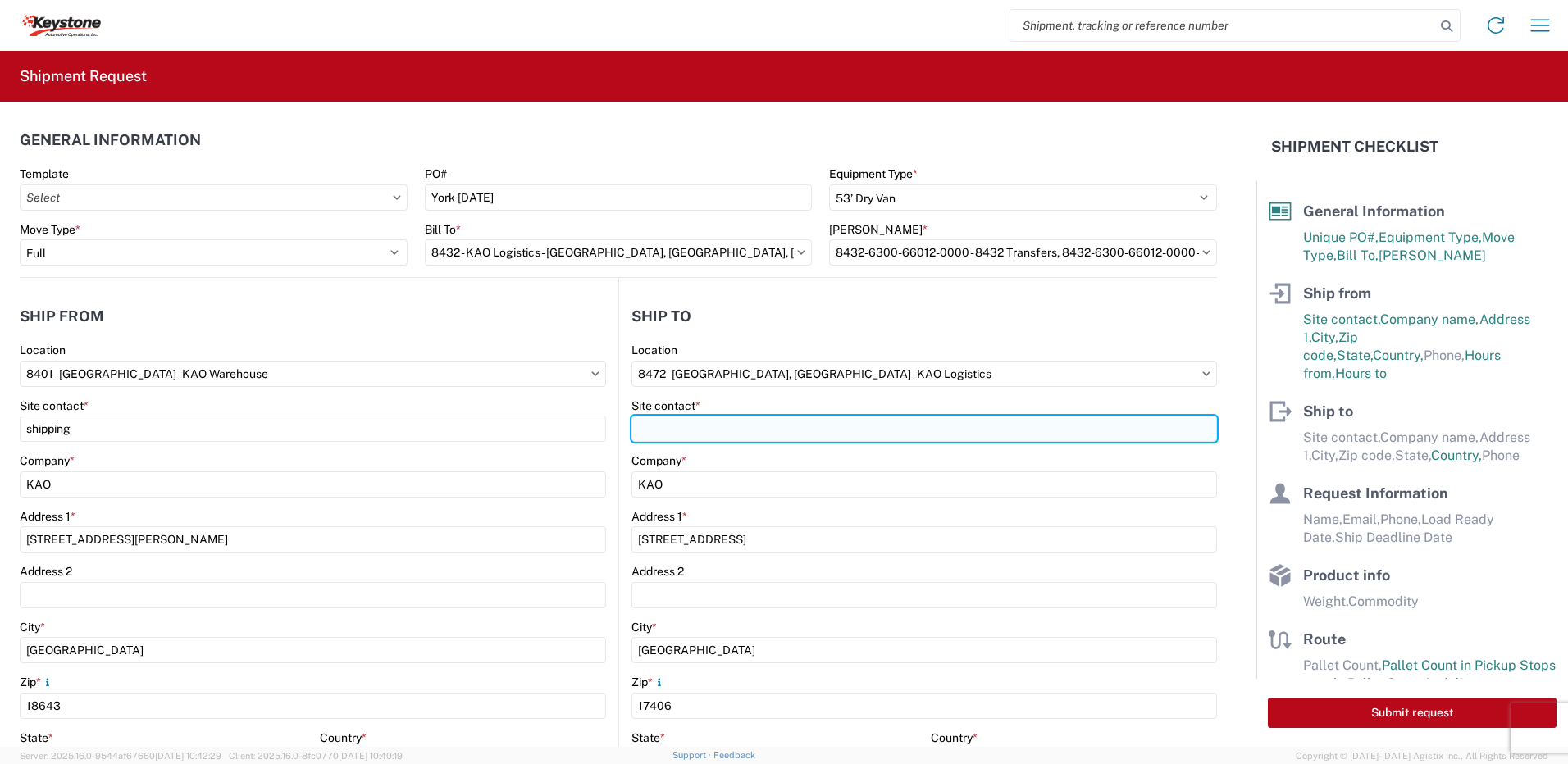
select select "US"
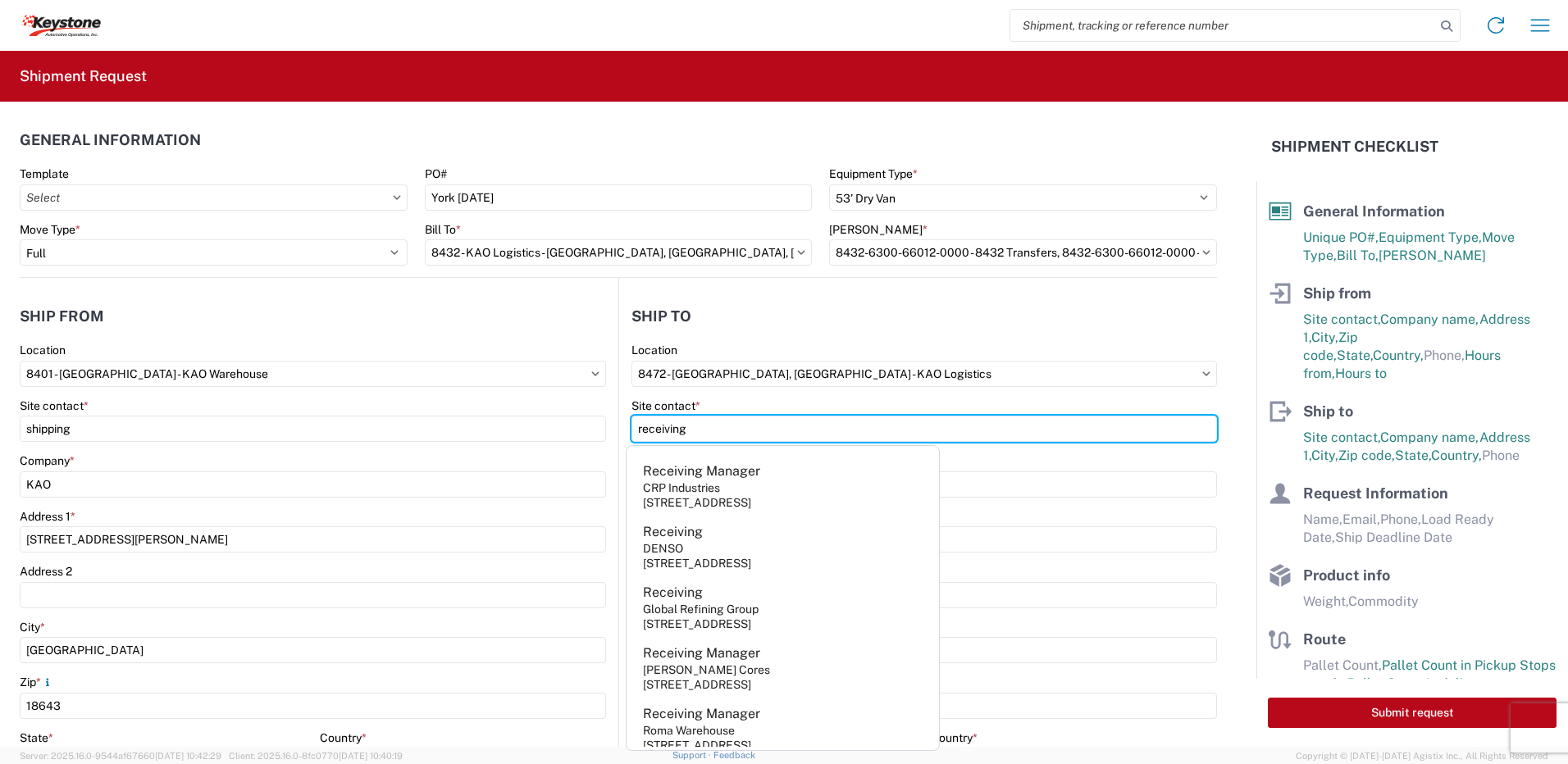
type input "receiving"
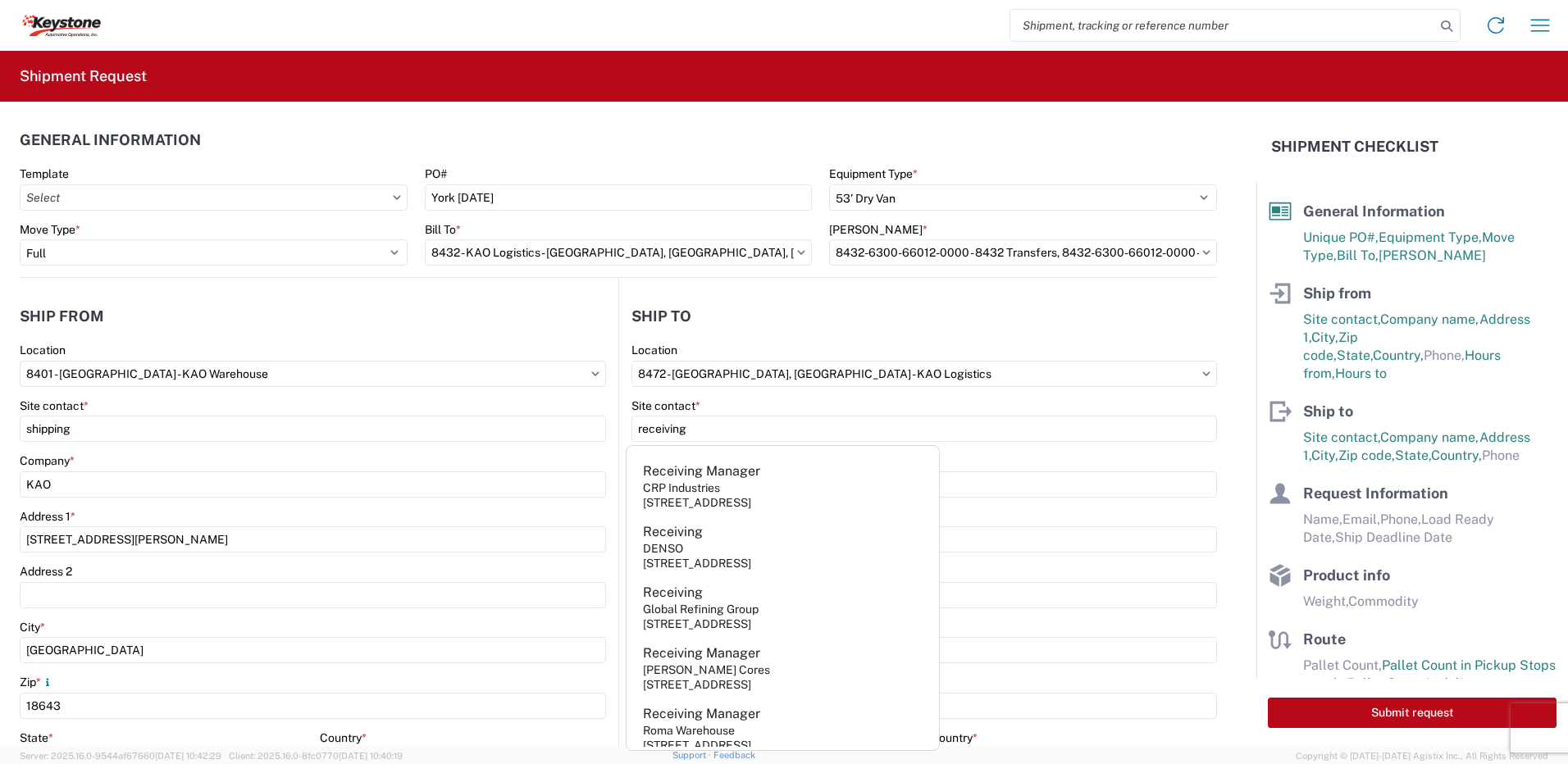
click at [755, 343] on div "Location" at bounding box center [924, 350] width 585 height 15
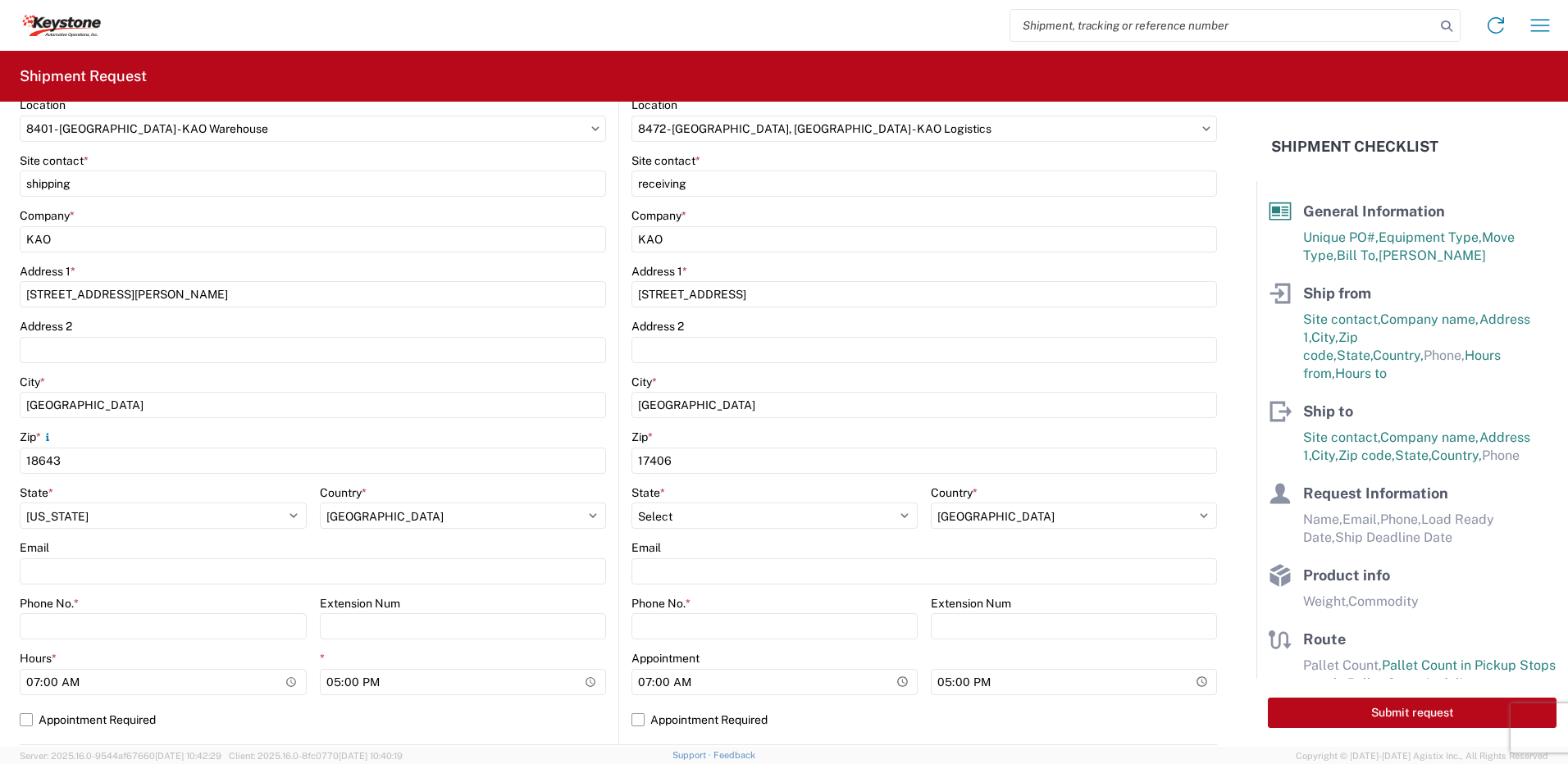
scroll to position [246, 0]
click at [116, 633] on input "Phone No. *" at bounding box center [163, 626] width 287 height 27
type input "5706554514"
click at [726, 621] on input "Phone No. *" at bounding box center [775, 626] width 287 height 27
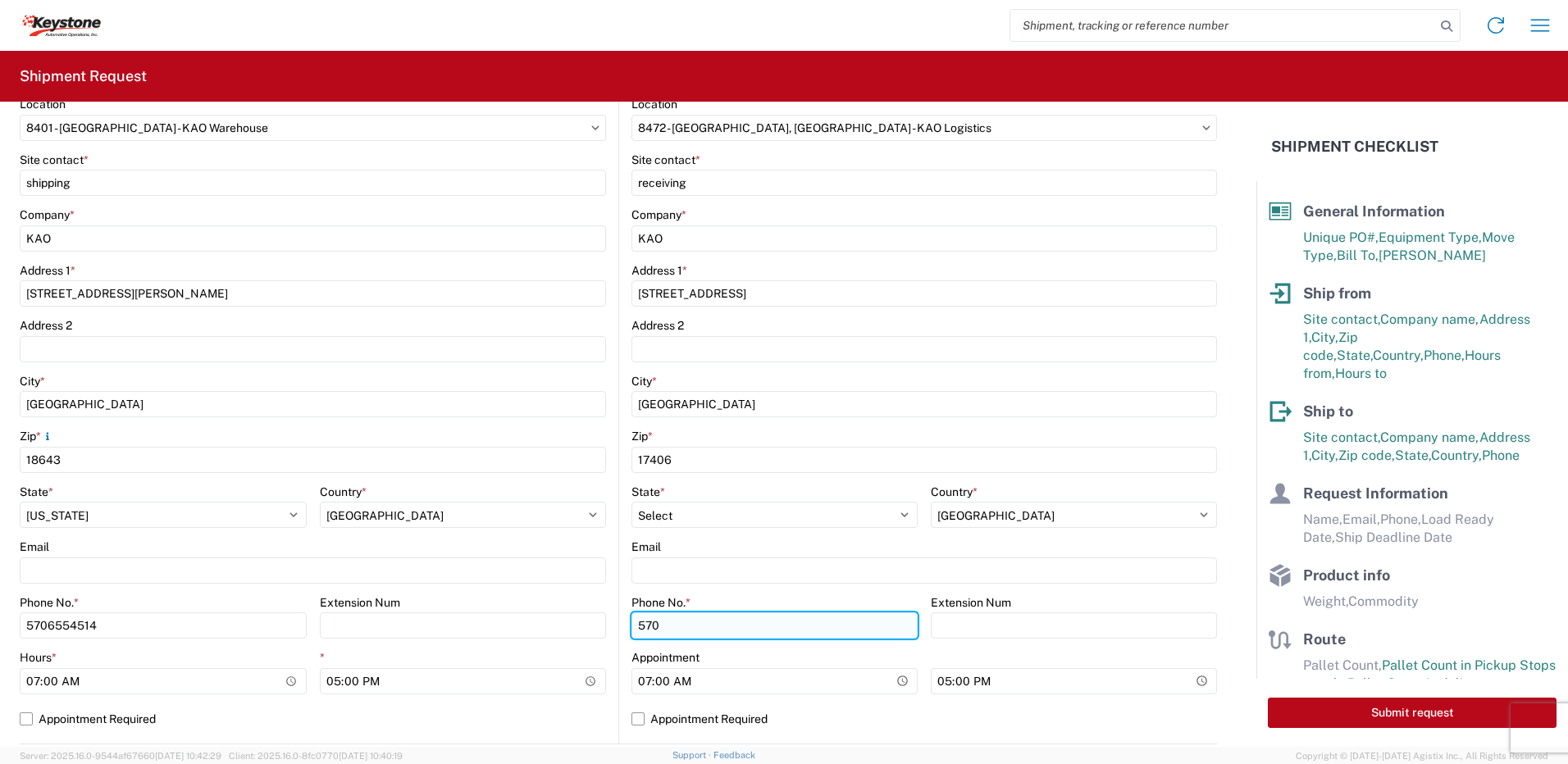
type input "5706554514"
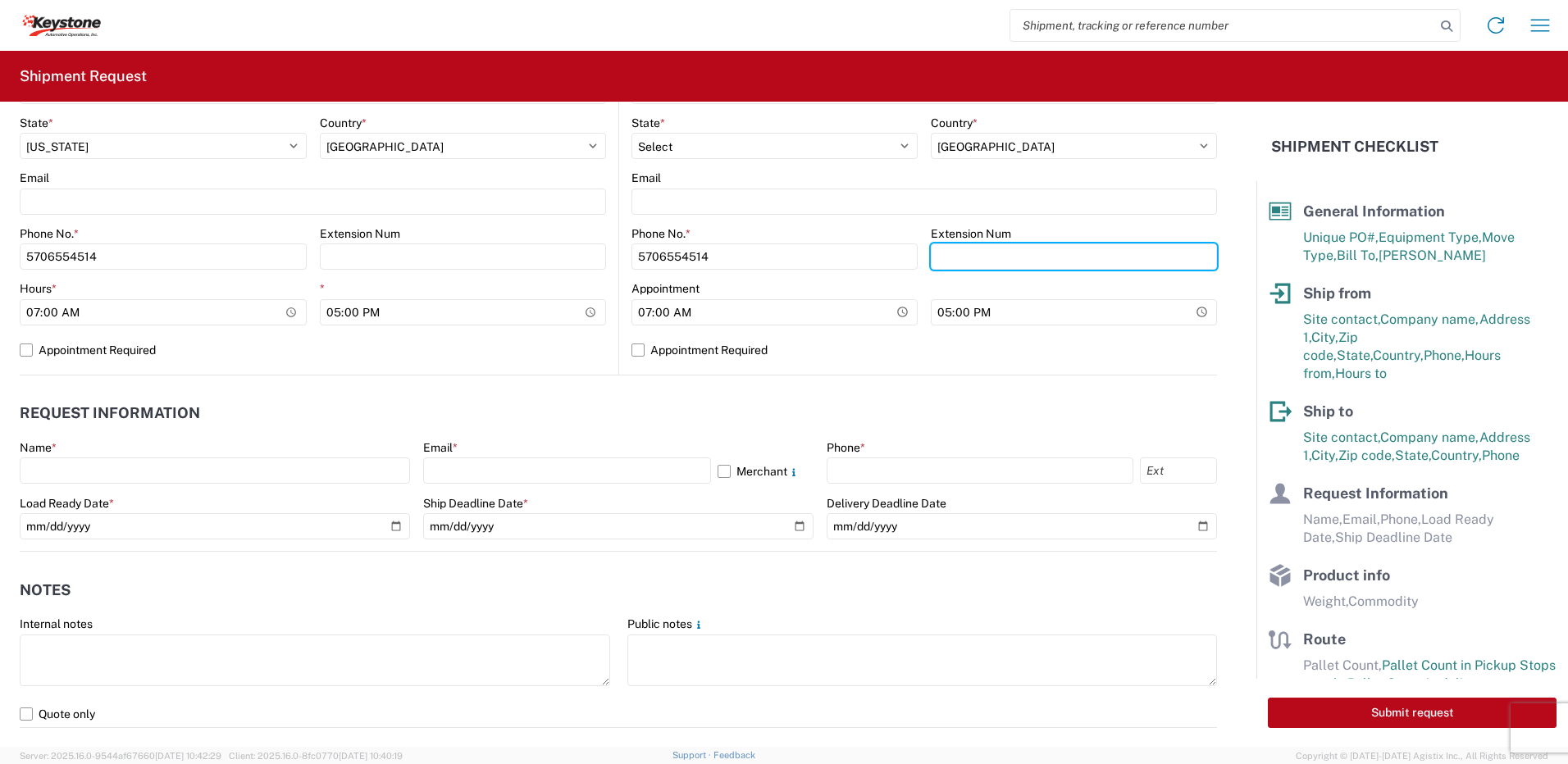
scroll to position [656, 0]
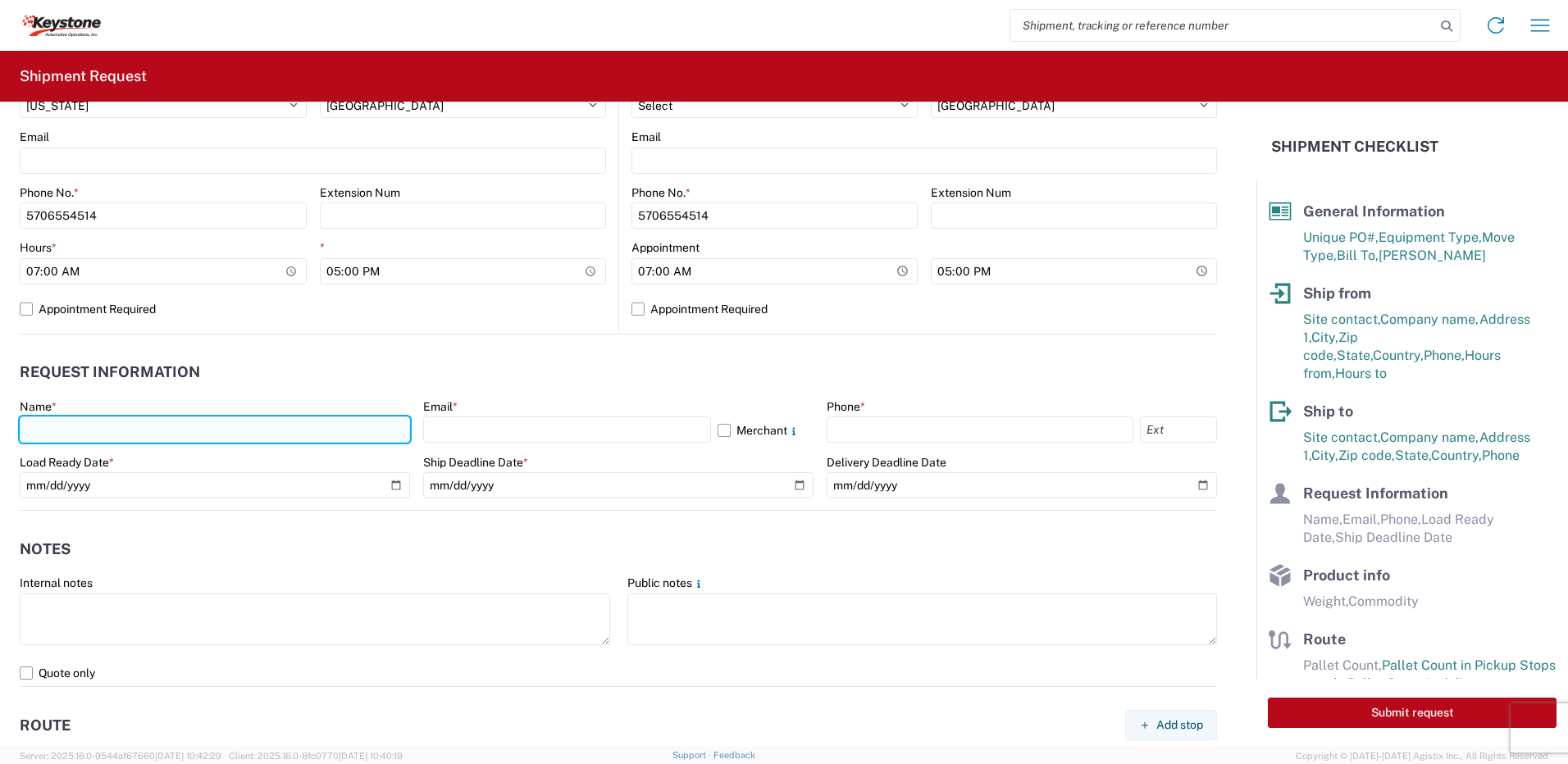
click at [39, 442] on input "text" at bounding box center [215, 429] width 391 height 27
type input "[PERSON_NAME]"
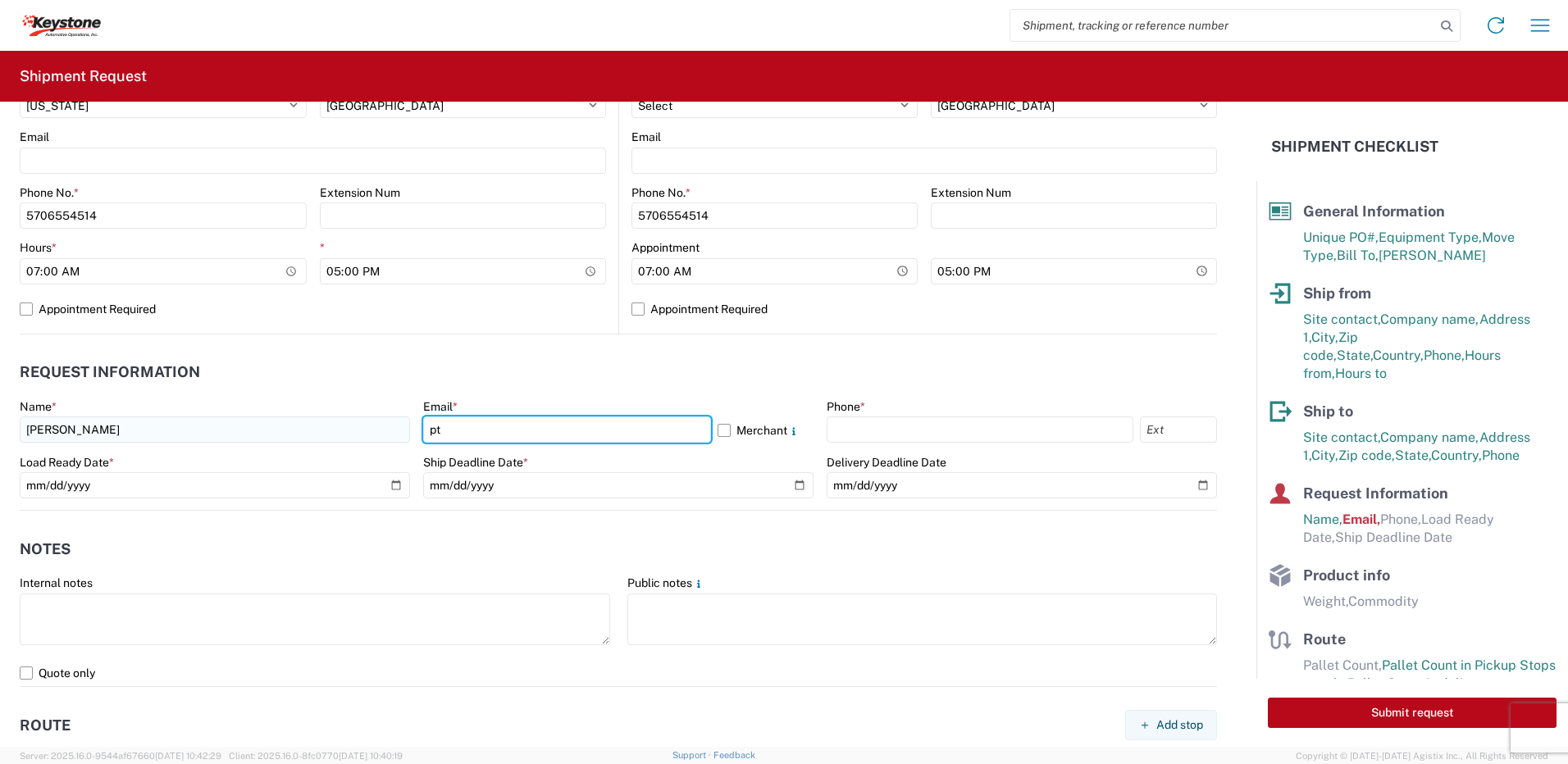
type input "[EMAIL_ADDRESS][DOMAIN_NAME]"
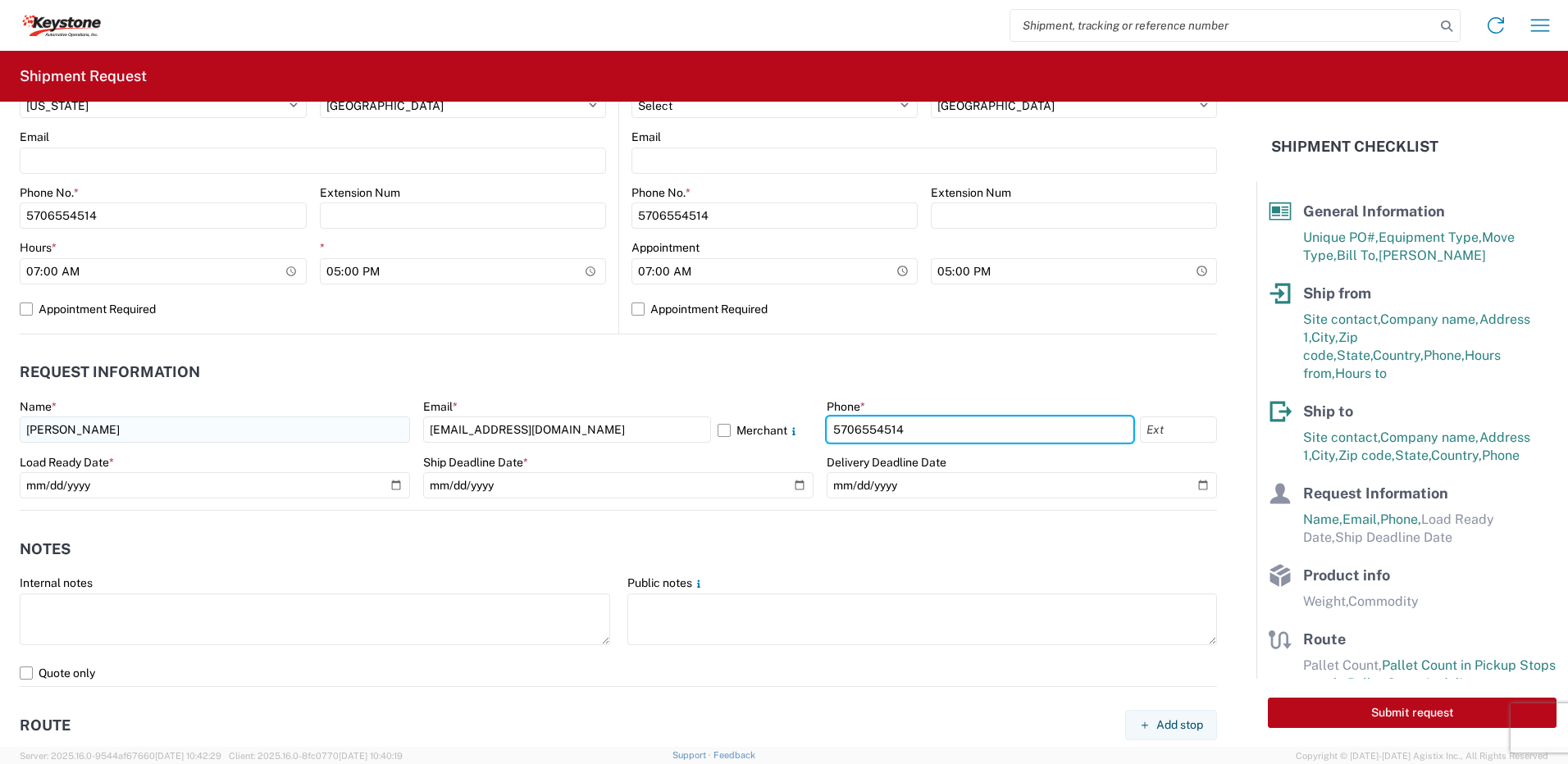
type input "5706554514"
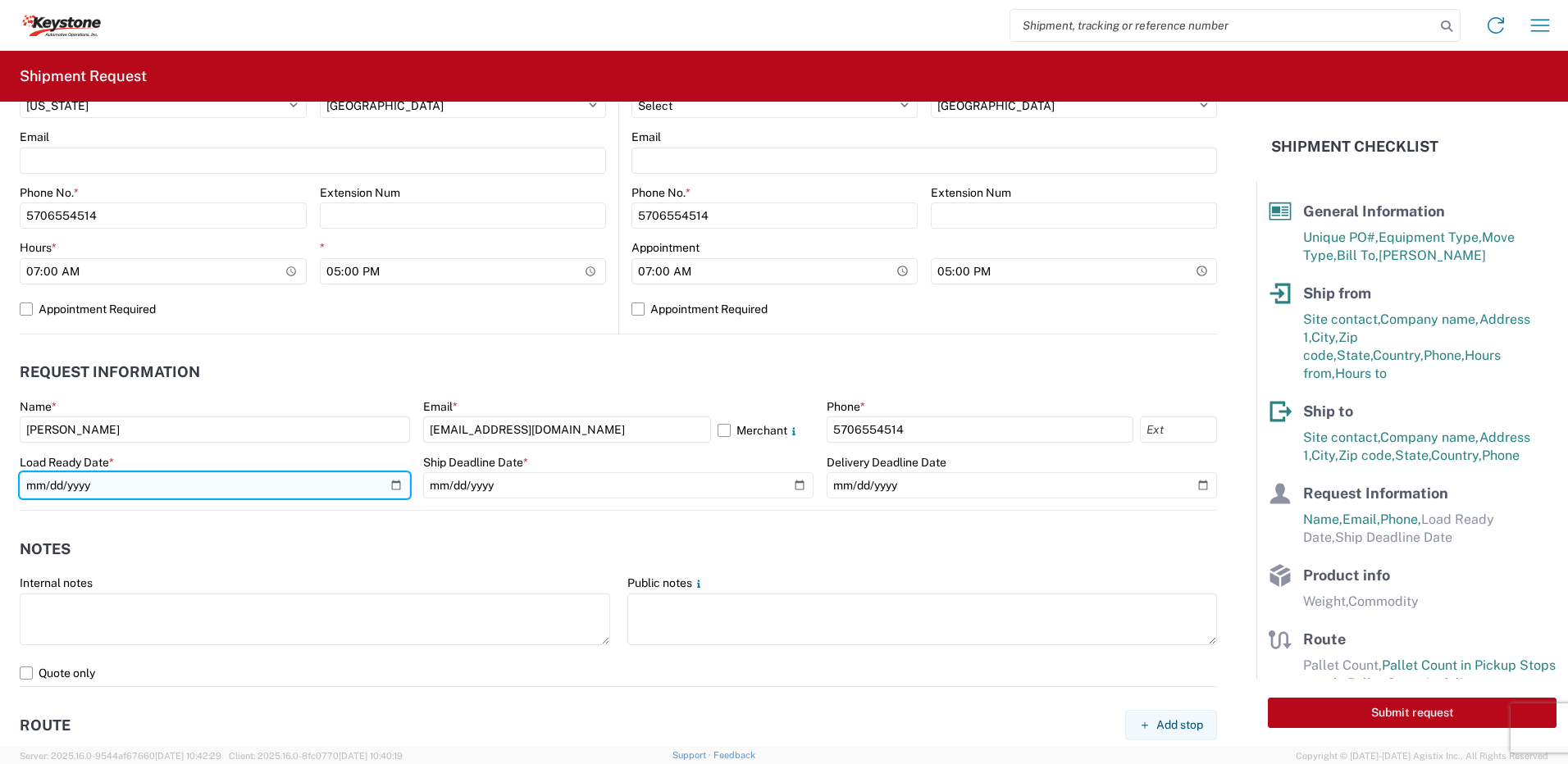
click at [389, 480] on input "date" at bounding box center [215, 485] width 391 height 27
type input "[DATE]"
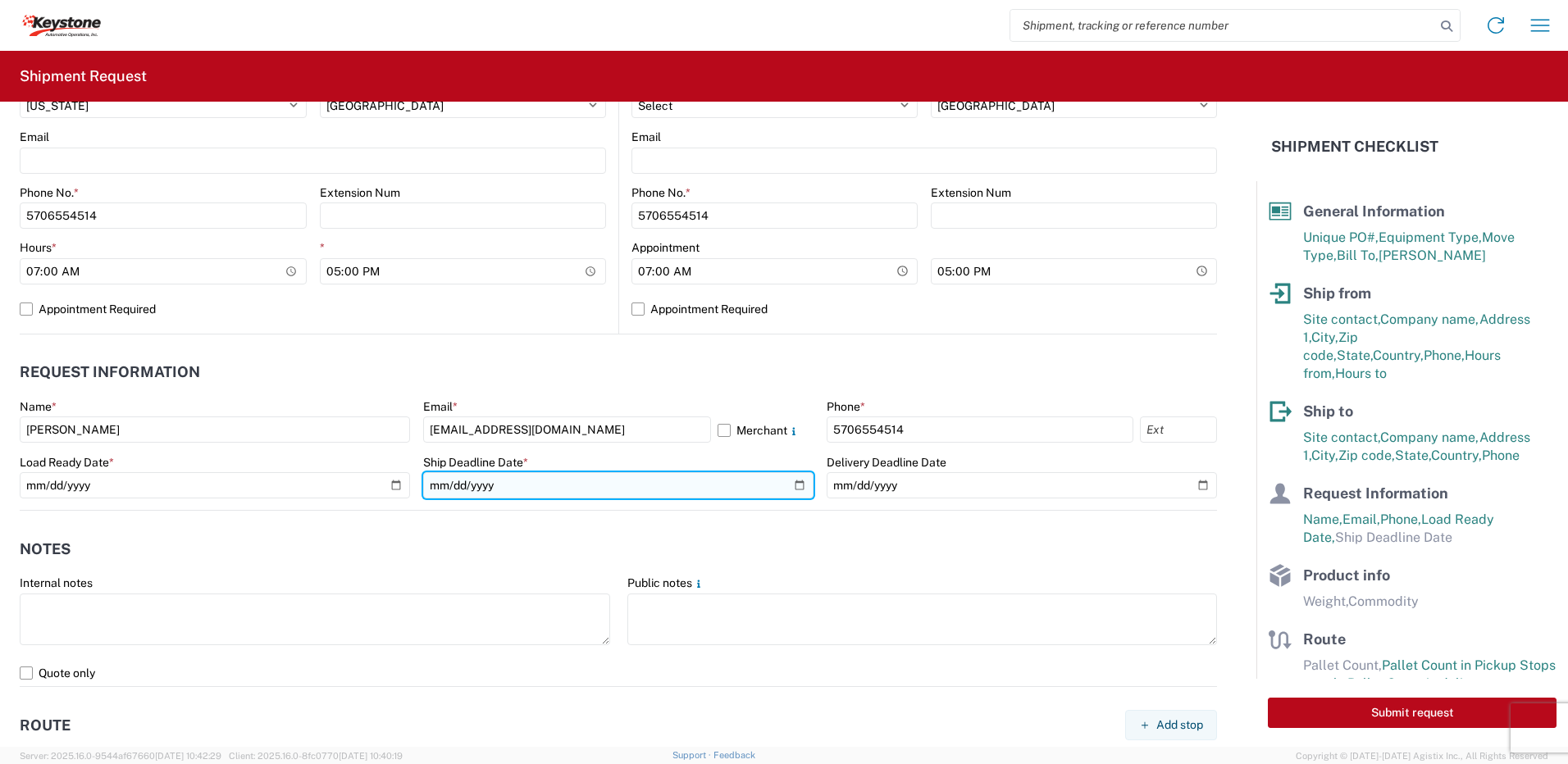
click at [791, 490] on input "date" at bounding box center [618, 485] width 391 height 27
type input "[DATE]"
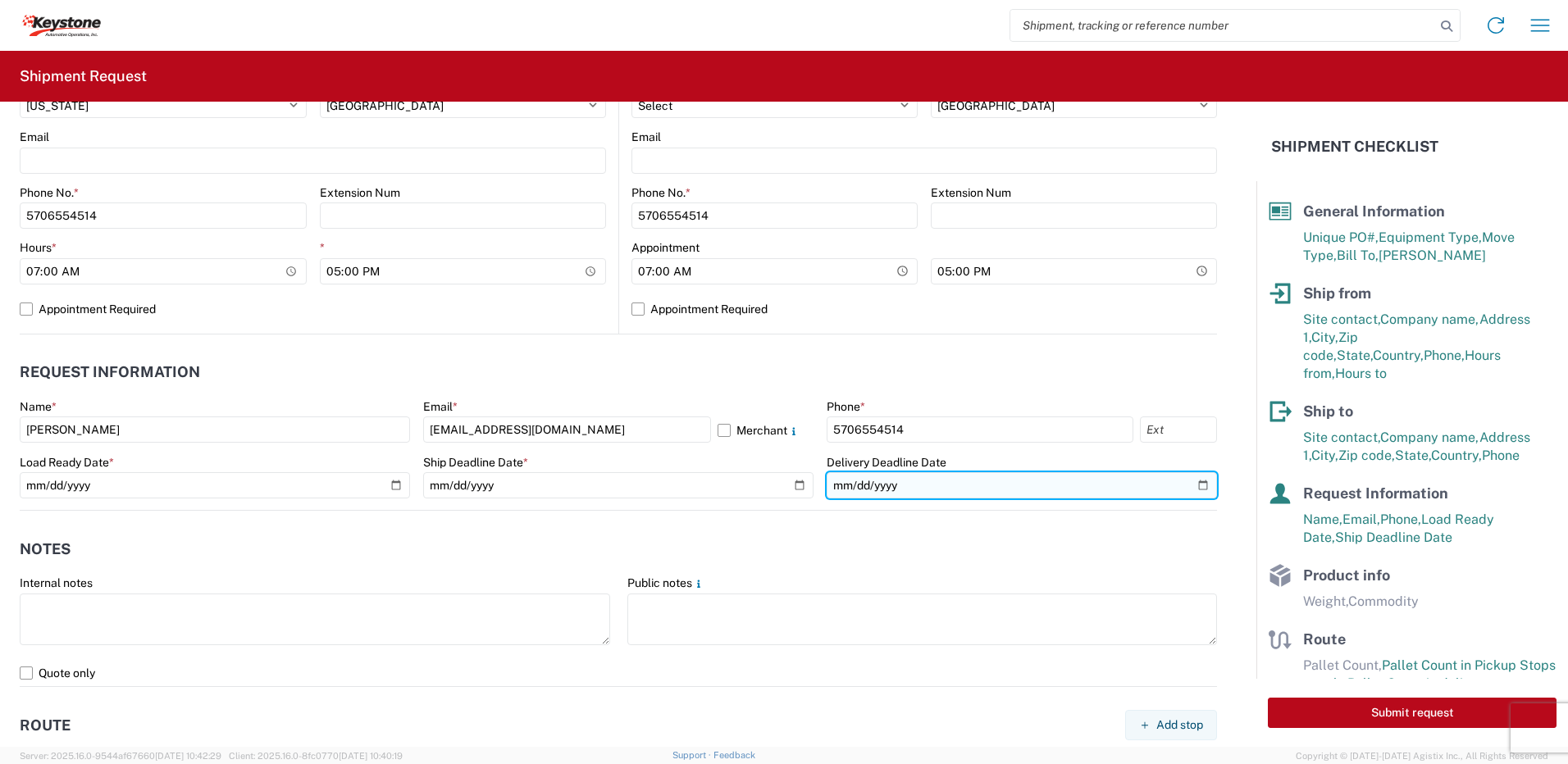
click at [1191, 487] on input "date" at bounding box center [1021, 485] width 391 height 27
type input "[DATE]"
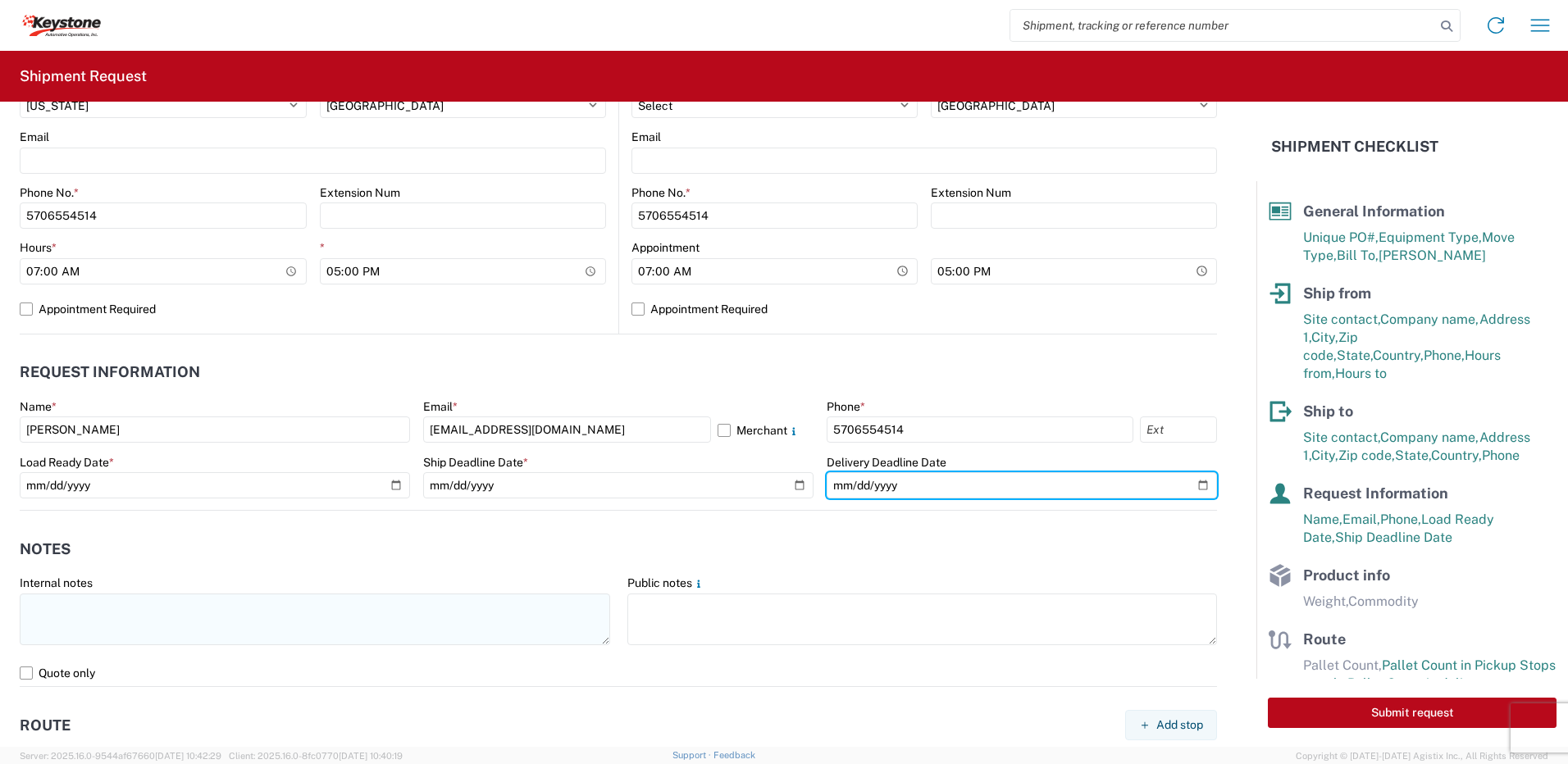
scroll to position [902, 0]
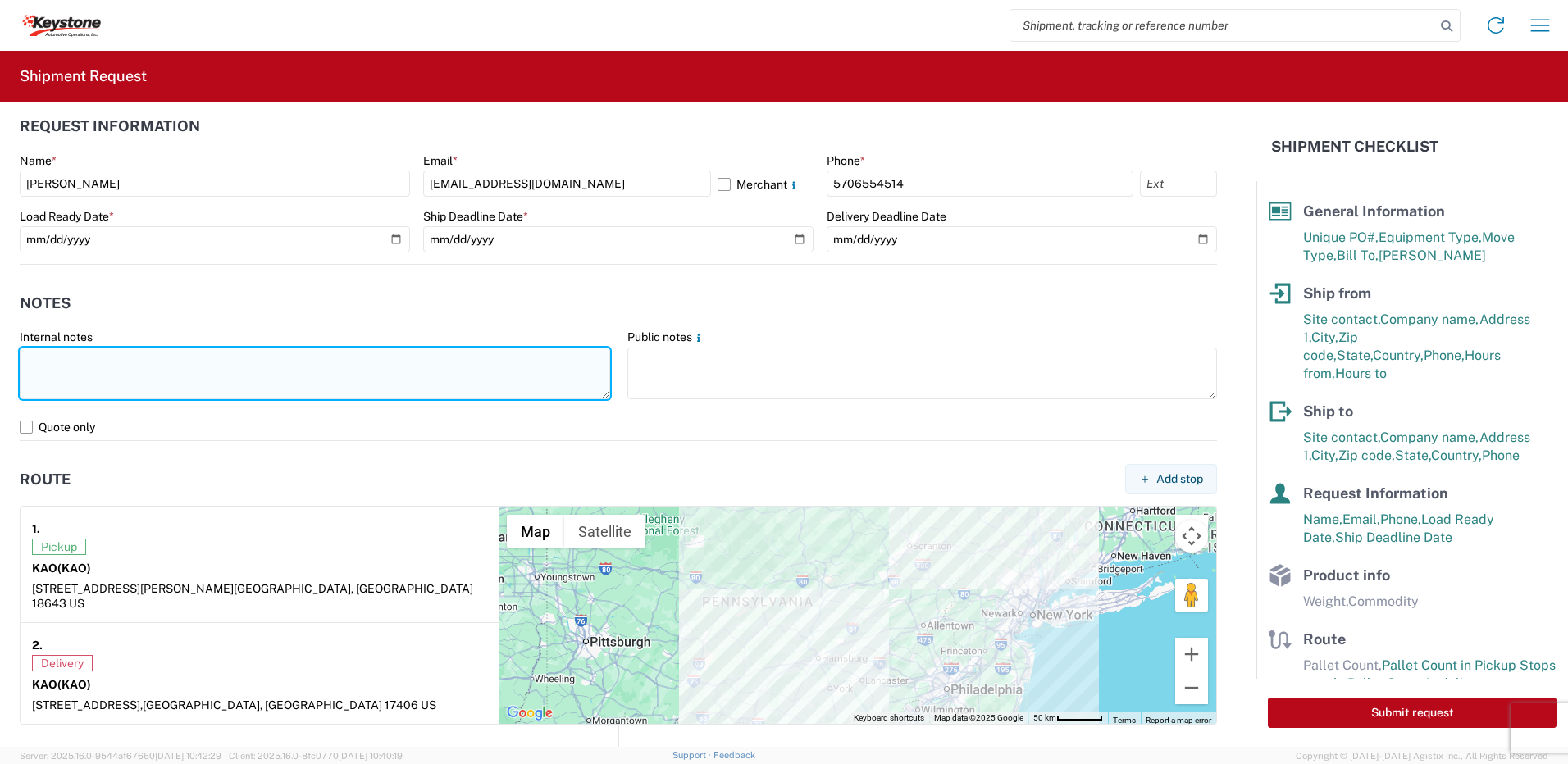
click at [58, 367] on textarea at bounding box center [314, 374] width 590 height 51
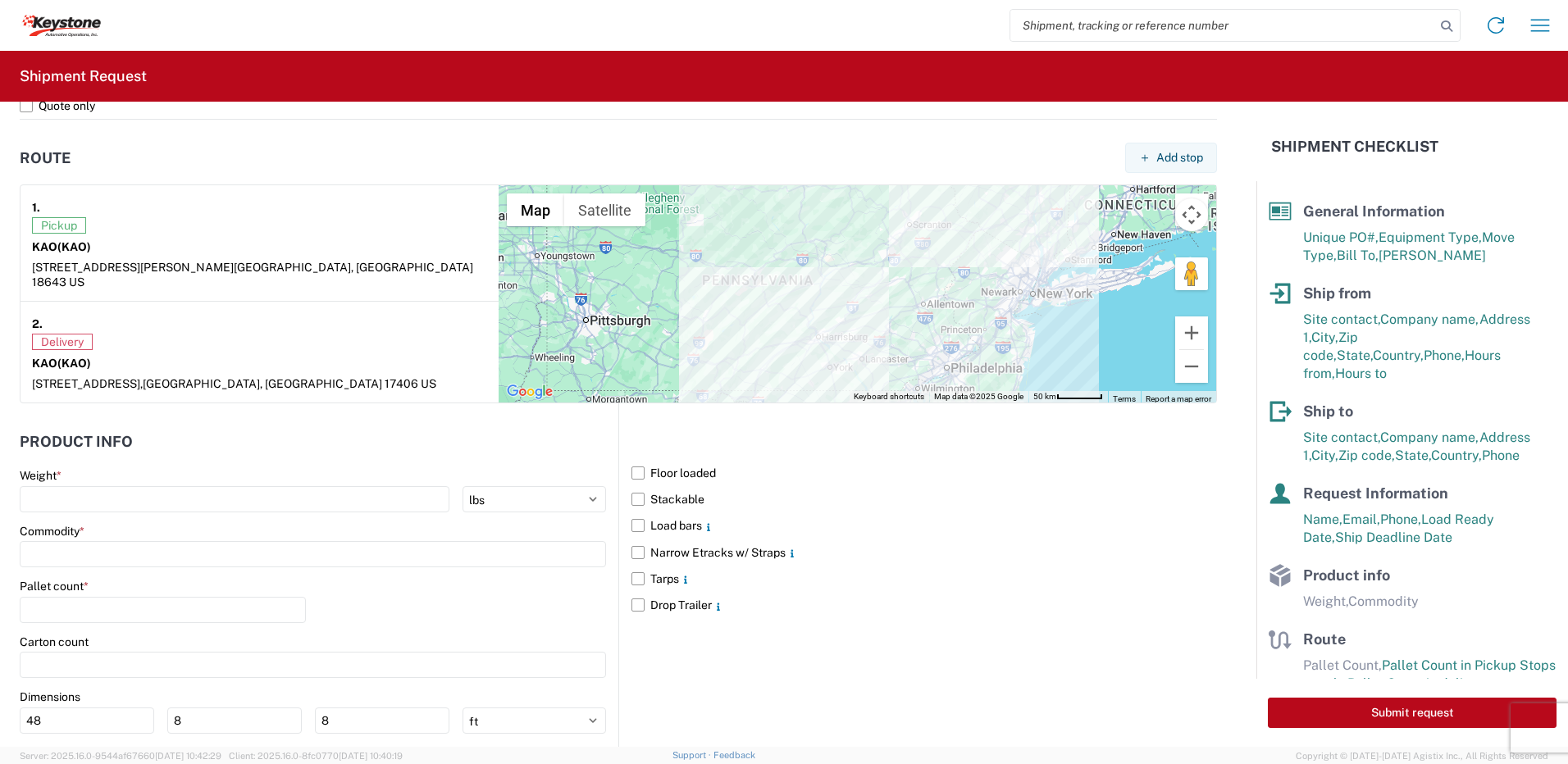
scroll to position [1321, 0]
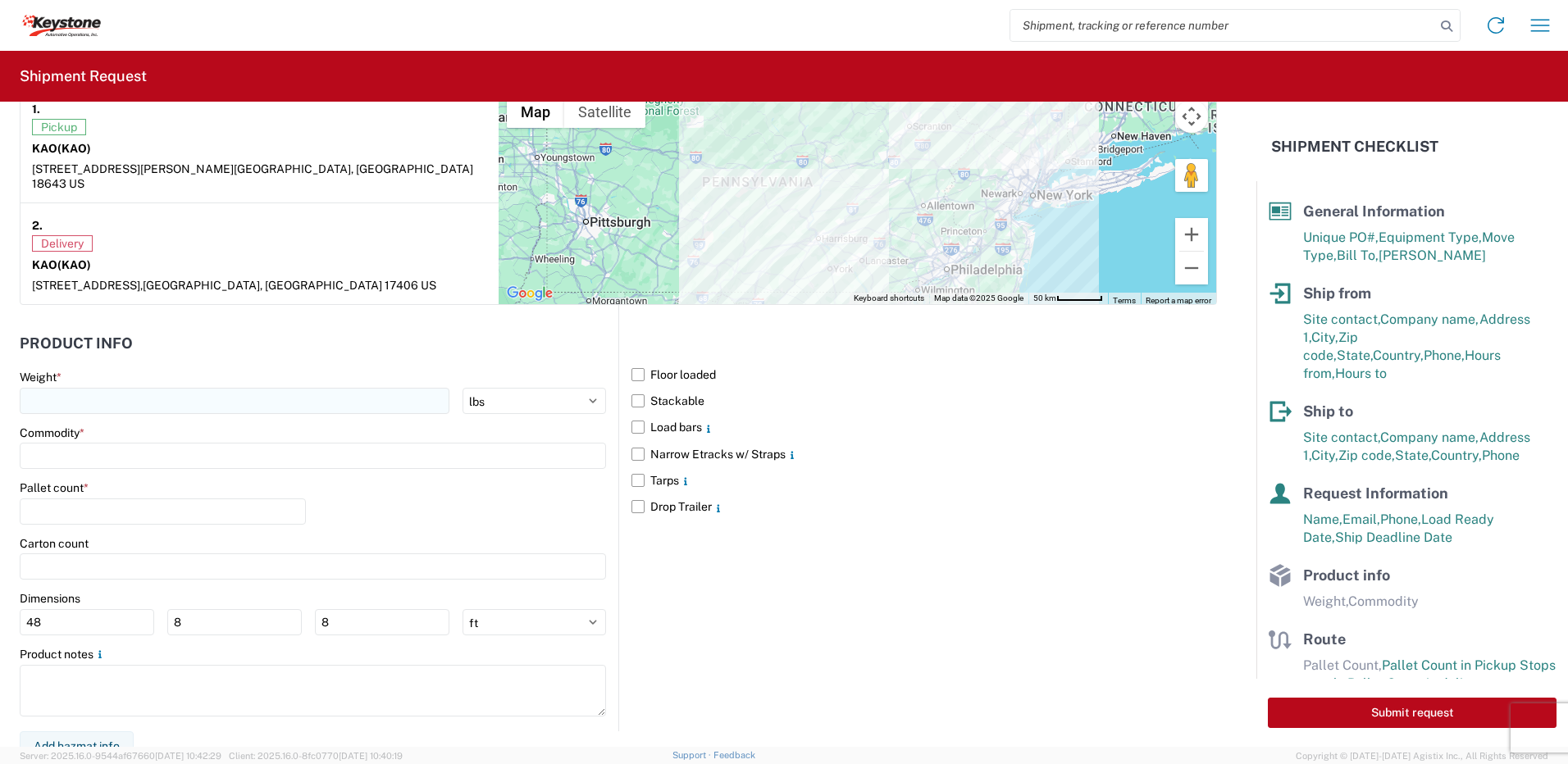
type textarea "Already booked with R & L Load shipped night of [DATE]"
click at [103, 387] on input "number" at bounding box center [234, 400] width 430 height 27
type input "28000"
click at [85, 445] on input at bounding box center [312, 456] width 586 height 27
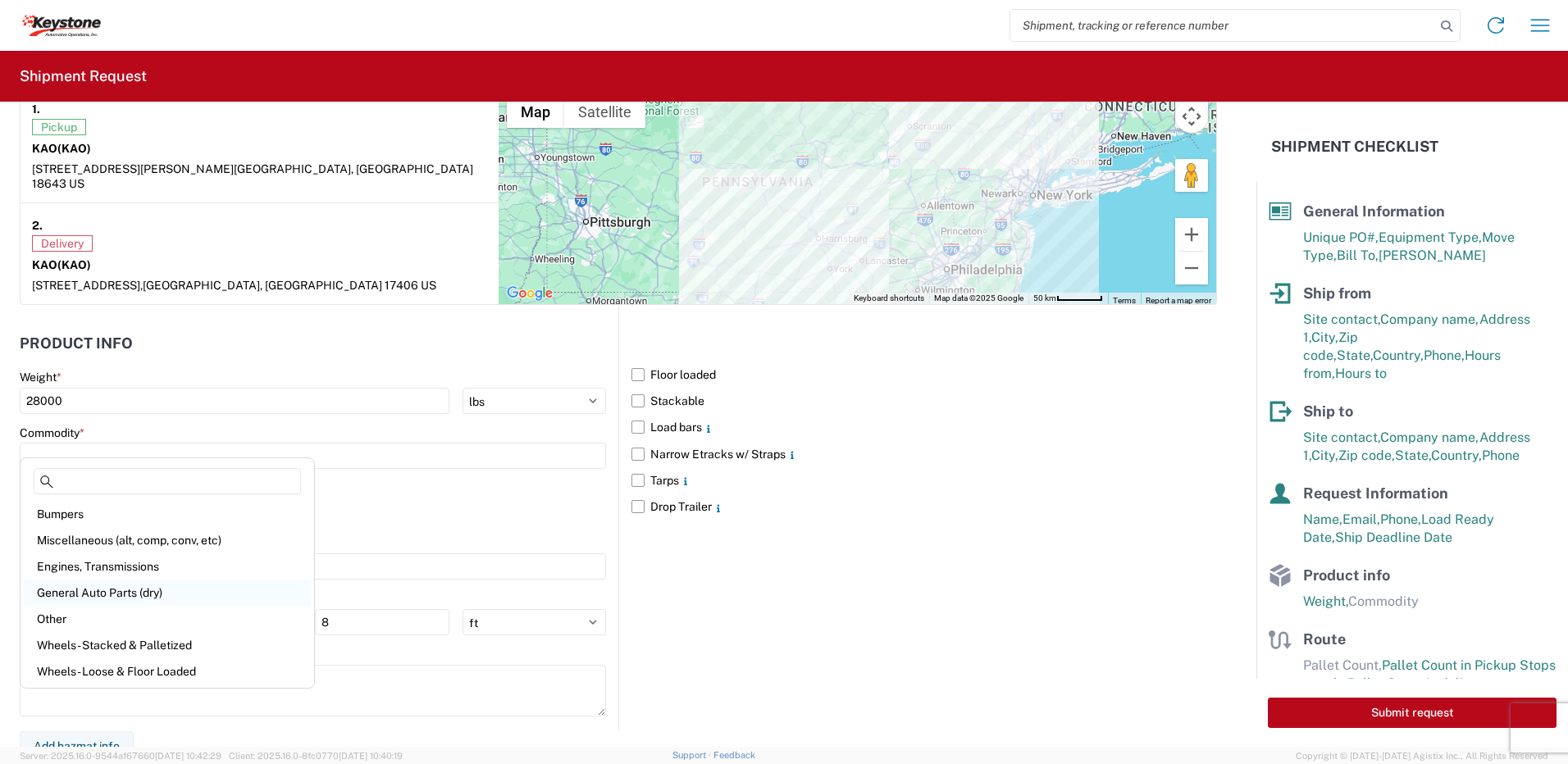
click at [86, 589] on div "General Auto Parts (dry)" at bounding box center [167, 592] width 287 height 27
type input "General Auto Parts (dry)"
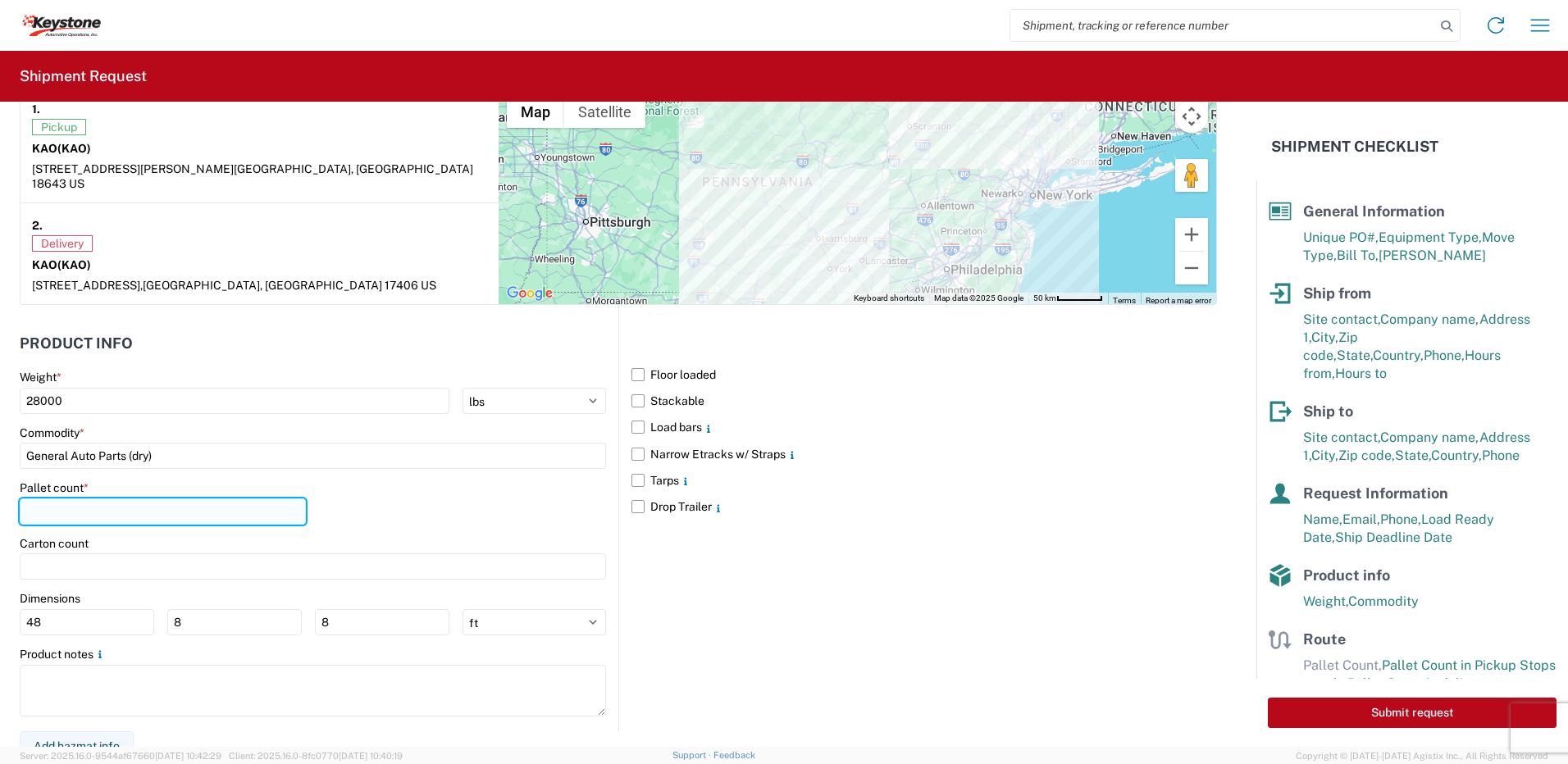
click at [83, 501] on input "number" at bounding box center [163, 511] width 287 height 27
type input "22"
click at [345, 503] on div "Pallet count * 22" at bounding box center [312, 508] width 586 height 55
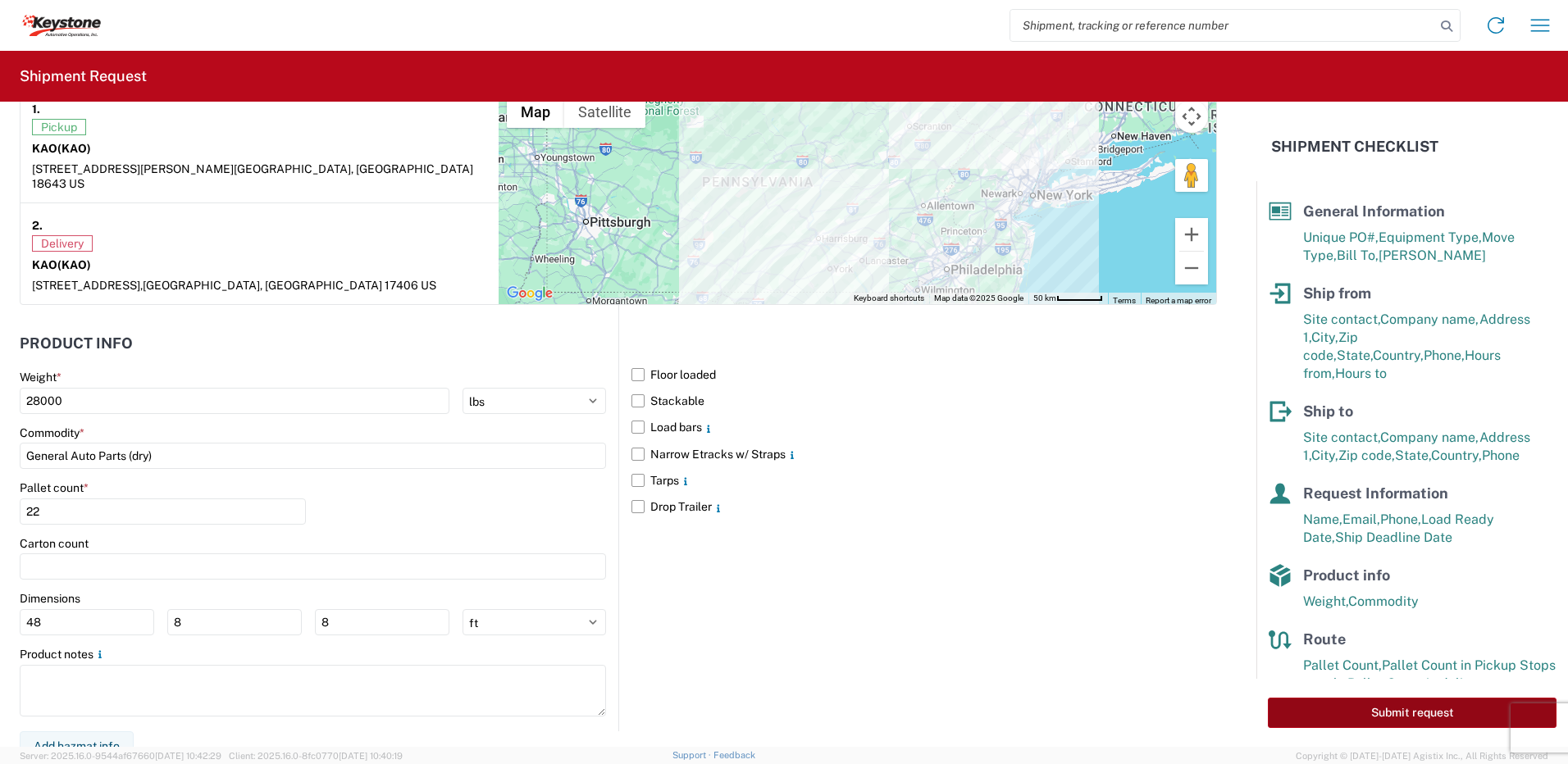
click at [1442, 701] on button "Submit request" at bounding box center [1412, 713] width 289 height 31
select select "US"
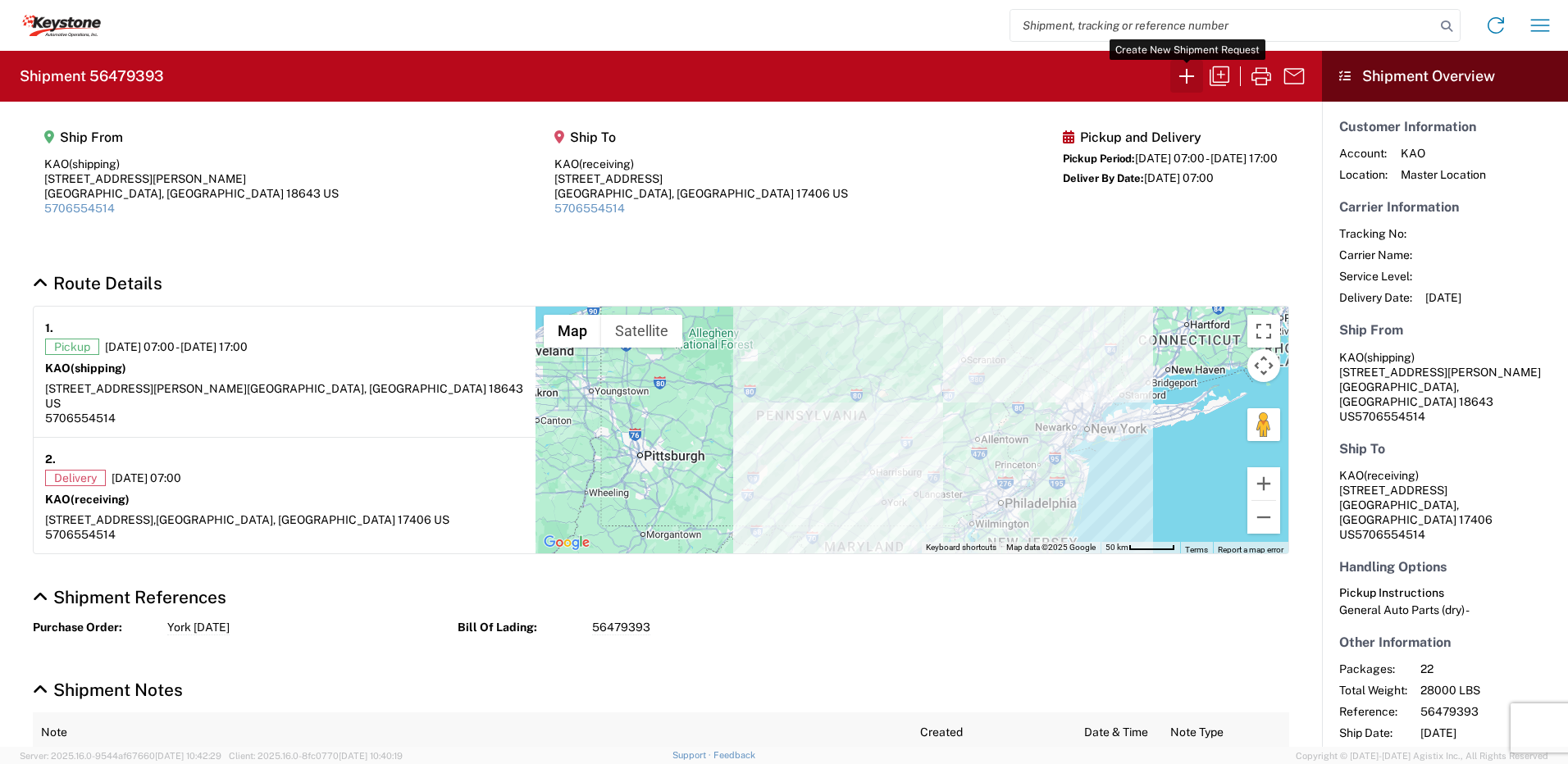
click at [1200, 68] on button "button" at bounding box center [1186, 76] width 33 height 33
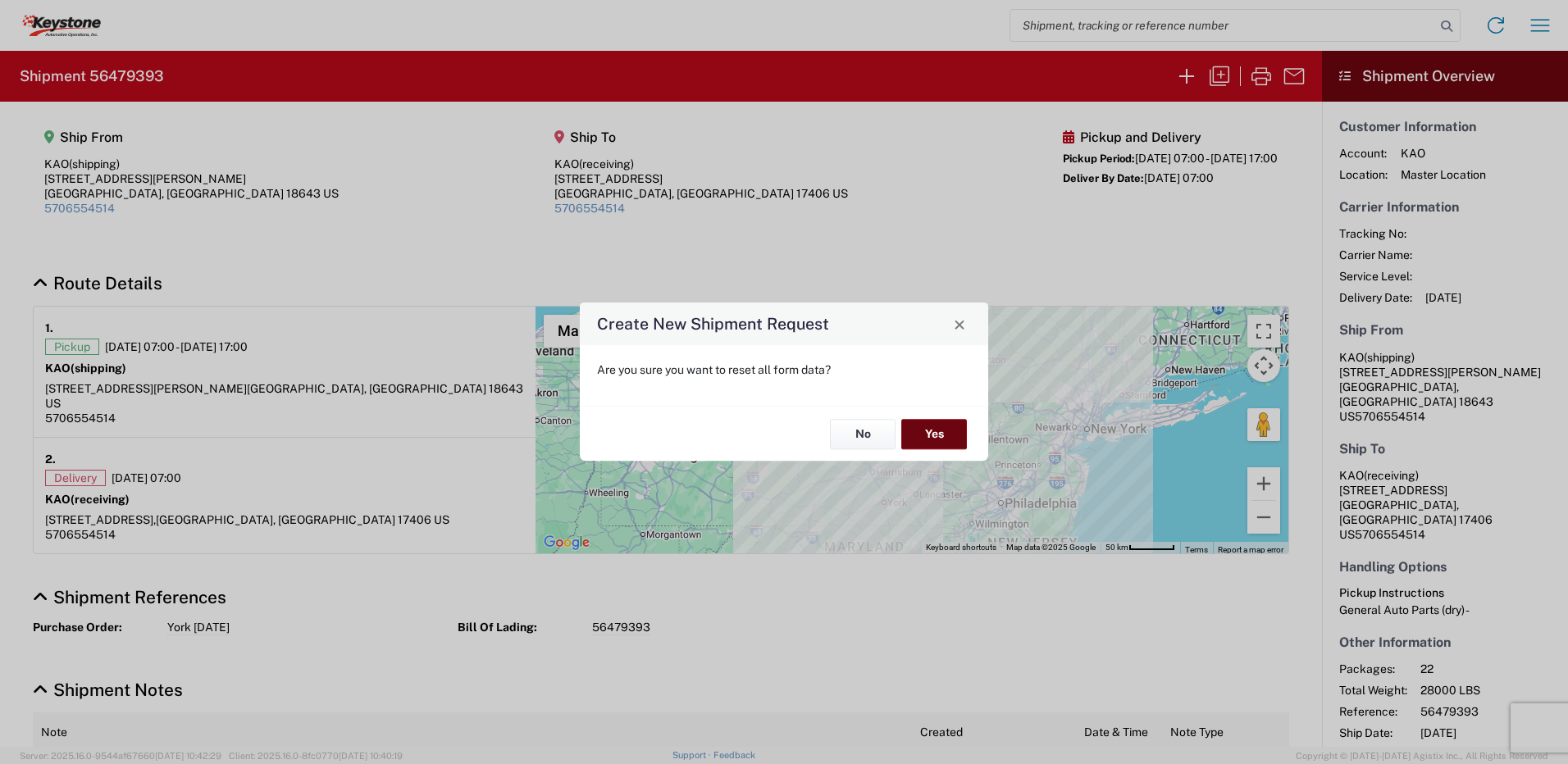
click at [930, 435] on button "Yes" at bounding box center [934, 434] width 65 height 31
select select "FULL"
select select "US"
select select "LBS"
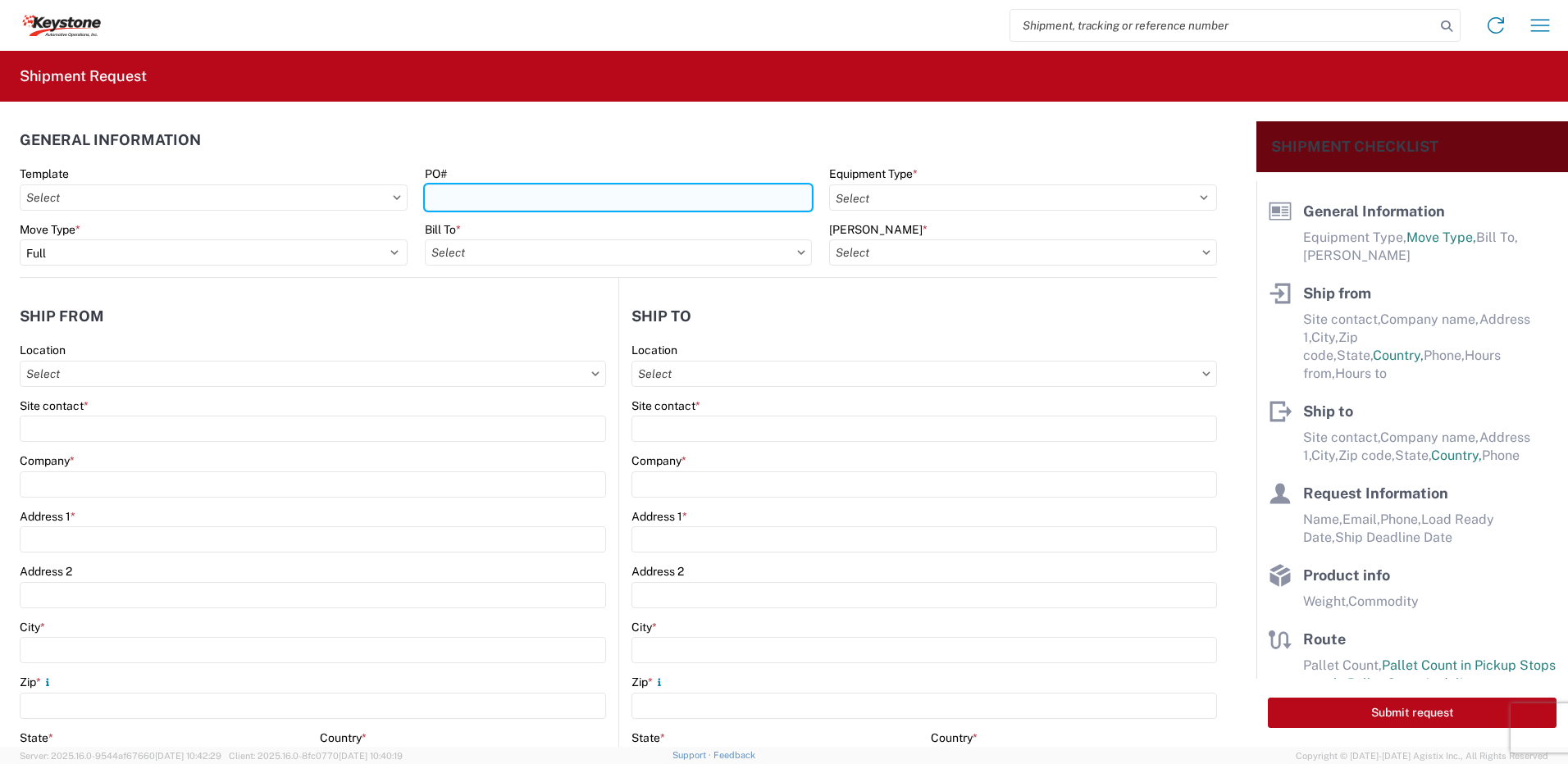
click at [469, 195] on input "PO#" at bounding box center [619, 198] width 388 height 27
type input "West Deptford [DATE]"
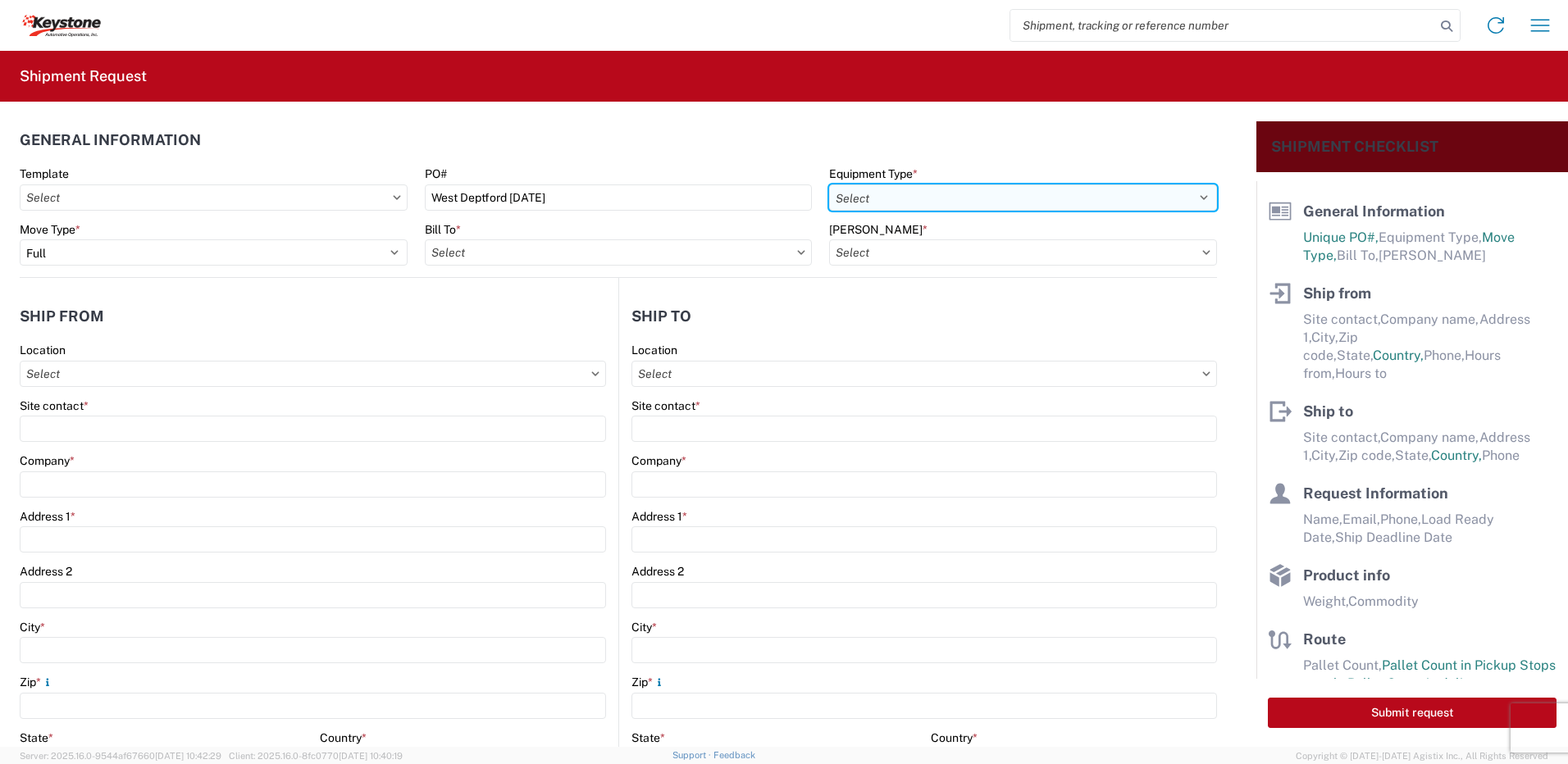
click at [921, 200] on select "Select 53’ Dry Van Flatbed Dropdeck (van) Lowboy (flatbed) Rail" at bounding box center [1023, 198] width 388 height 27
select select "STDV"
click at [829, 185] on select "Select 53’ Dry Van Flatbed Dropdeck (van) Lowboy (flatbed) Rail" at bounding box center [1023, 198] width 388 height 27
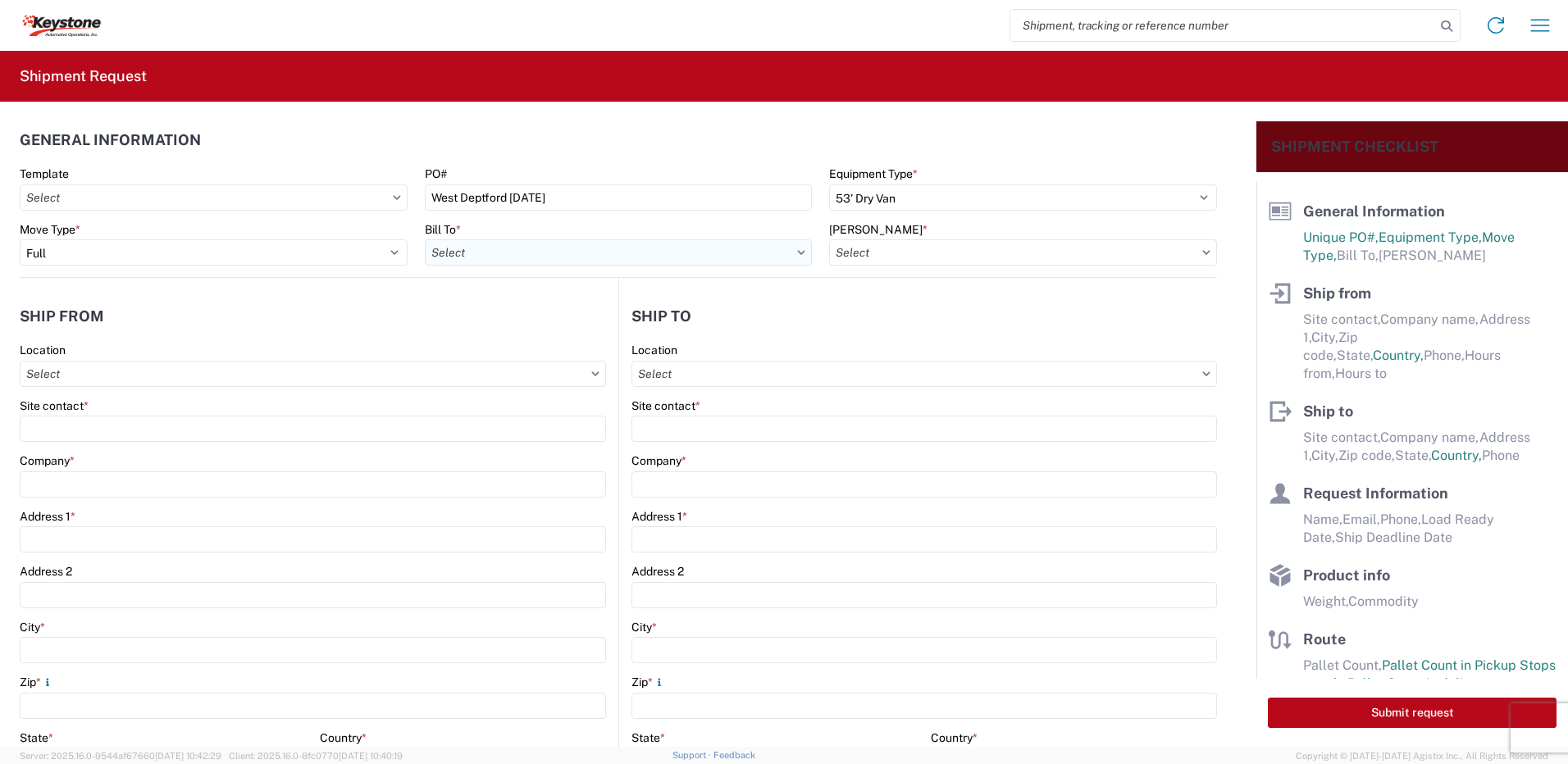
click at [464, 253] on input "Bill To *" at bounding box center [619, 252] width 388 height 27
type input "8401"
click at [540, 316] on div "8401 - [GEOGRAPHIC_DATA] - KAO Warehouse" at bounding box center [568, 325] width 287 height 27
type input "8401 - [GEOGRAPHIC_DATA] - KAO Warehouse"
click at [890, 255] on input "[PERSON_NAME] *" at bounding box center [1023, 252] width 388 height 27
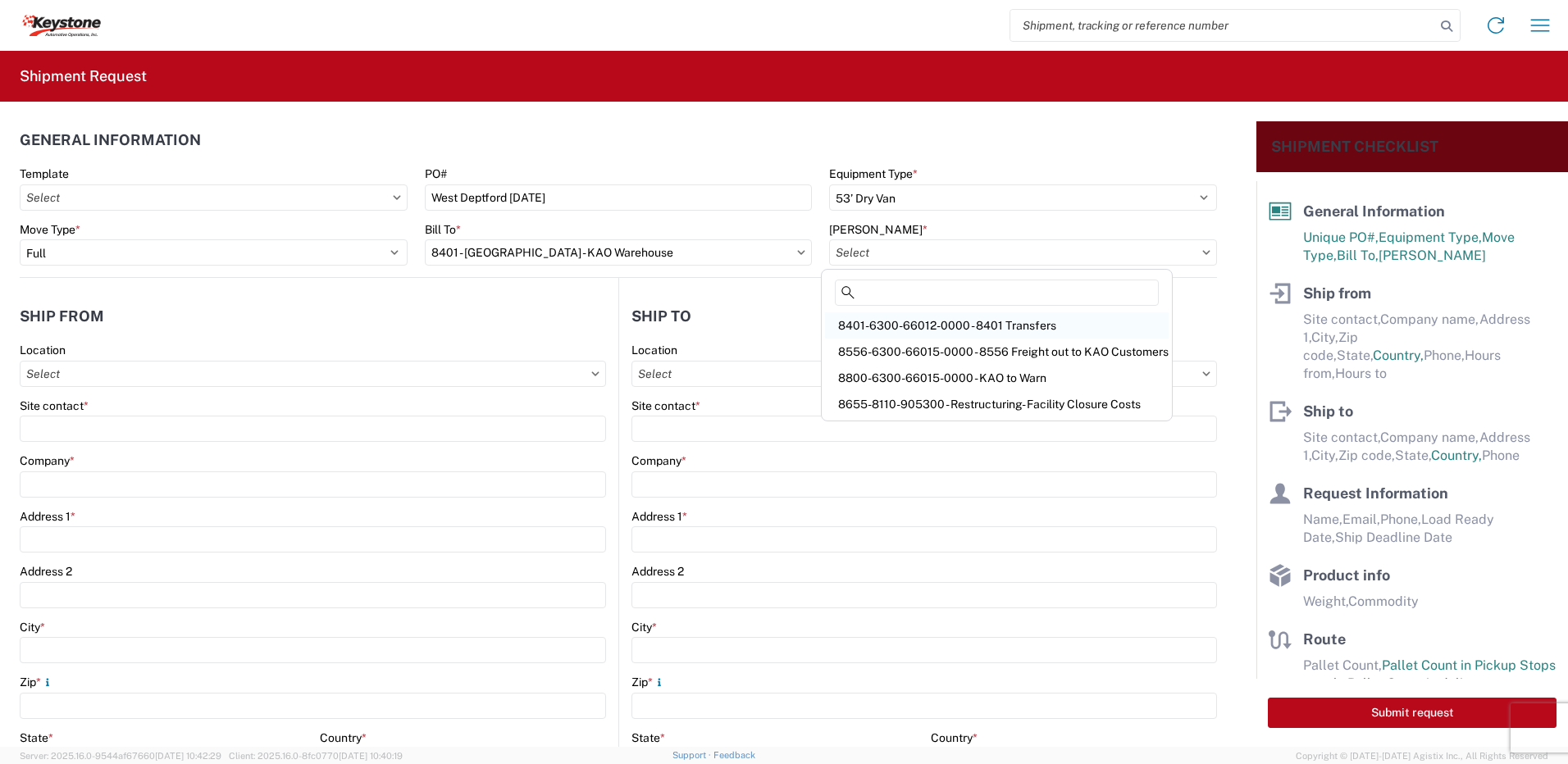
click at [1030, 326] on div "8401-6300-66012-0000 - 8401 Transfers" at bounding box center [998, 325] width 344 height 27
type input "8401-6300-66012-0000 - 8401 Transfers, 8401-6300-66012-0000 - 8401 Transfers"
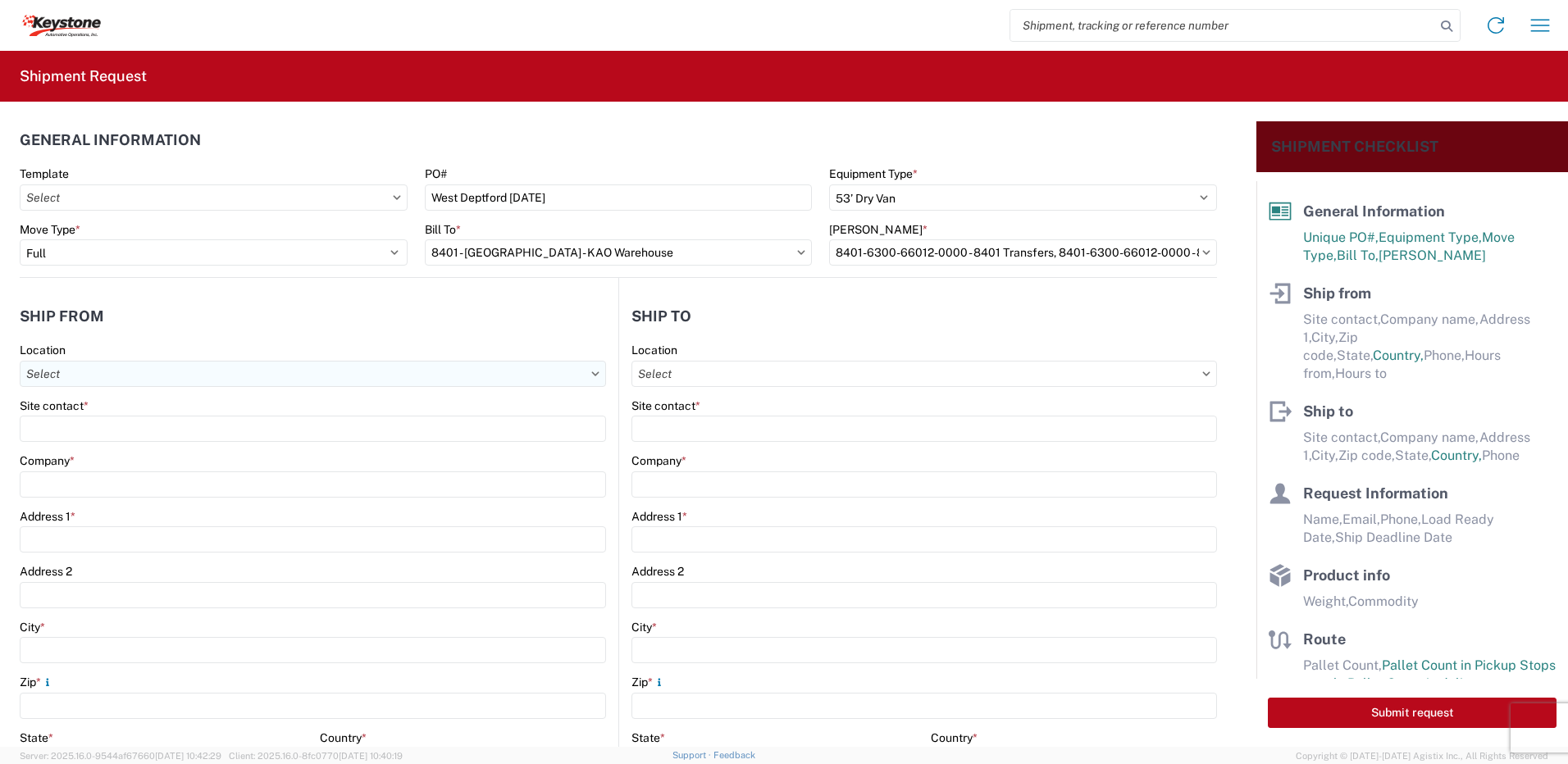
click at [89, 379] on input "Location" at bounding box center [312, 374] width 586 height 27
type input "8401"
click at [111, 454] on div "8401 - [GEOGRAPHIC_DATA] - KAO Warehouse" at bounding box center [167, 447] width 287 height 27
type input "8401 - [GEOGRAPHIC_DATA] - KAO Warehouse"
type input "KAO"
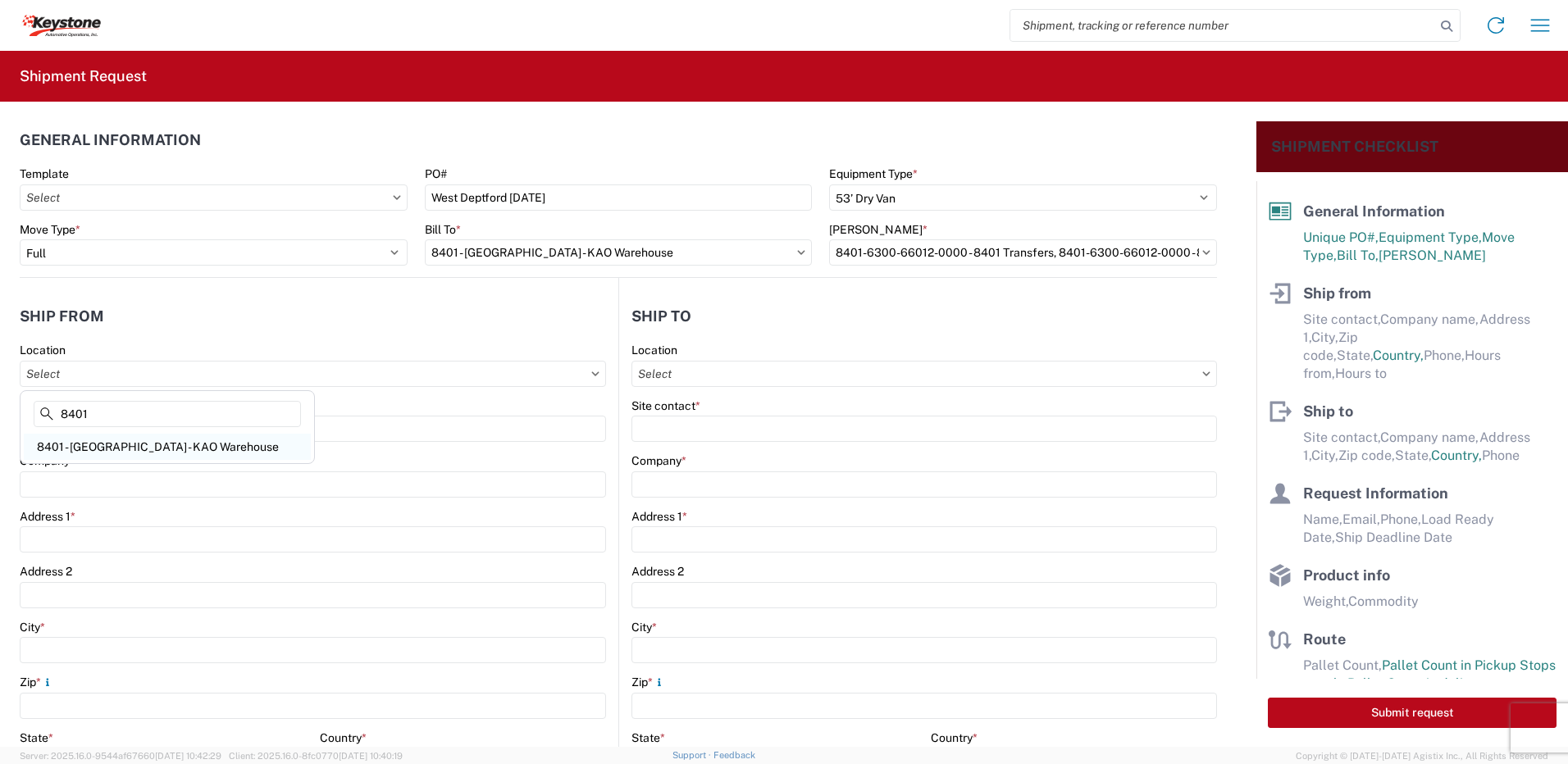
type input "[STREET_ADDRESS][PERSON_NAME]"
type input "[GEOGRAPHIC_DATA]"
type input "18643"
select select "PA"
type input "07:00"
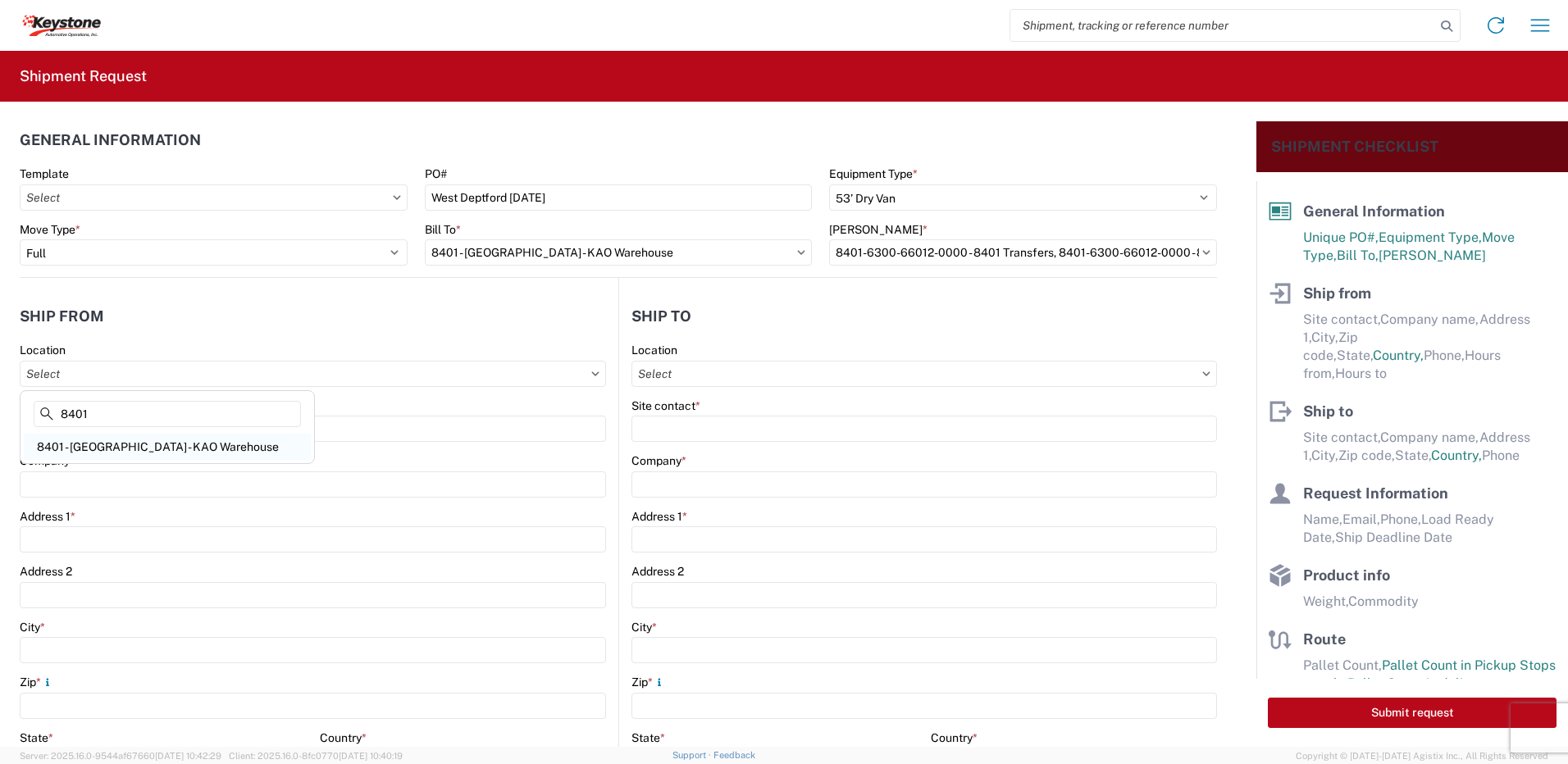
type input "17:00"
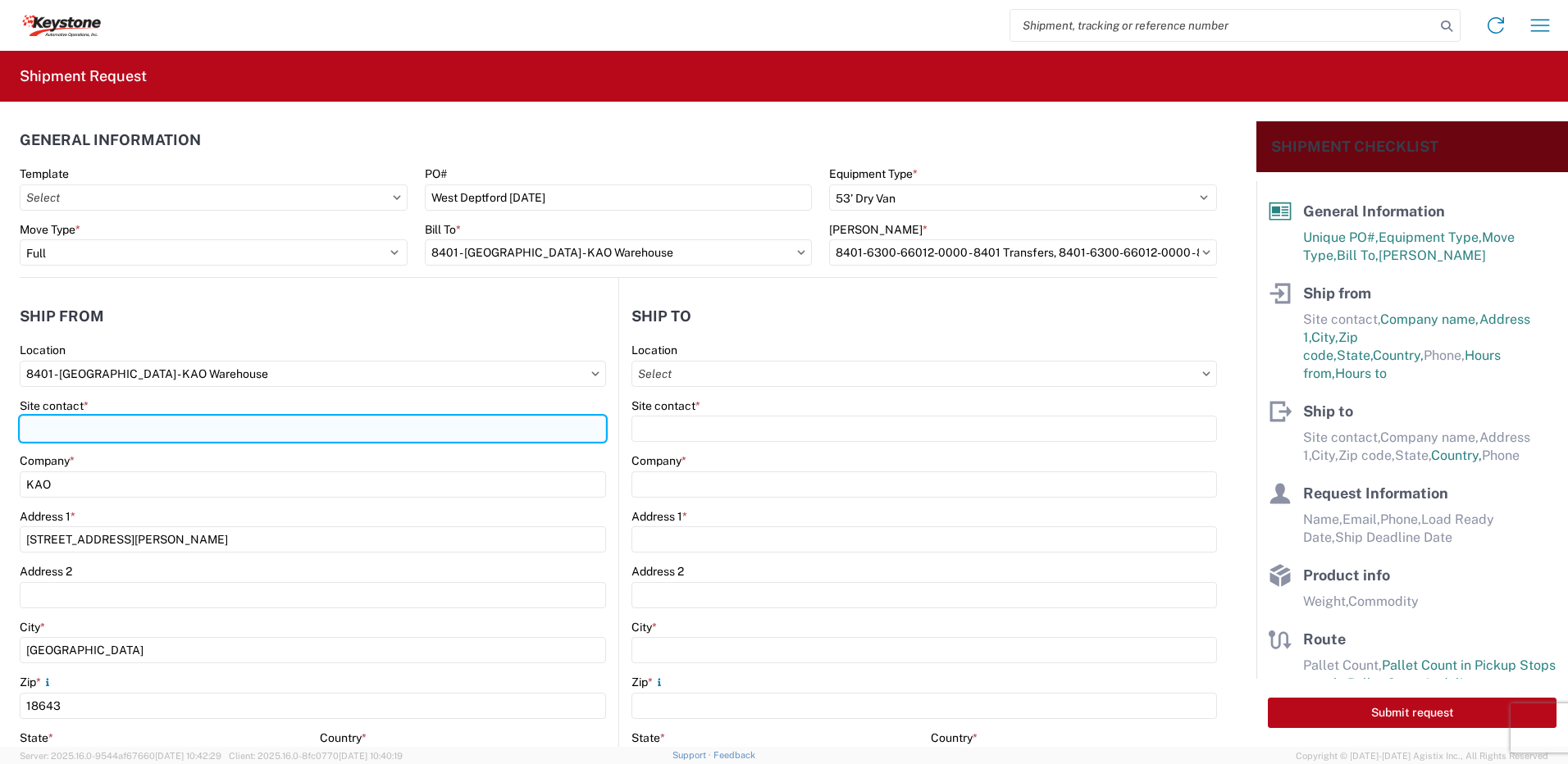
click at [82, 427] on input "Site contact *" at bounding box center [312, 429] width 586 height 27
type input "shipping"
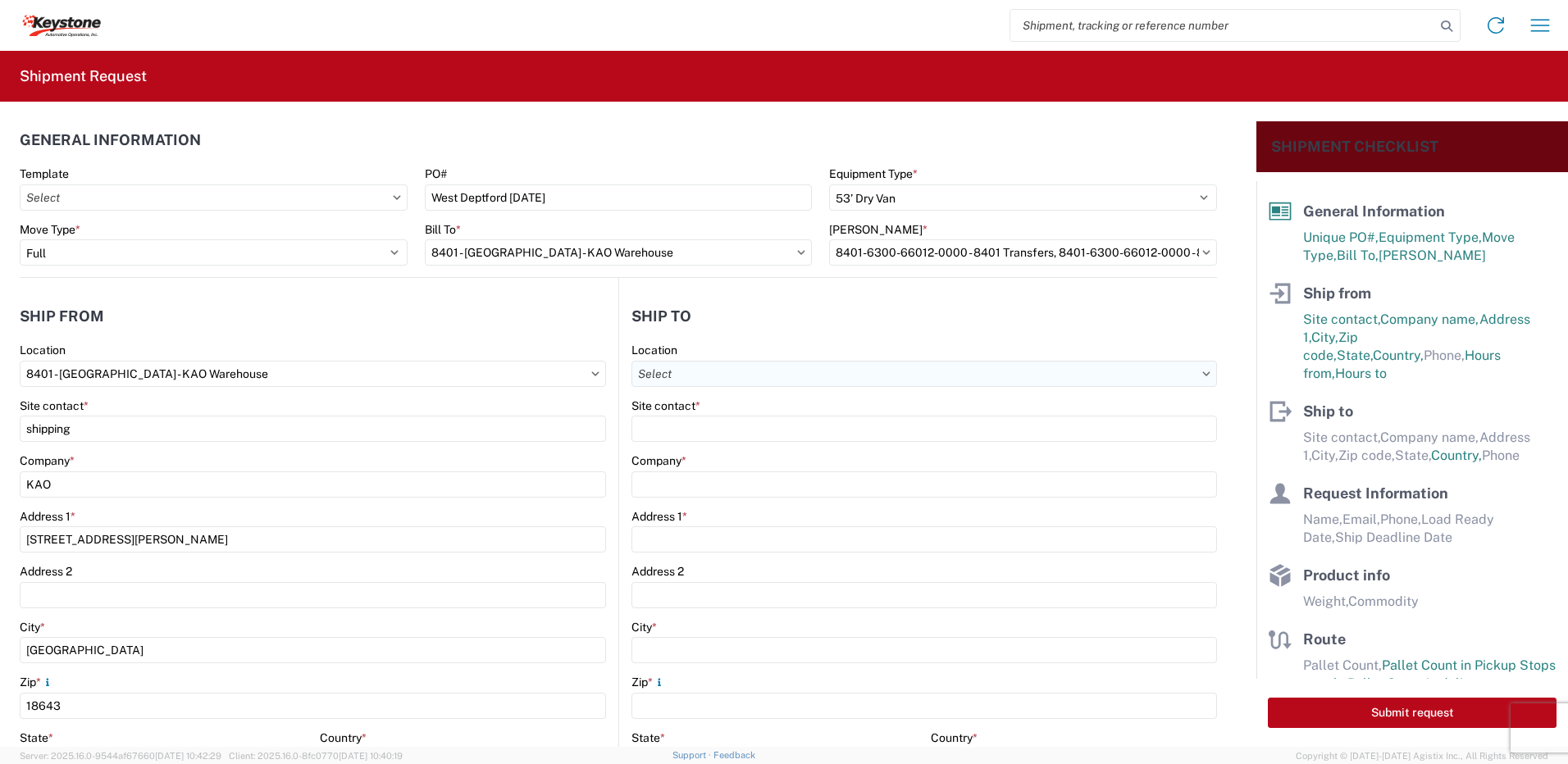
click at [659, 361] on input "Location" at bounding box center [924, 374] width 585 height 27
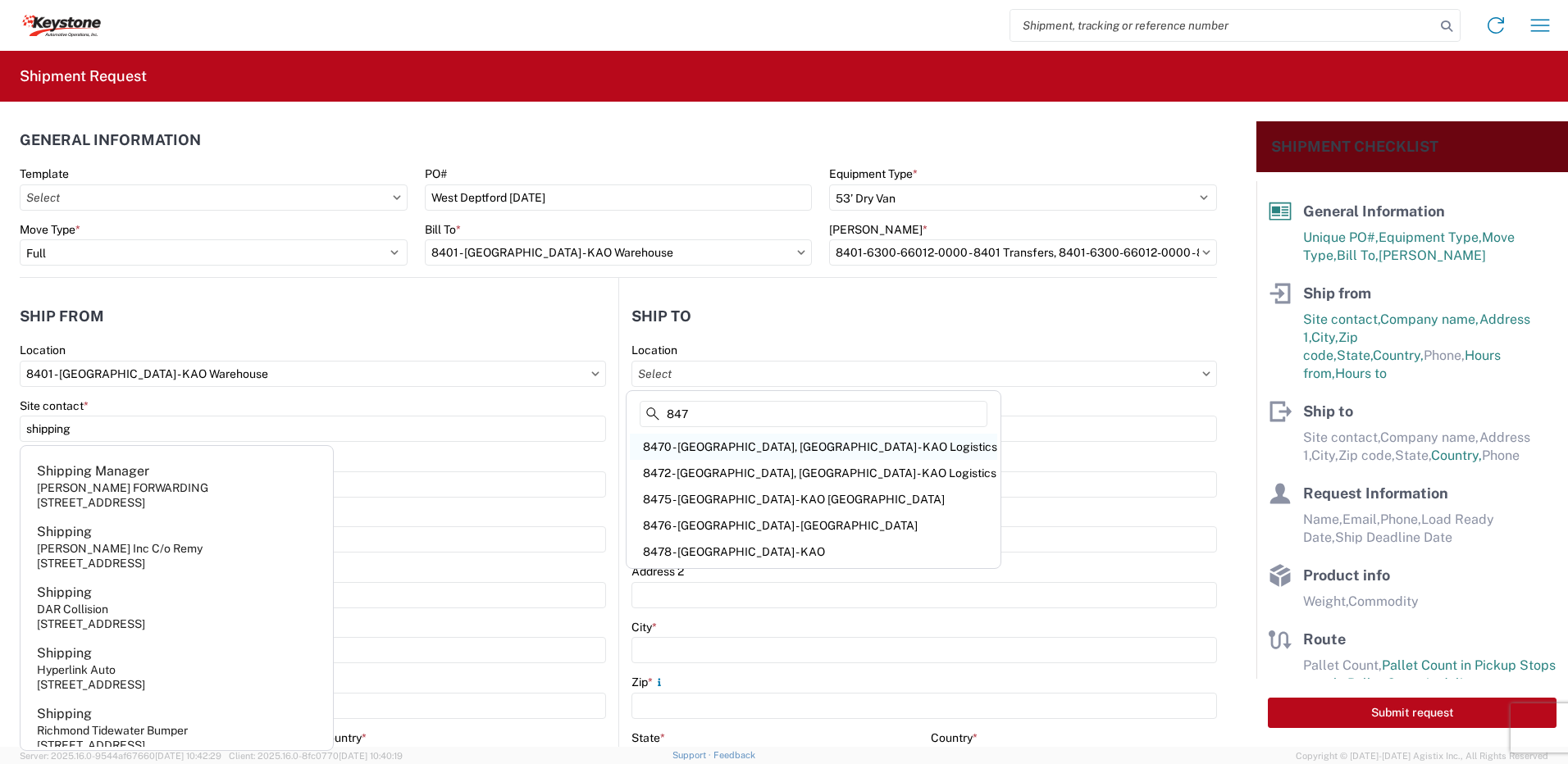
type input "847"
click at [711, 441] on div "8470 - [GEOGRAPHIC_DATA], [GEOGRAPHIC_DATA] - KAO Logistics" at bounding box center [814, 447] width 368 height 27
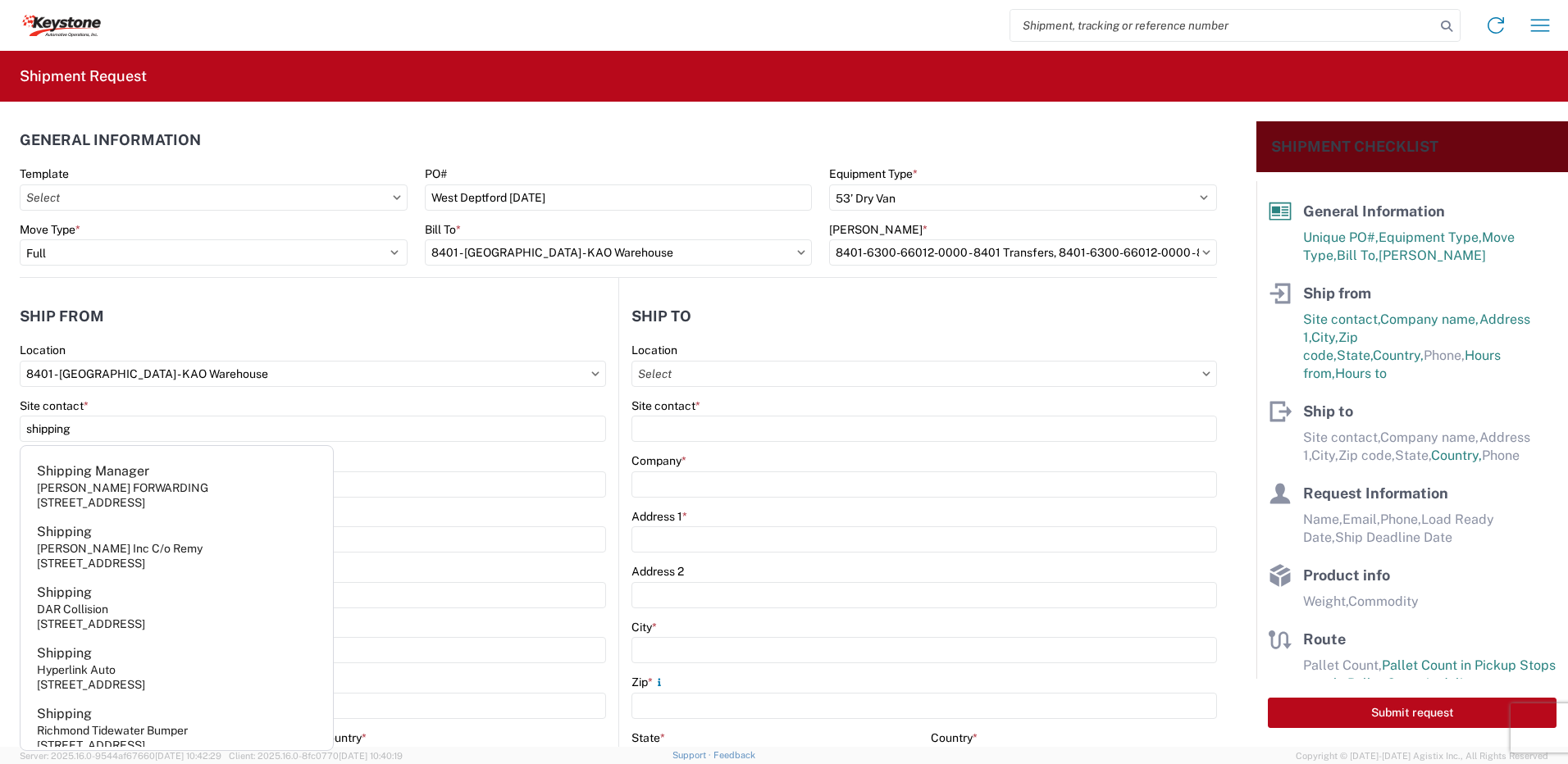
type input "8470 - [GEOGRAPHIC_DATA], [GEOGRAPHIC_DATA] - KAO Logistics"
type input "KAO"
type input "[STREET_ADDRESS]"
type input "West Deptford"
type input "08086"
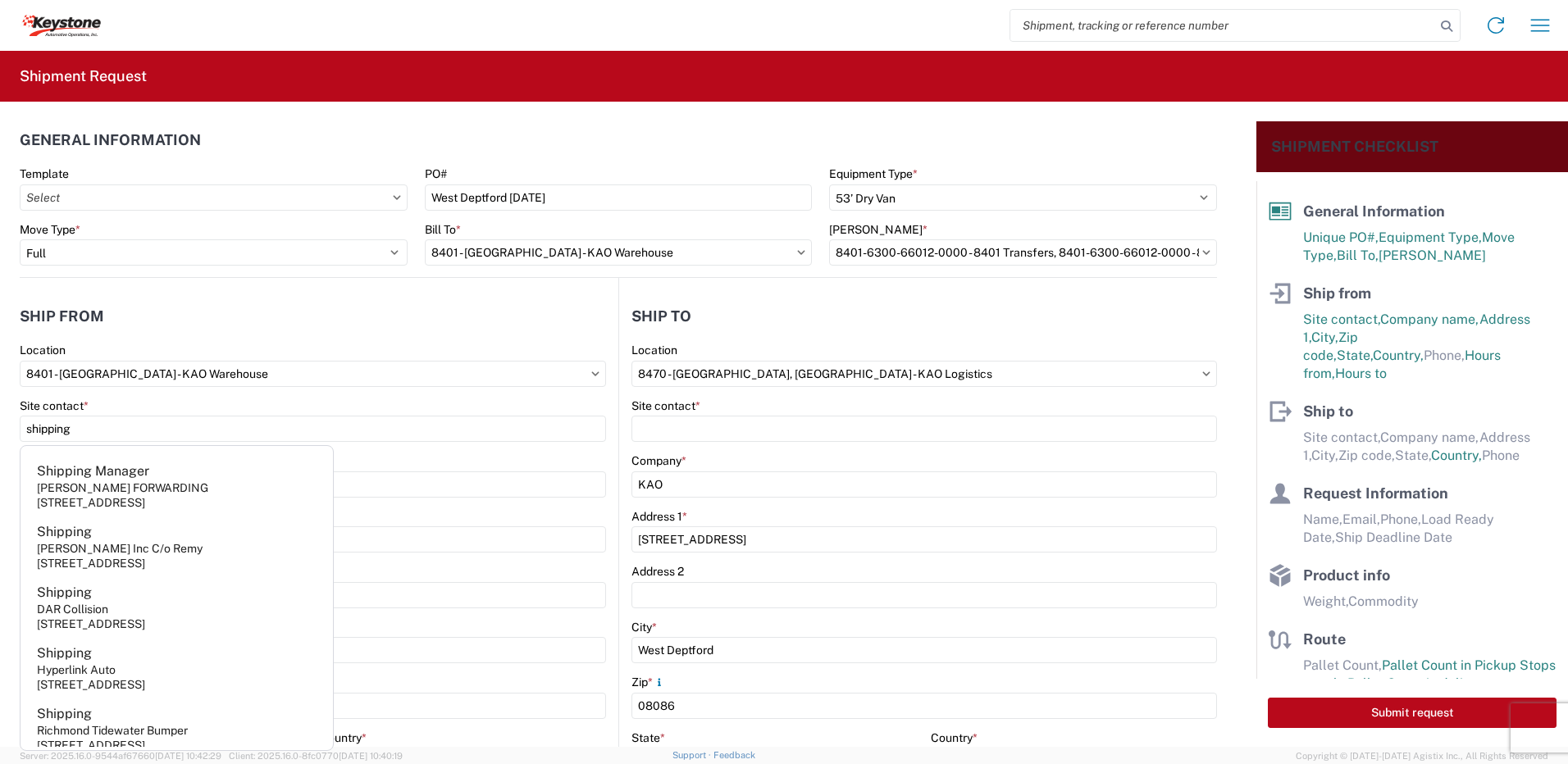
select select "US"
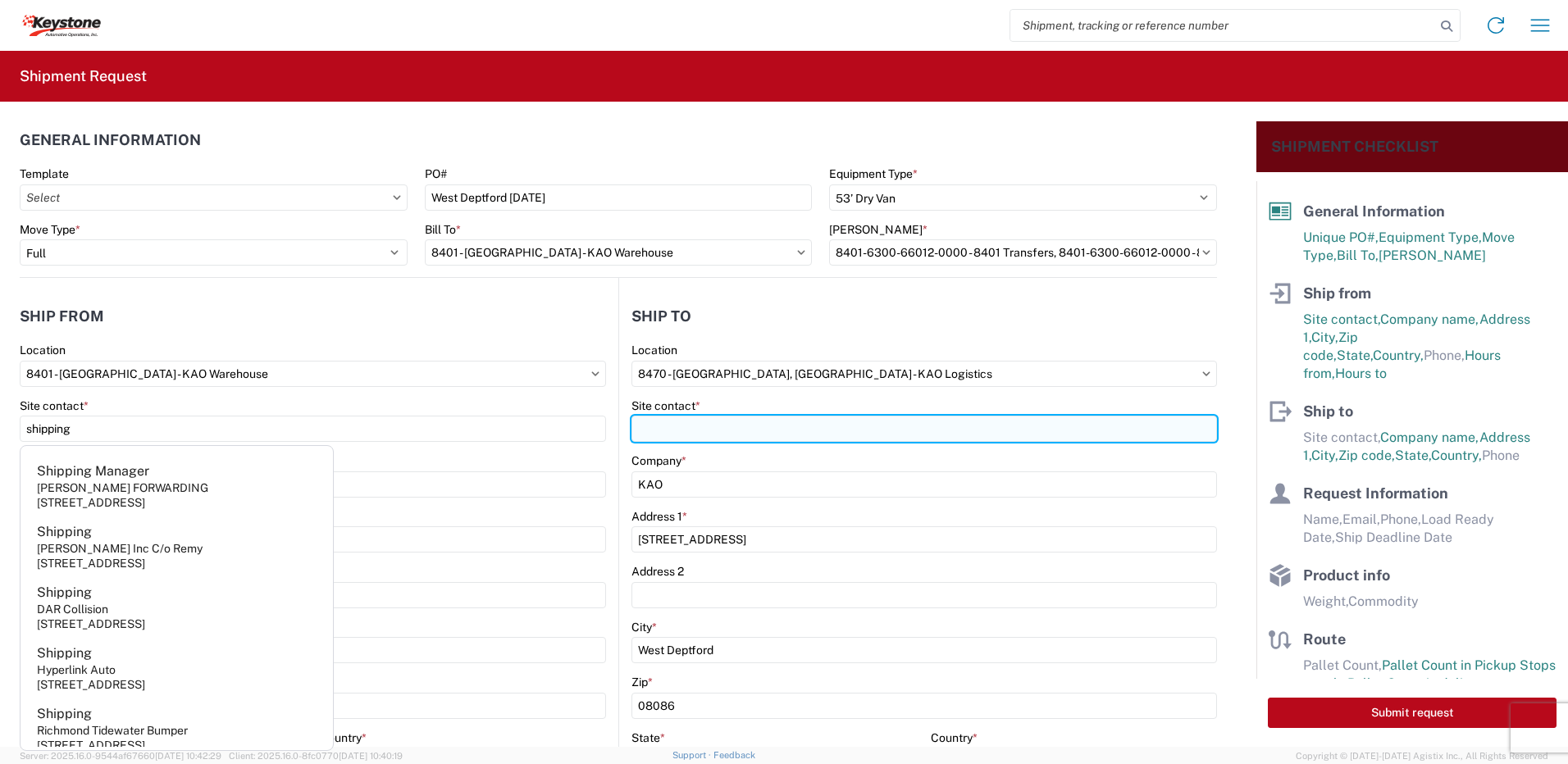
click at [683, 426] on input "Site contact *" at bounding box center [924, 429] width 585 height 27
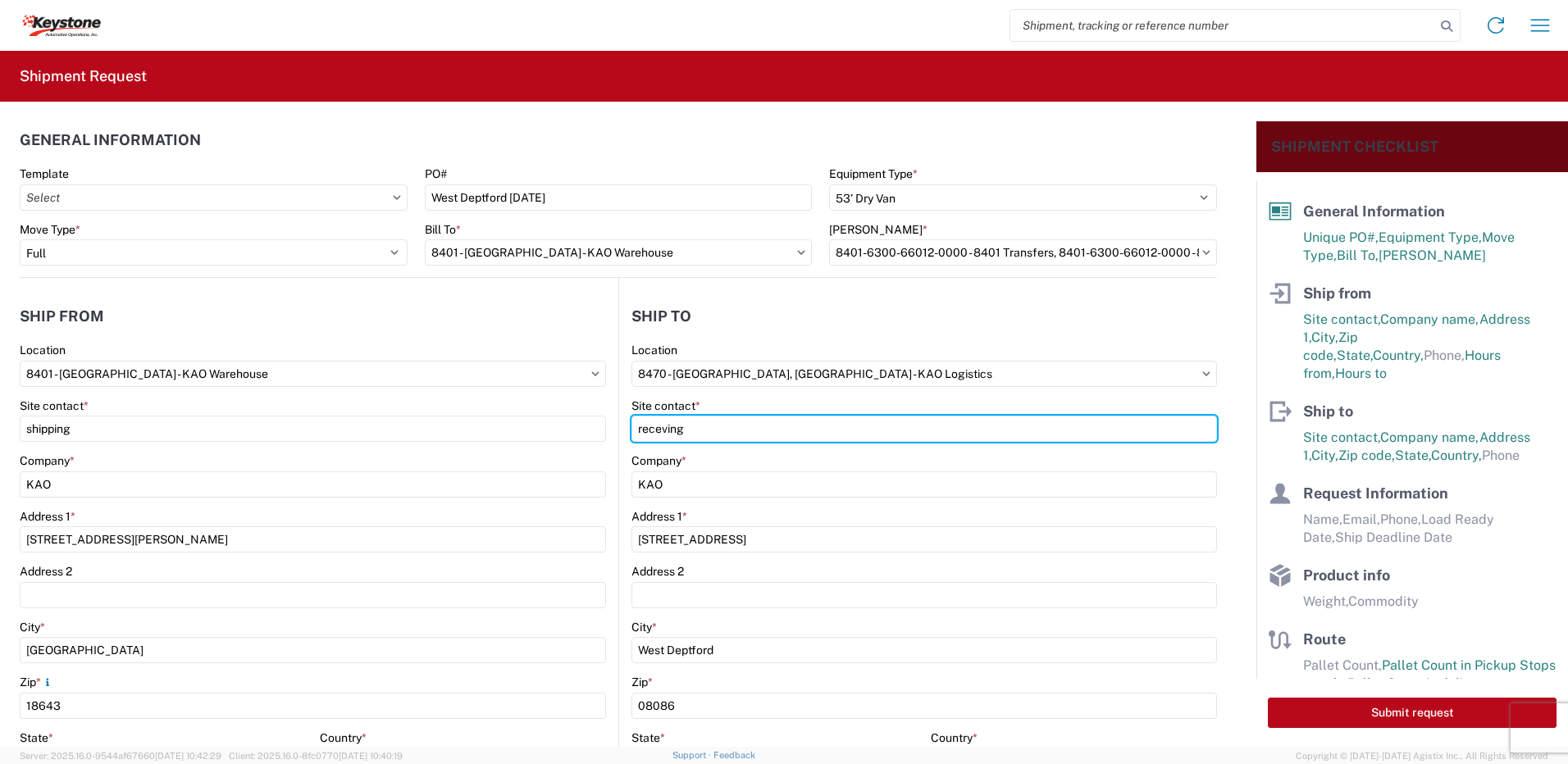
type input "receving"
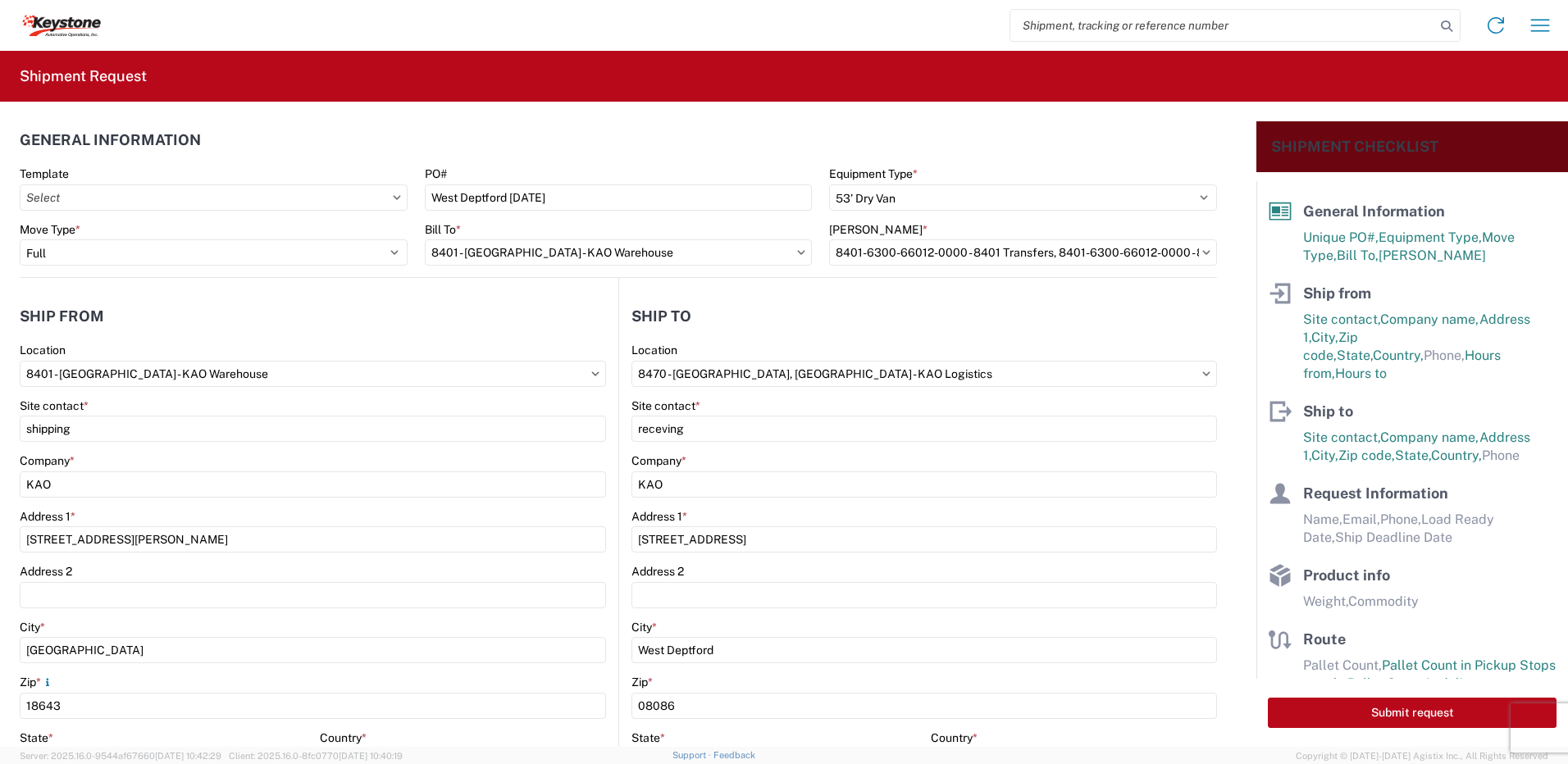
click at [750, 323] on header "Ship to" at bounding box center [917, 315] width 598 height 37
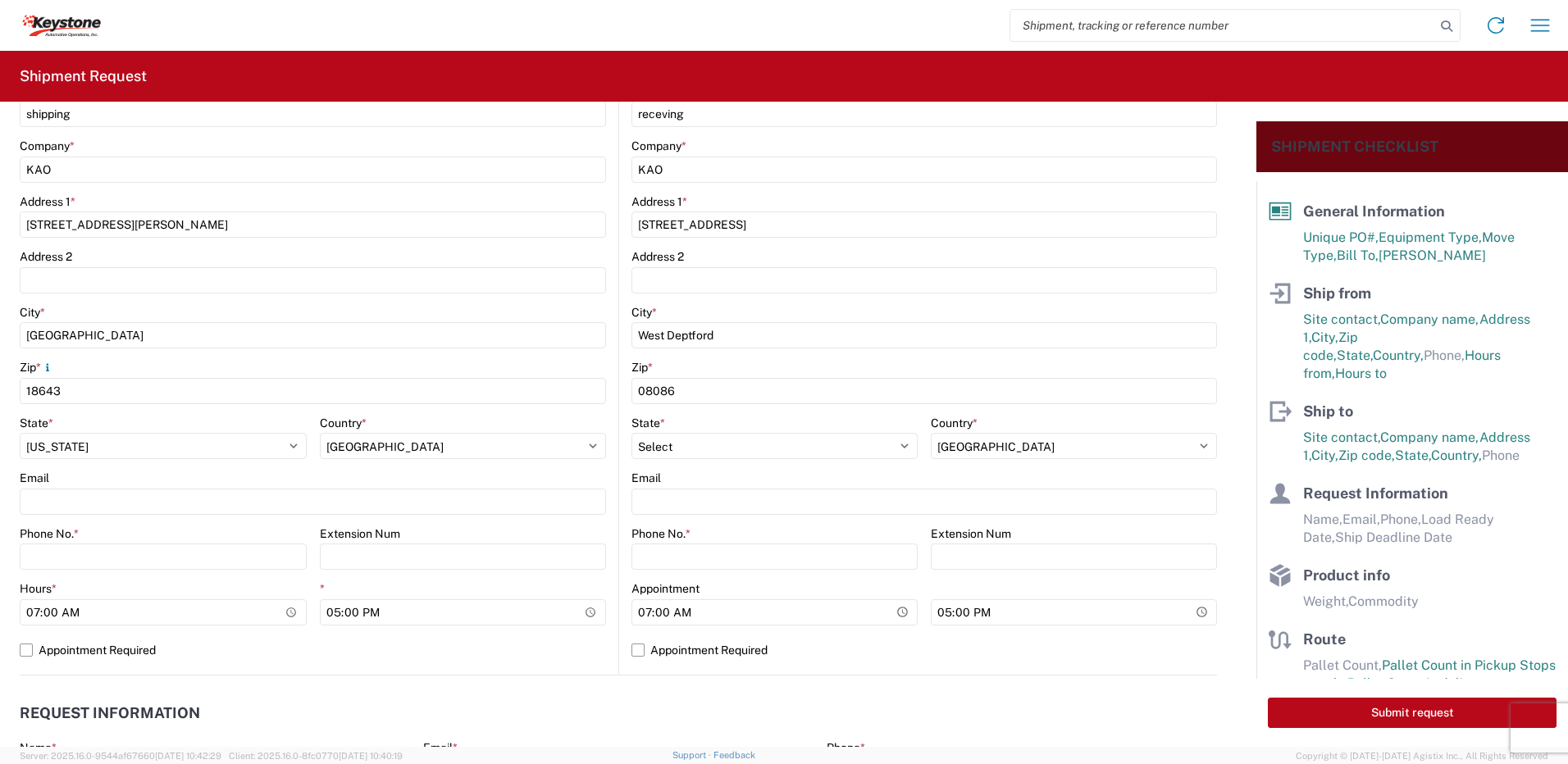
scroll to position [328, 0]
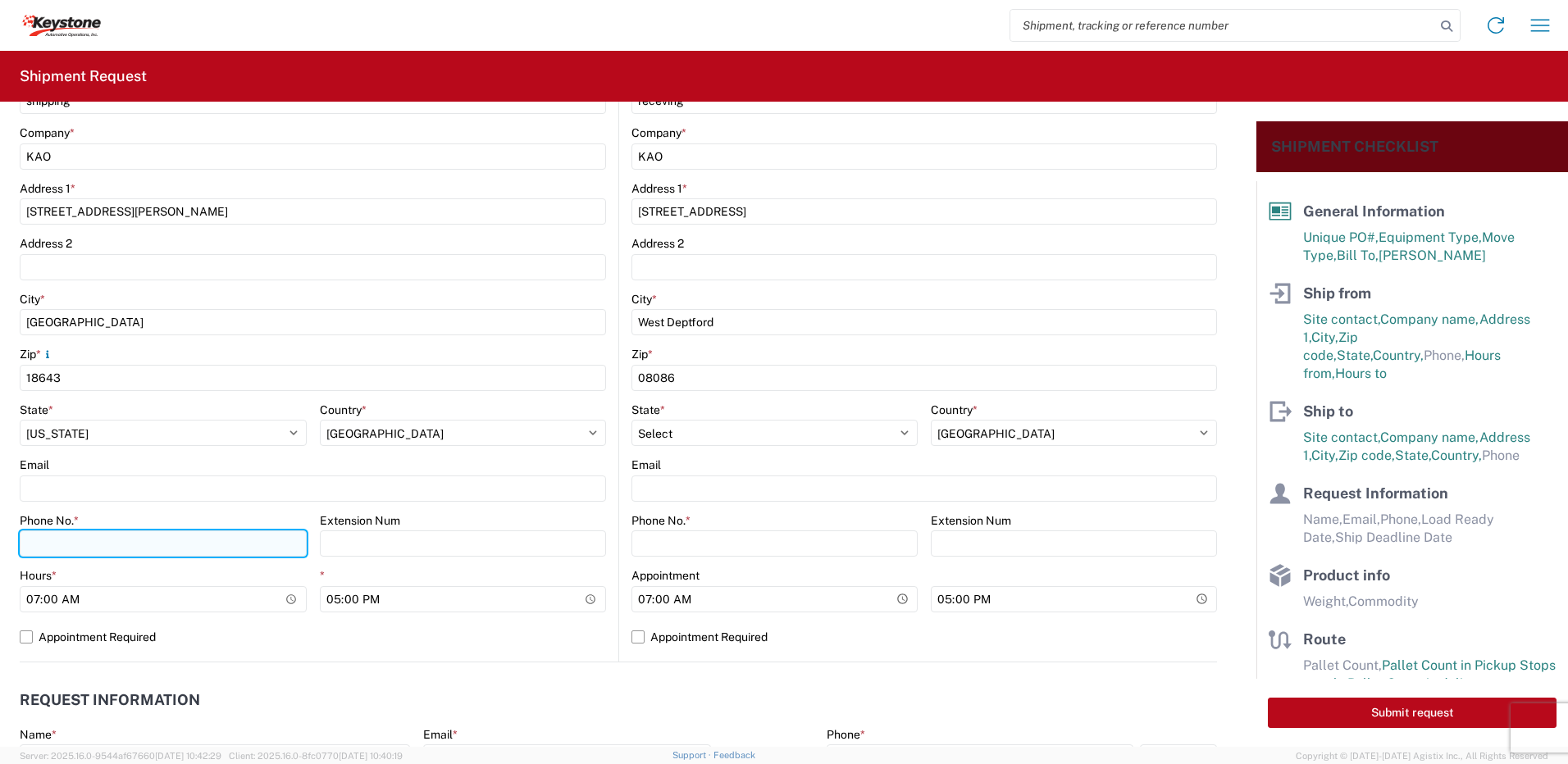
click at [48, 550] on input "Phone No. *" at bounding box center [163, 544] width 287 height 27
type input "5706554514"
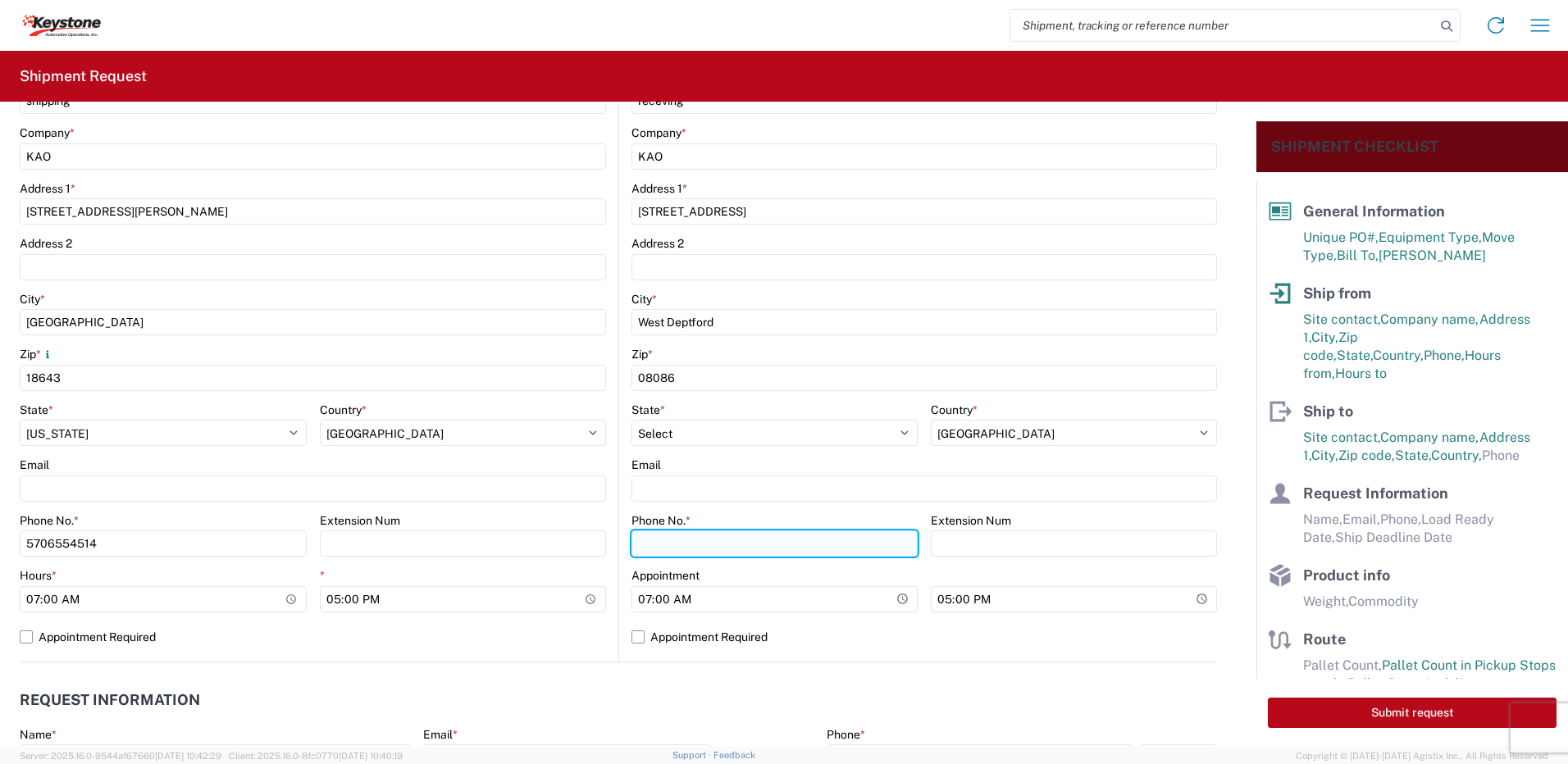
click at [769, 552] on input "Phone No. *" at bounding box center [775, 544] width 287 height 27
type input "5706554514"
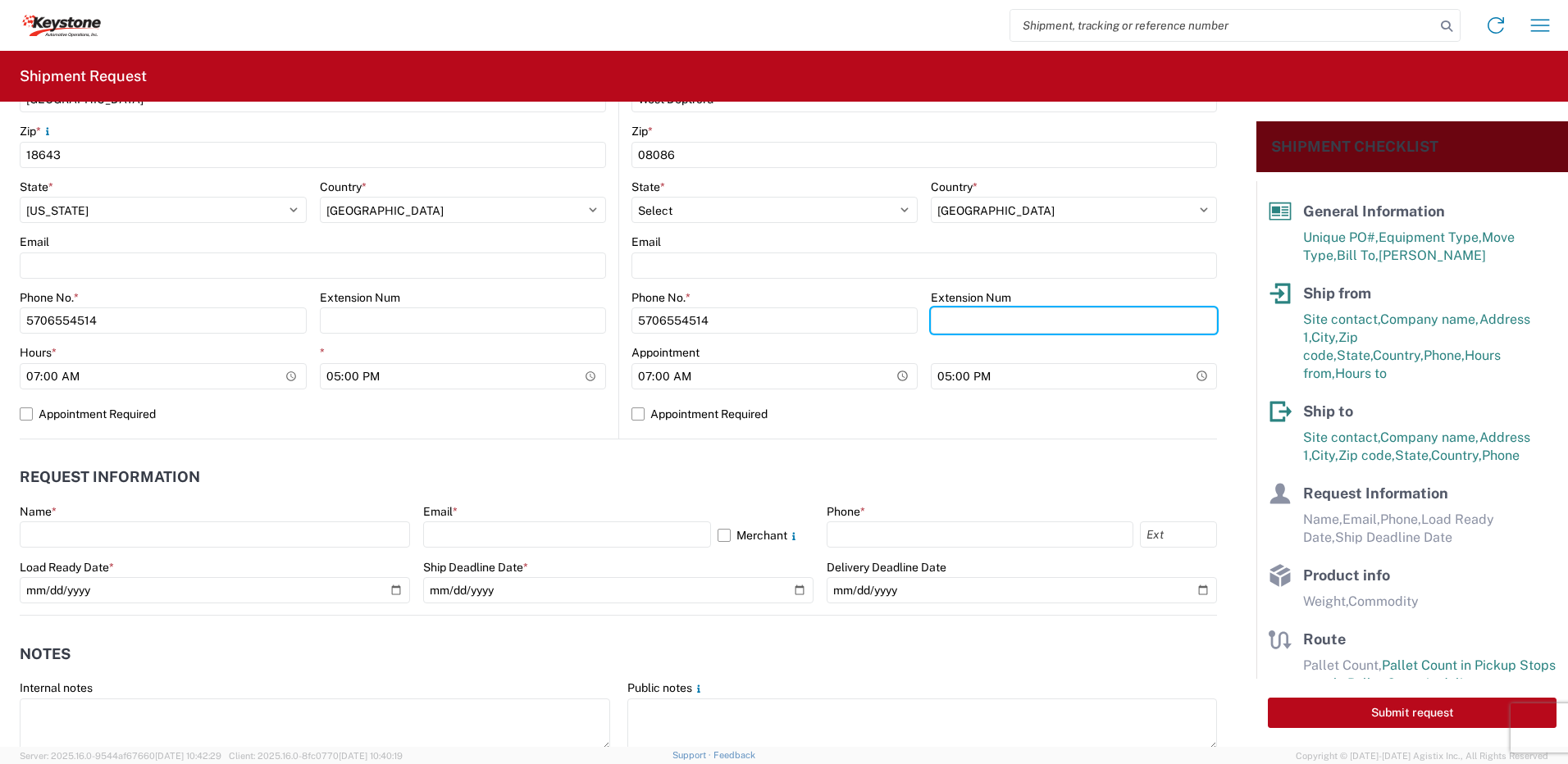
scroll to position [574, 0]
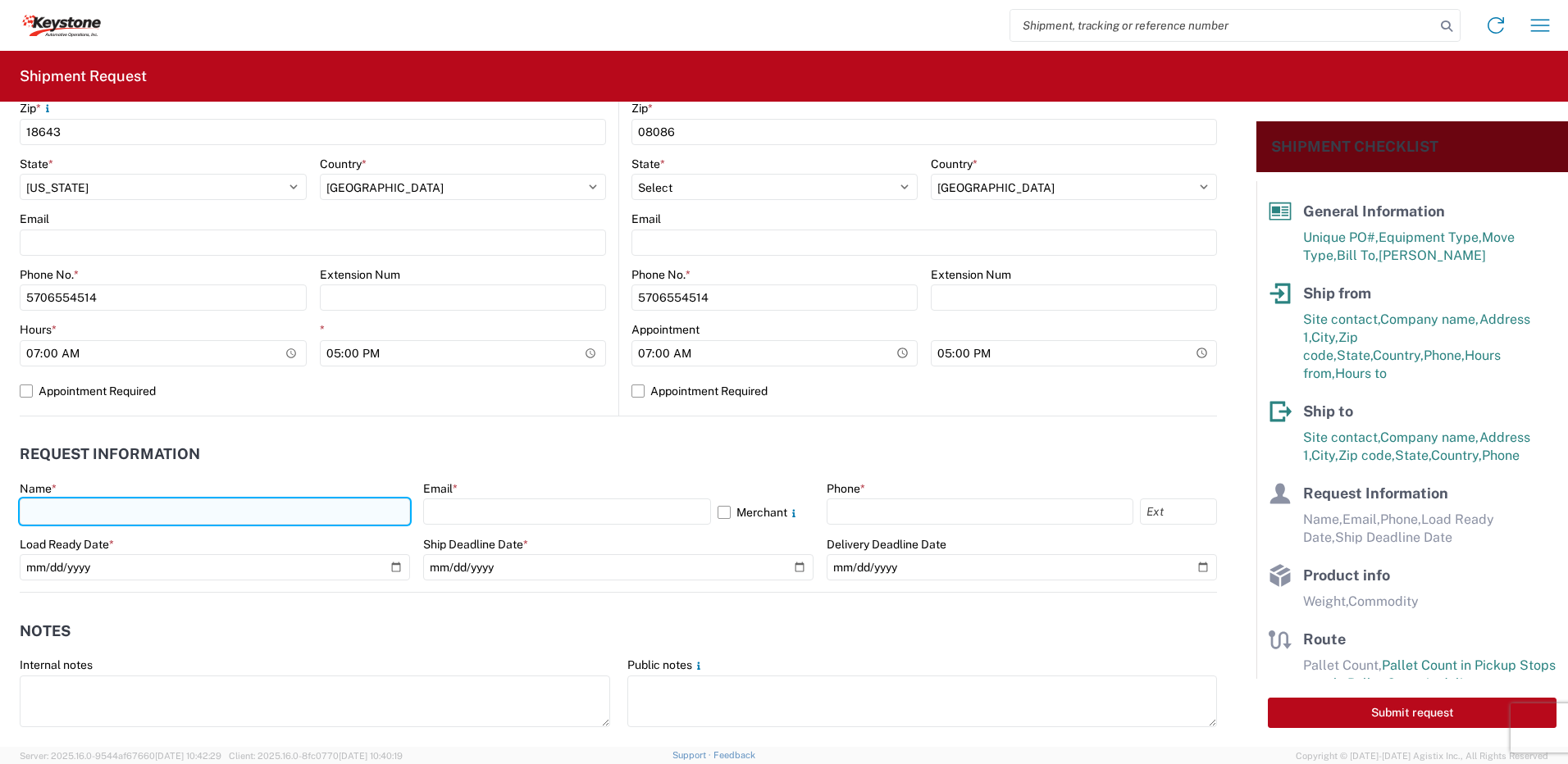
click at [59, 511] on input "text" at bounding box center [215, 511] width 391 height 27
type input "[PERSON_NAME]"
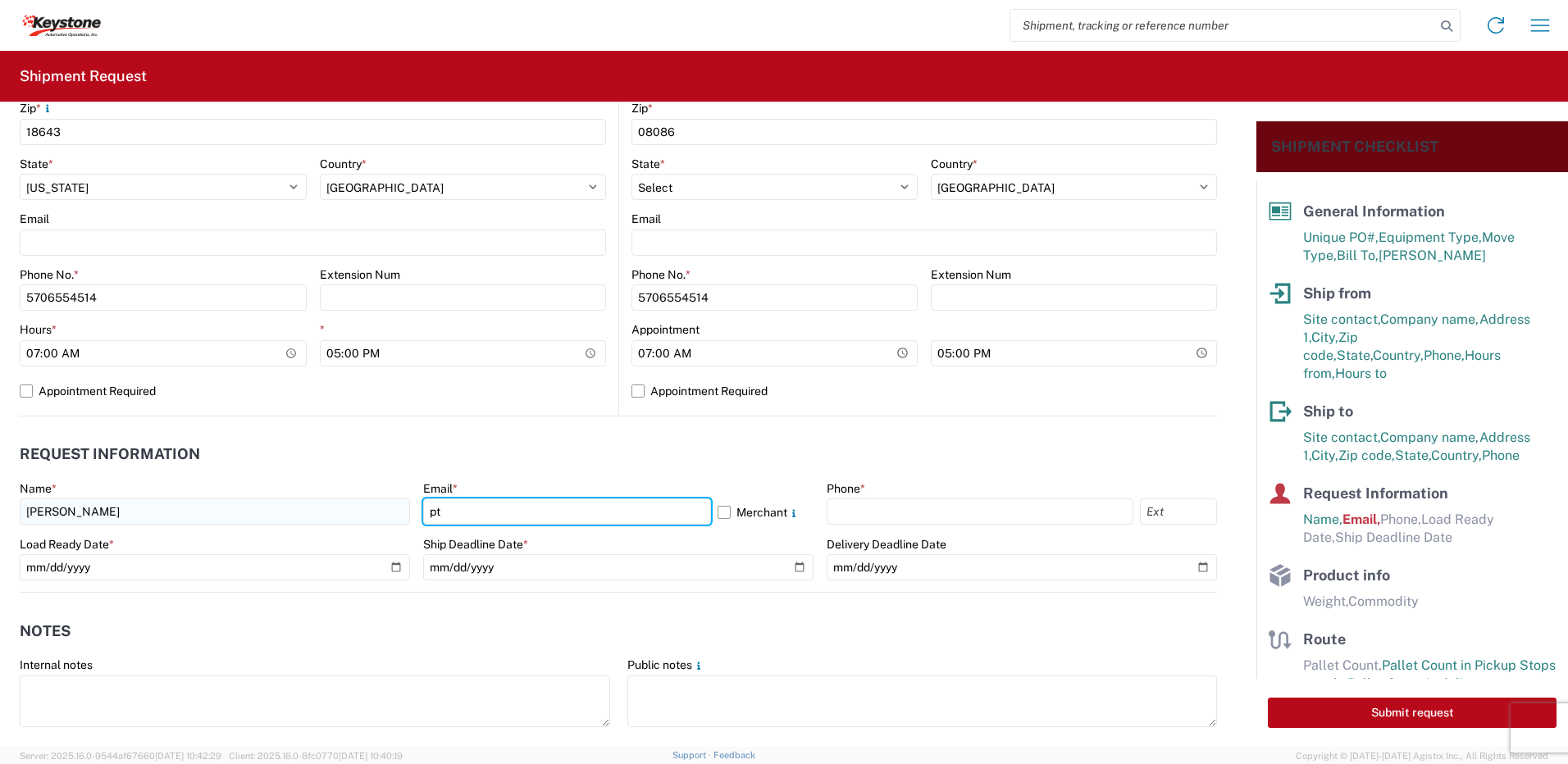
type input "[EMAIL_ADDRESS][DOMAIN_NAME]"
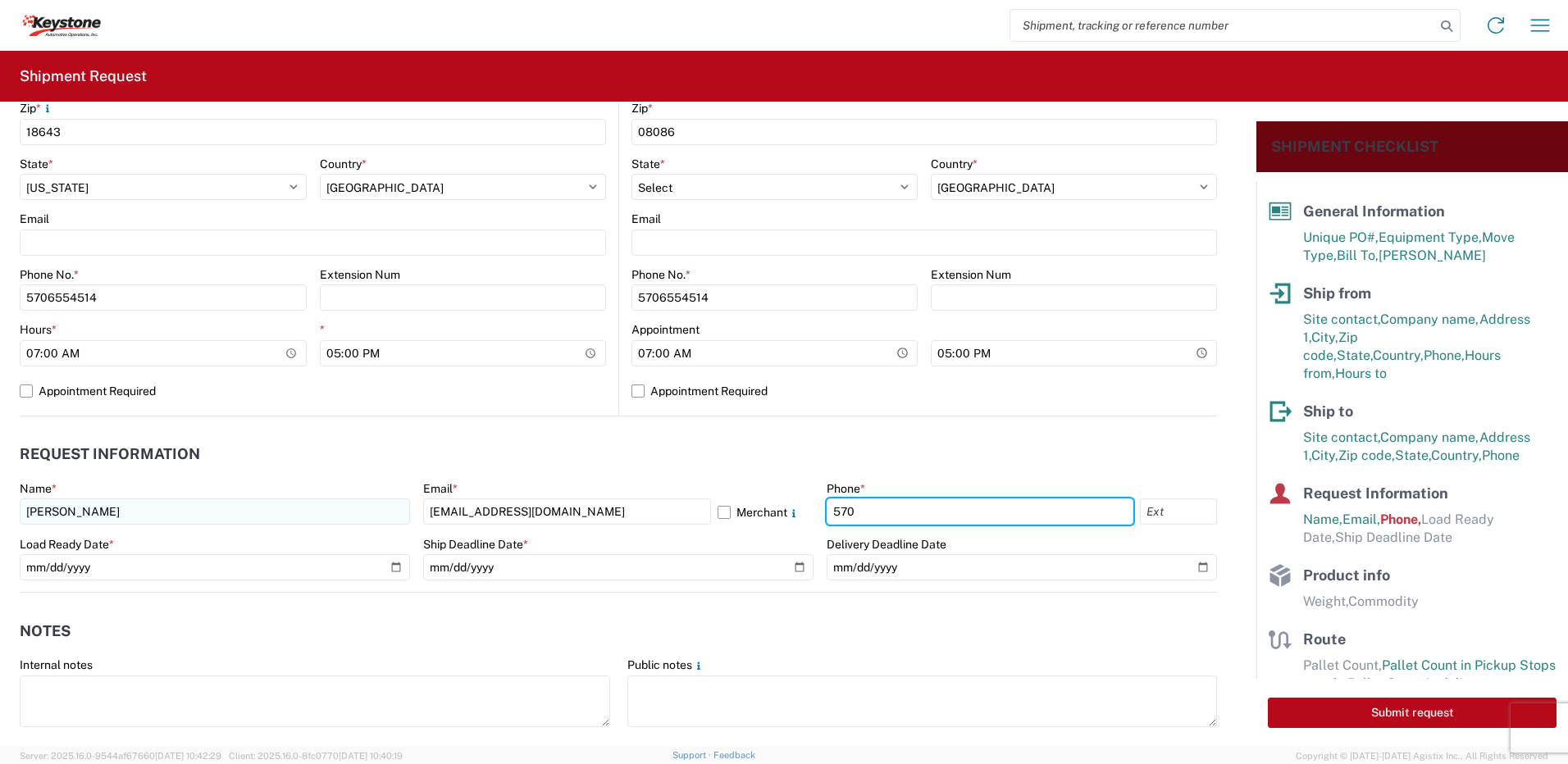
type input "5706554514"
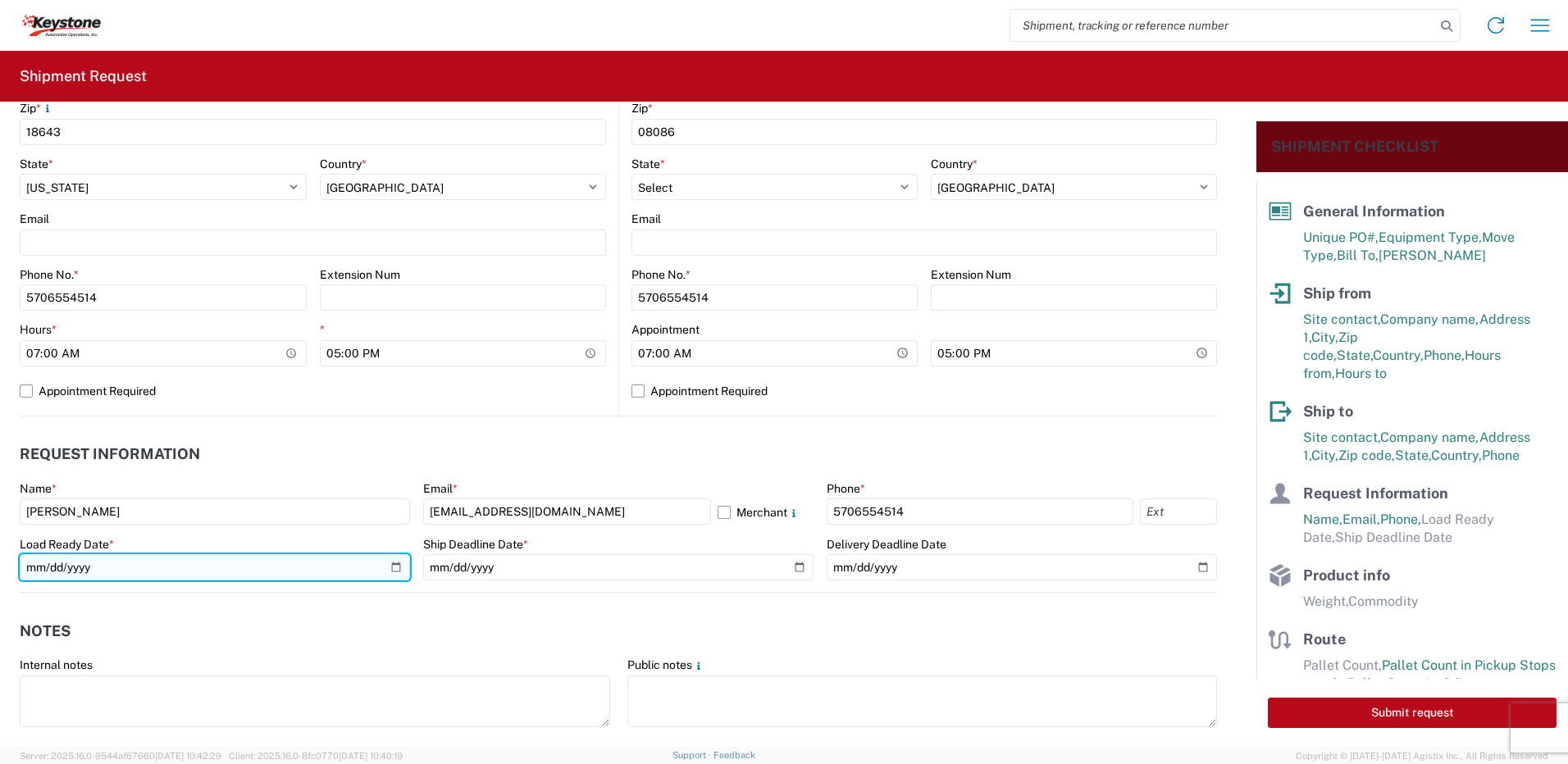
click at [395, 568] on input "date" at bounding box center [215, 567] width 391 height 27
type input "[DATE]"
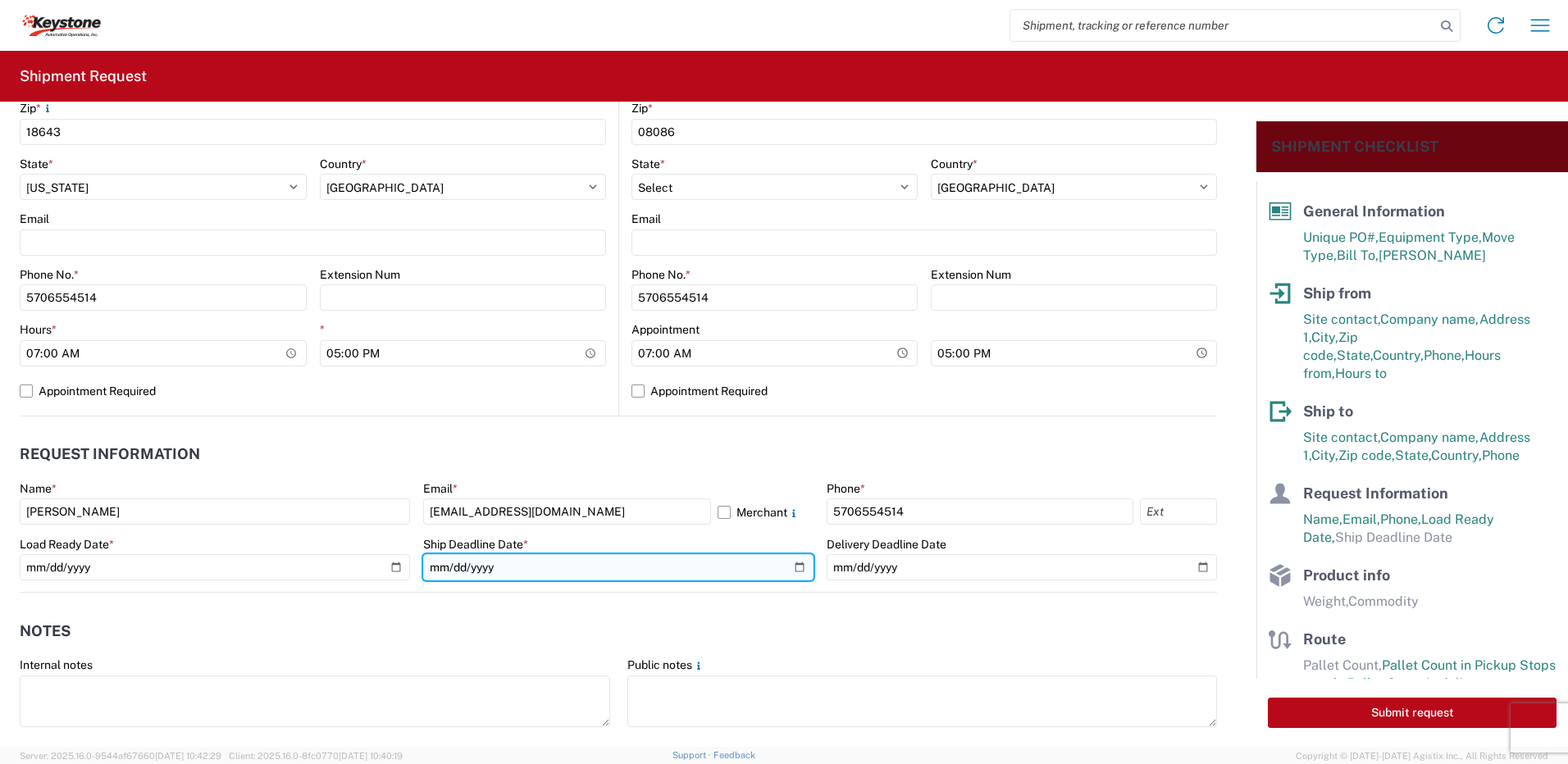
click at [789, 565] on input "date" at bounding box center [618, 567] width 391 height 27
type input "[DATE]"
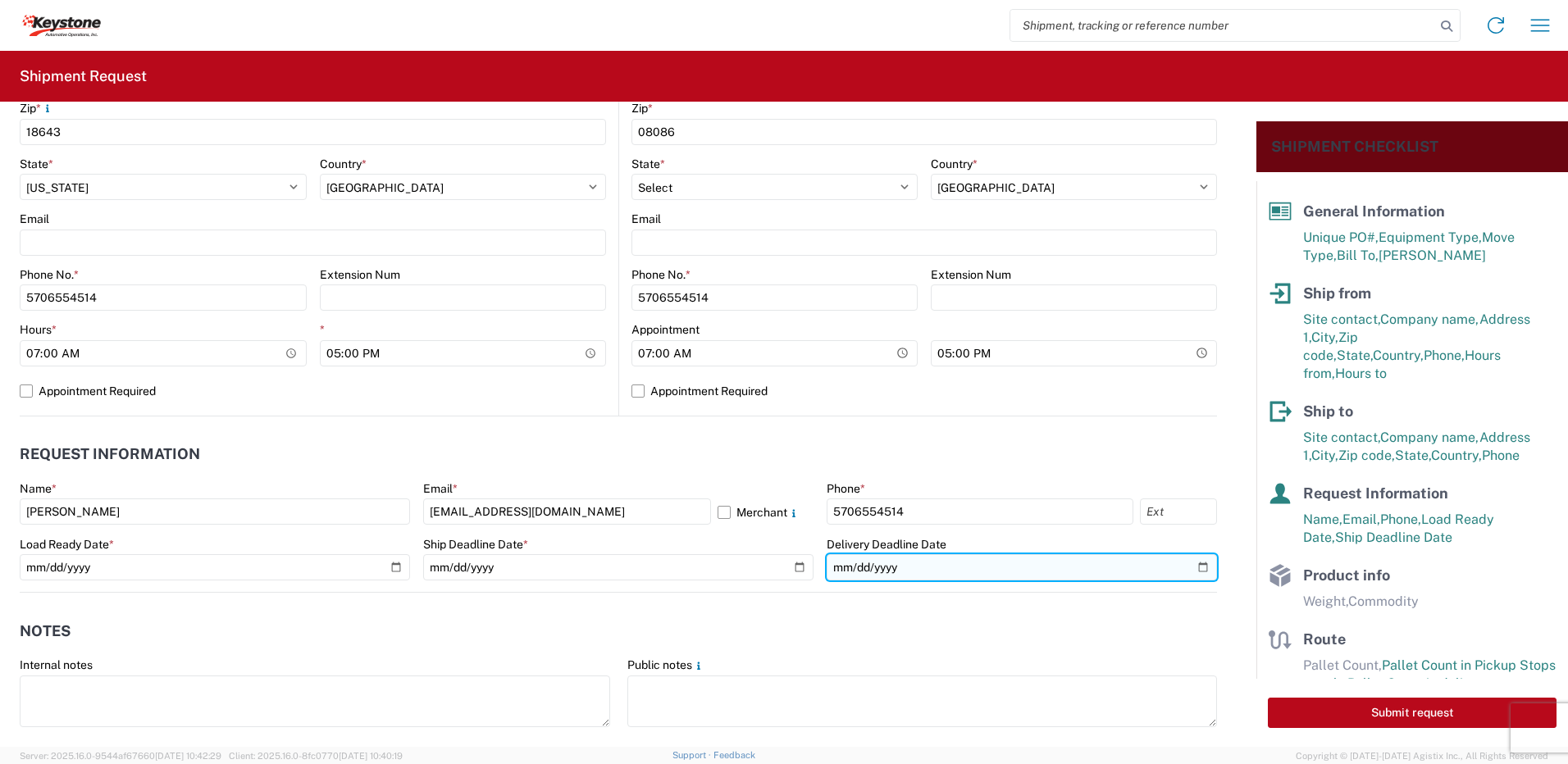
click at [1195, 573] on input "date" at bounding box center [1021, 567] width 391 height 27
type input "[DATE]"
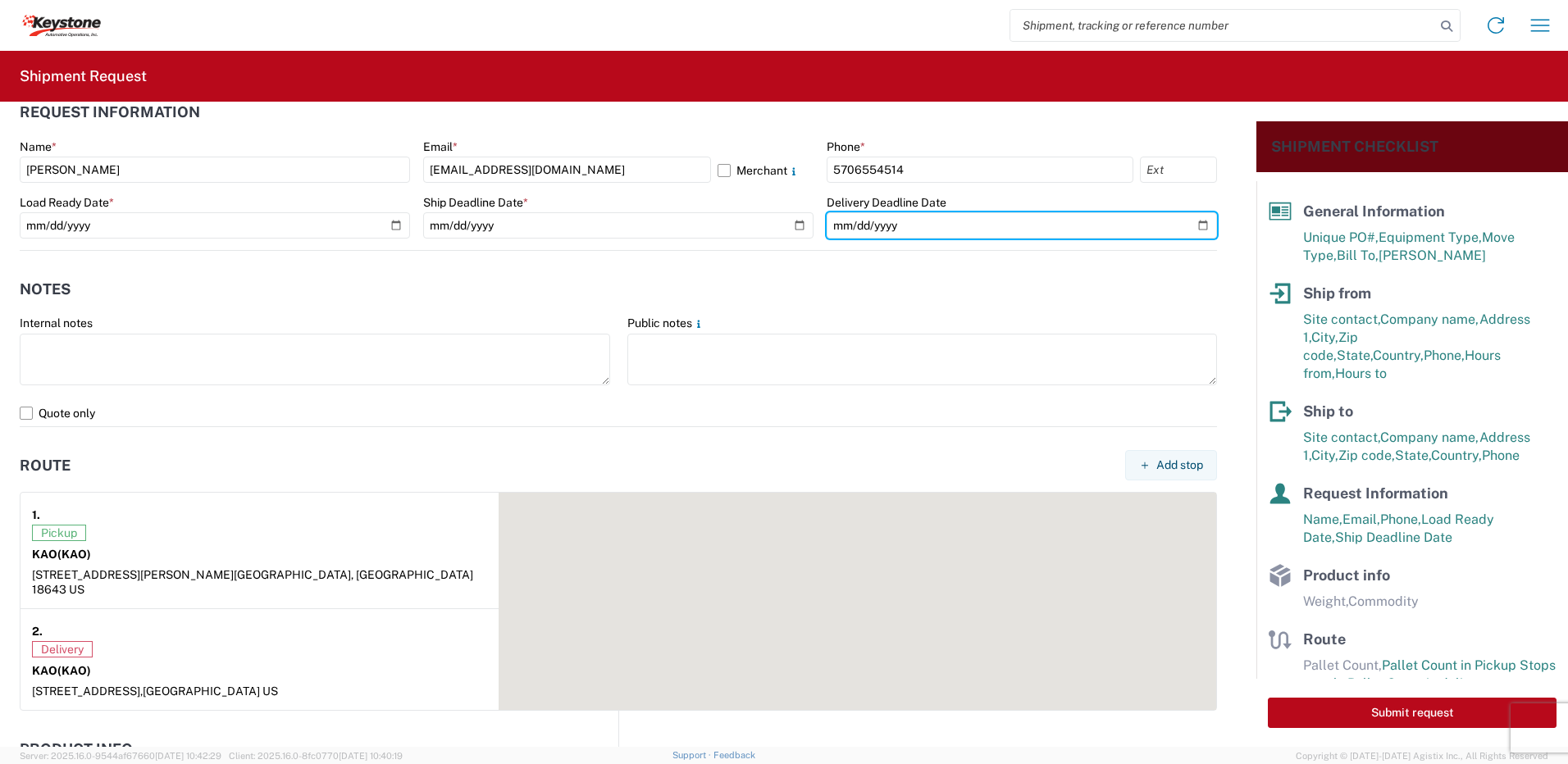
scroll to position [983, 0]
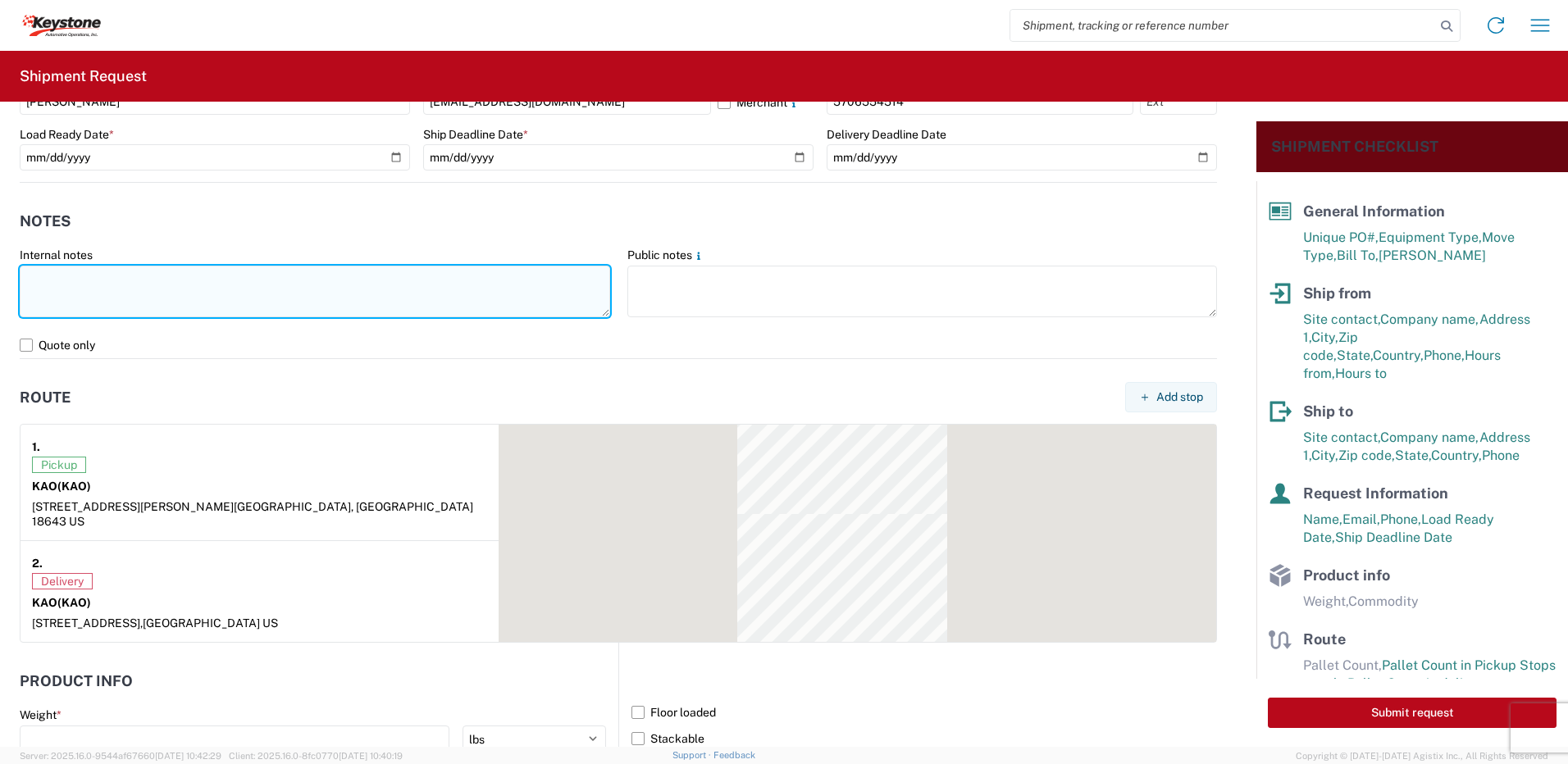
click at [70, 280] on textarea at bounding box center [314, 292] width 590 height 51
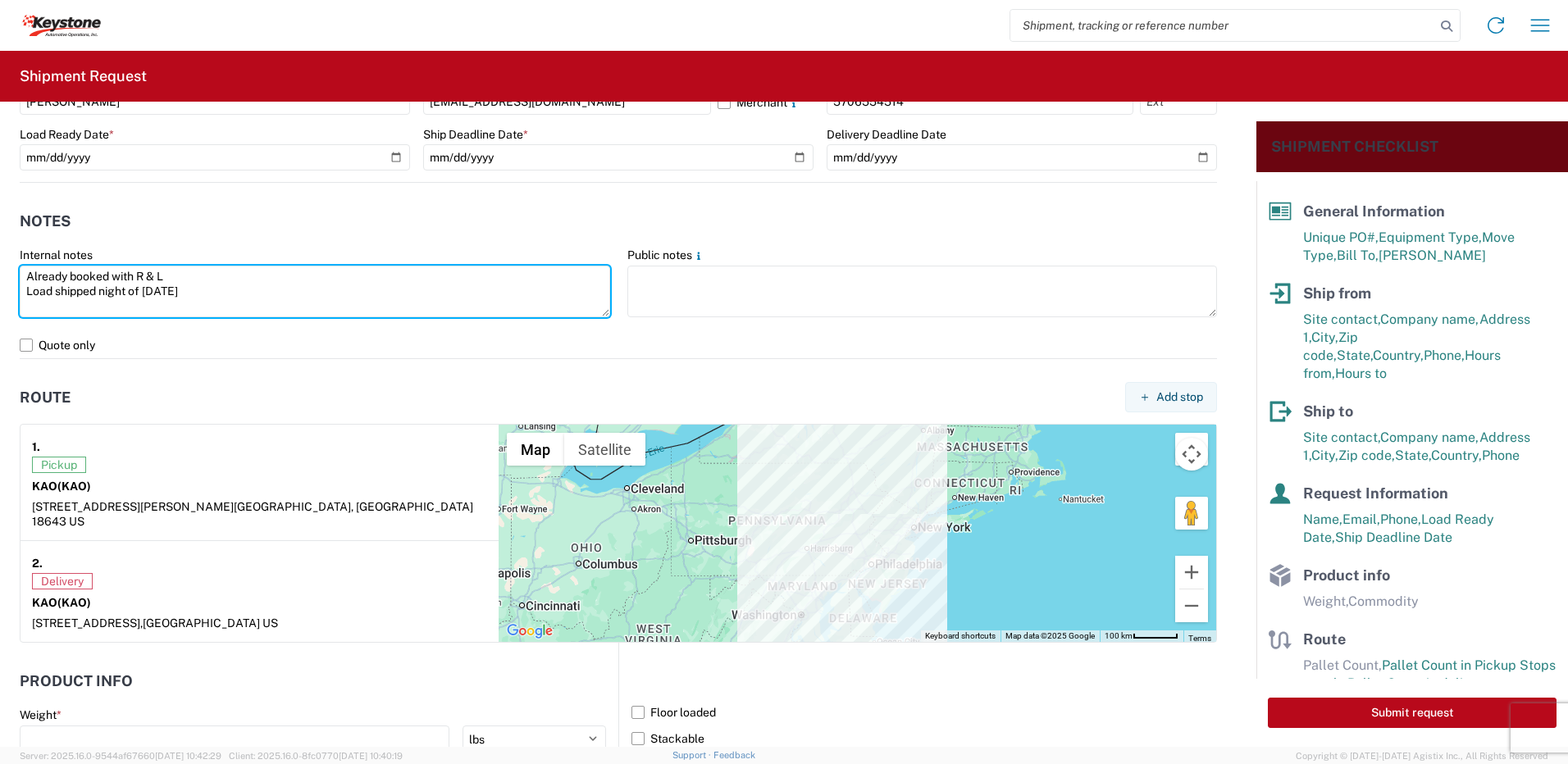
type textarea "Already booked with R & L Load shipped night of [DATE]"
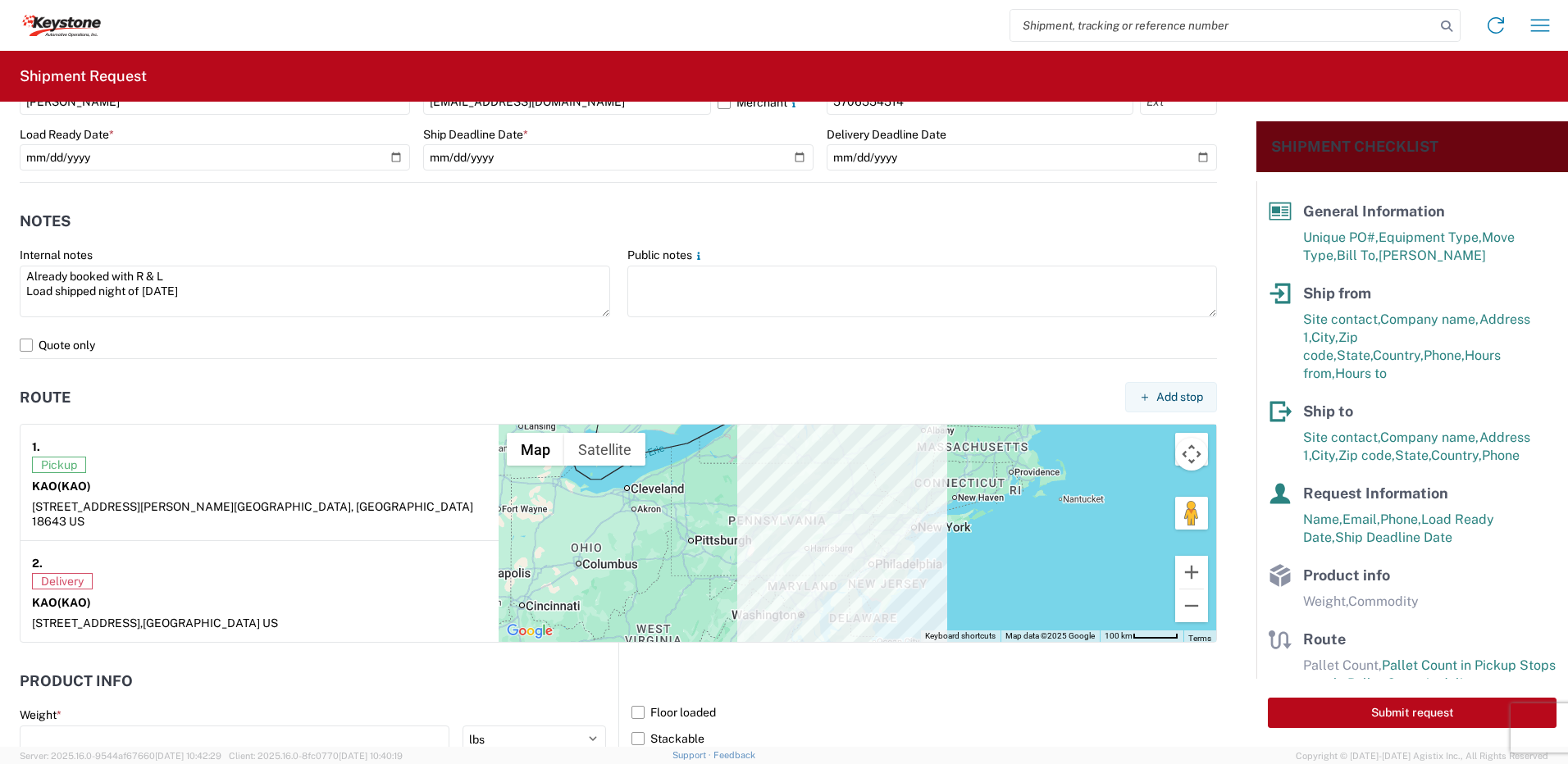
click at [261, 469] on div "Pickup" at bounding box center [259, 465] width 455 height 17
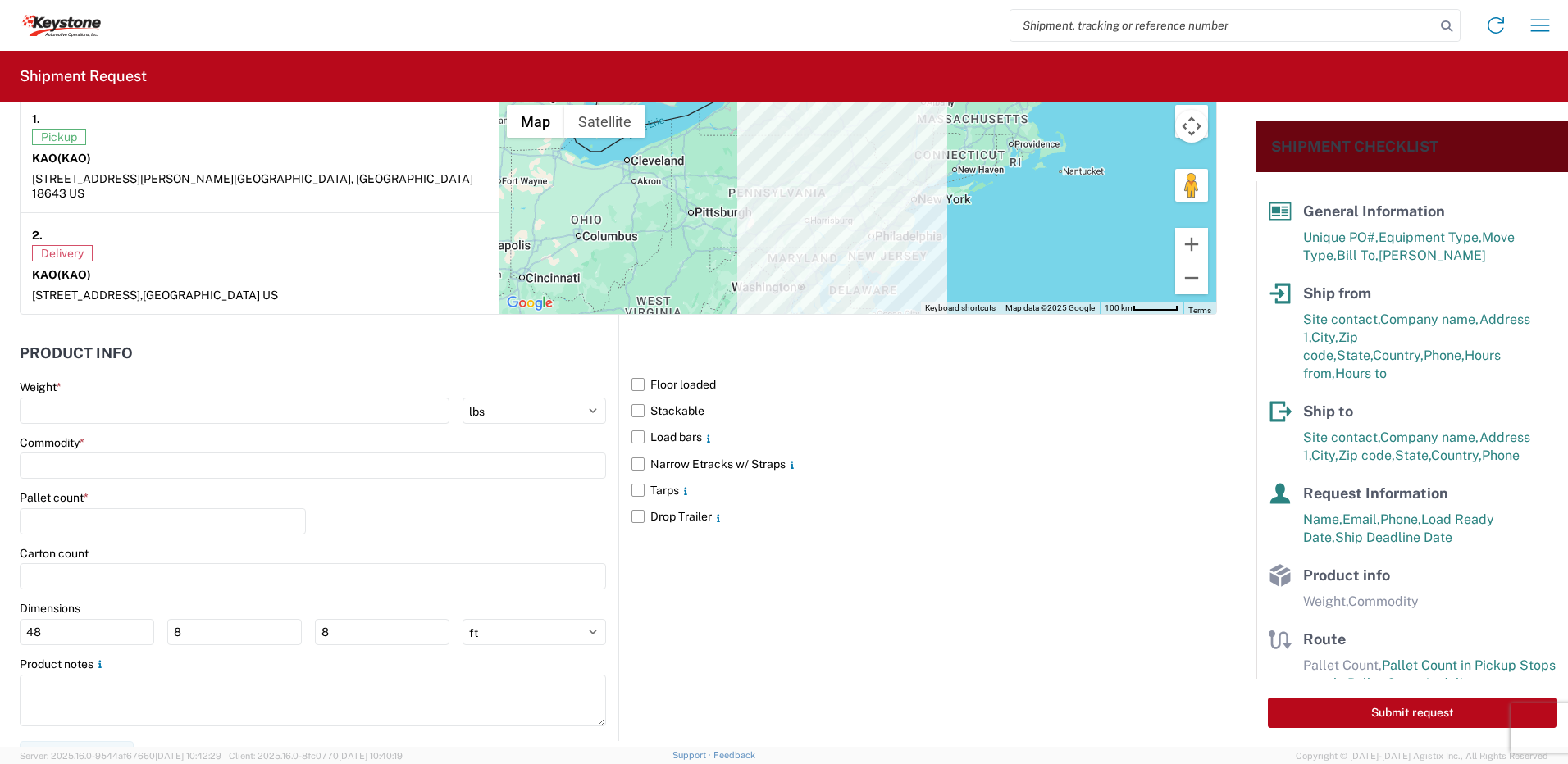
scroll to position [1321, 0]
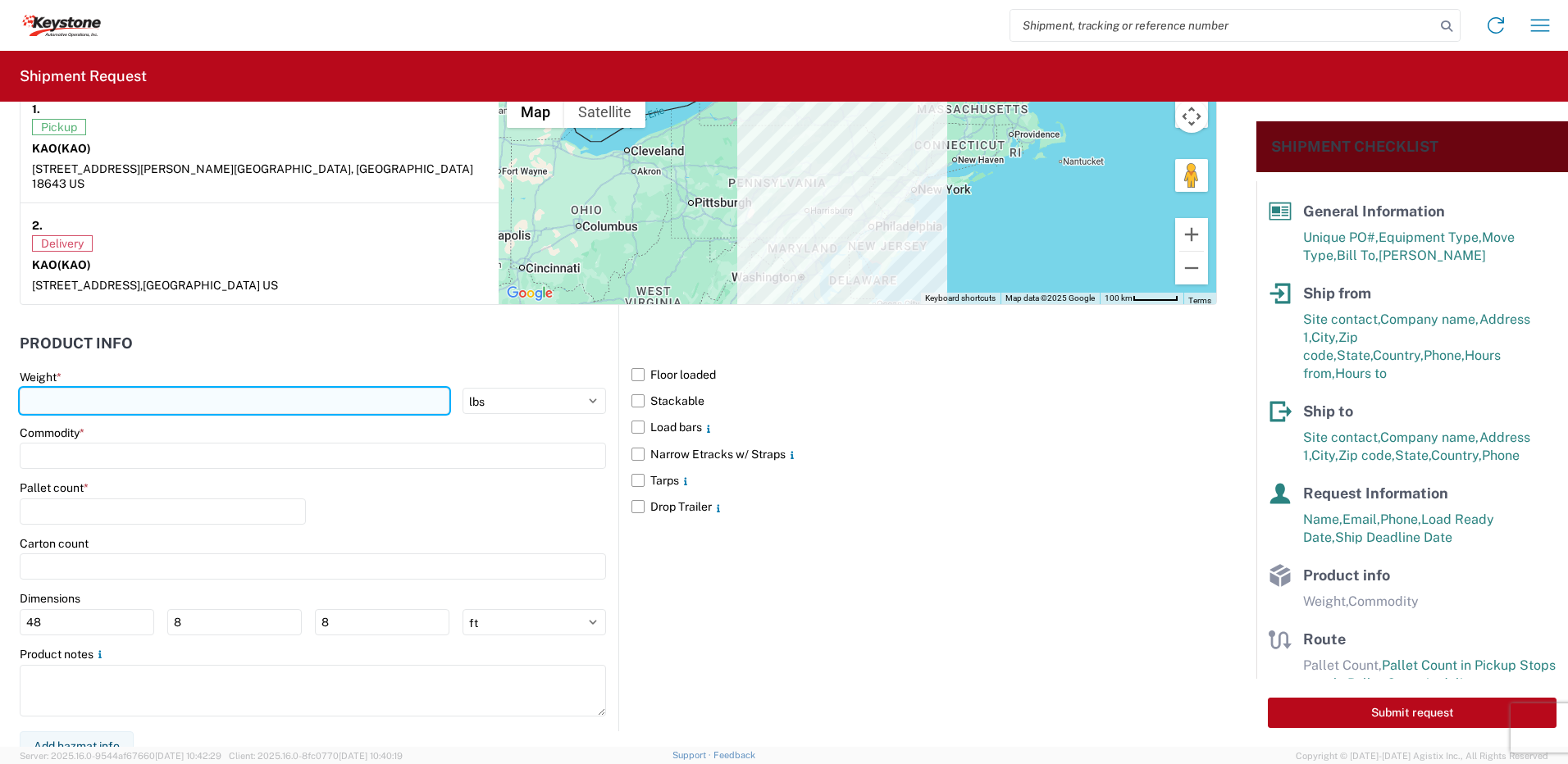
click at [114, 387] on input "number" at bounding box center [234, 400] width 430 height 27
type input "28000"
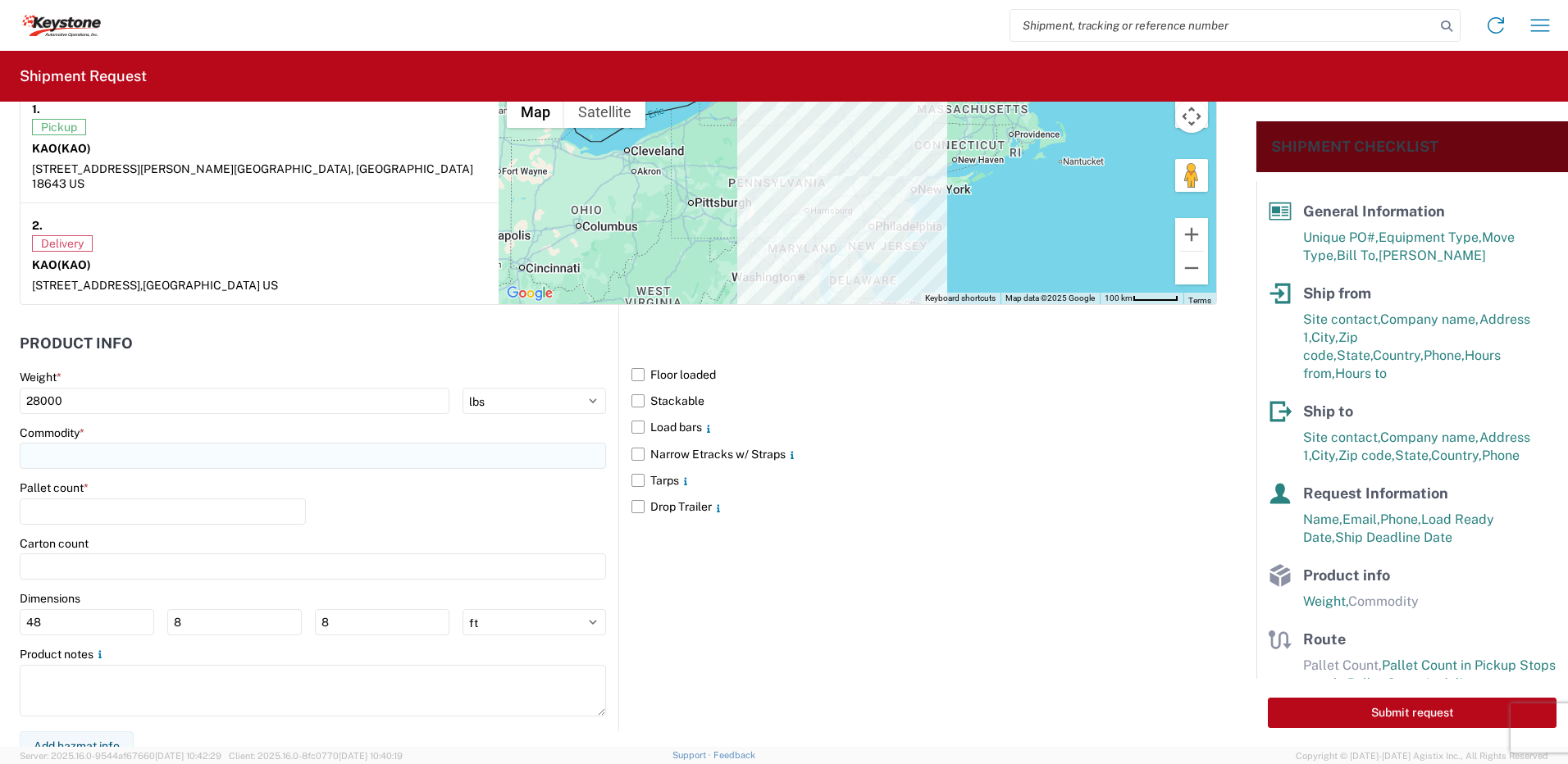
click at [99, 443] on input at bounding box center [312, 456] width 586 height 27
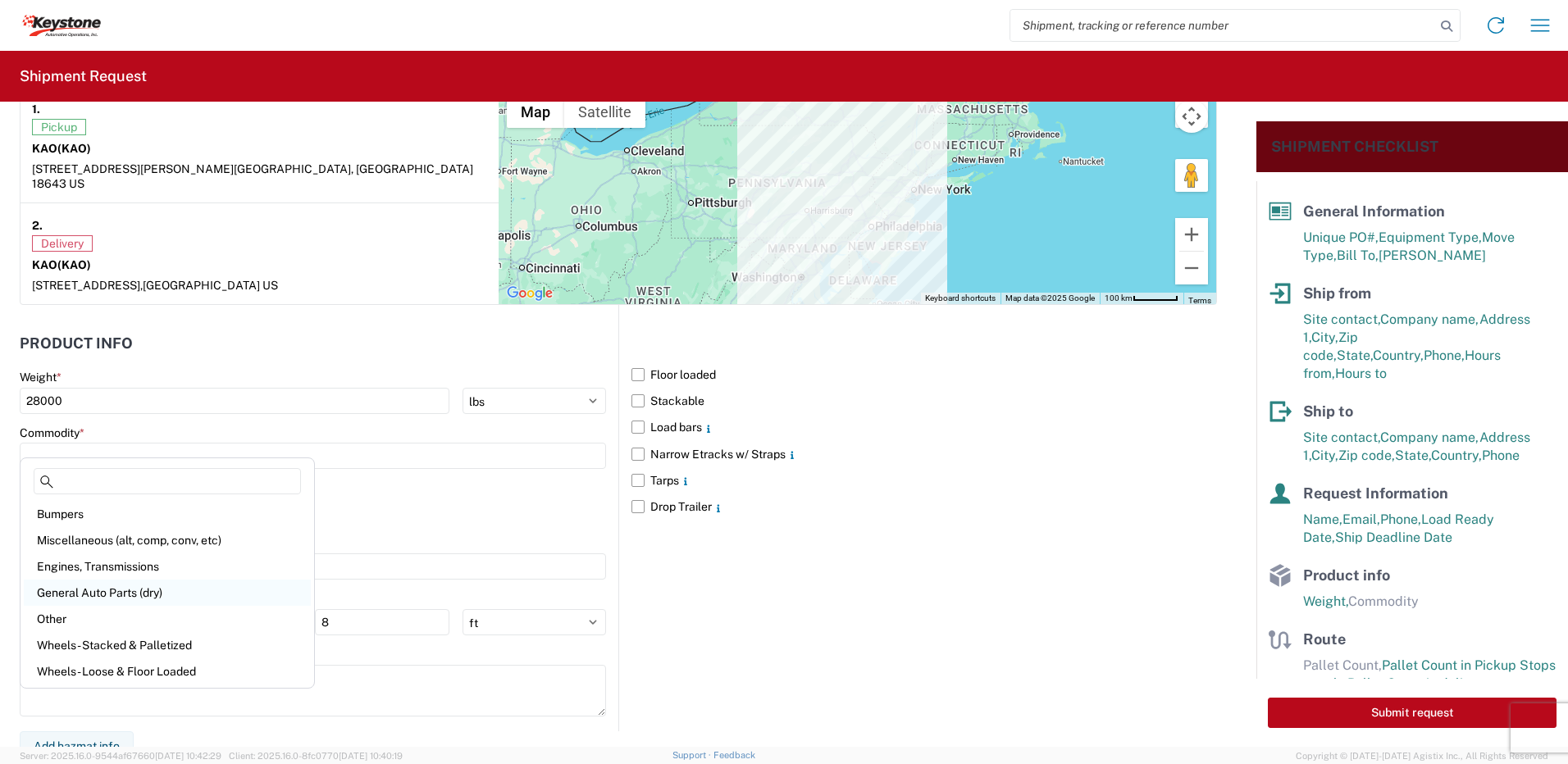
click at [130, 585] on div "General Auto Parts (dry)" at bounding box center [167, 592] width 287 height 27
type input "General Auto Parts (dry)"
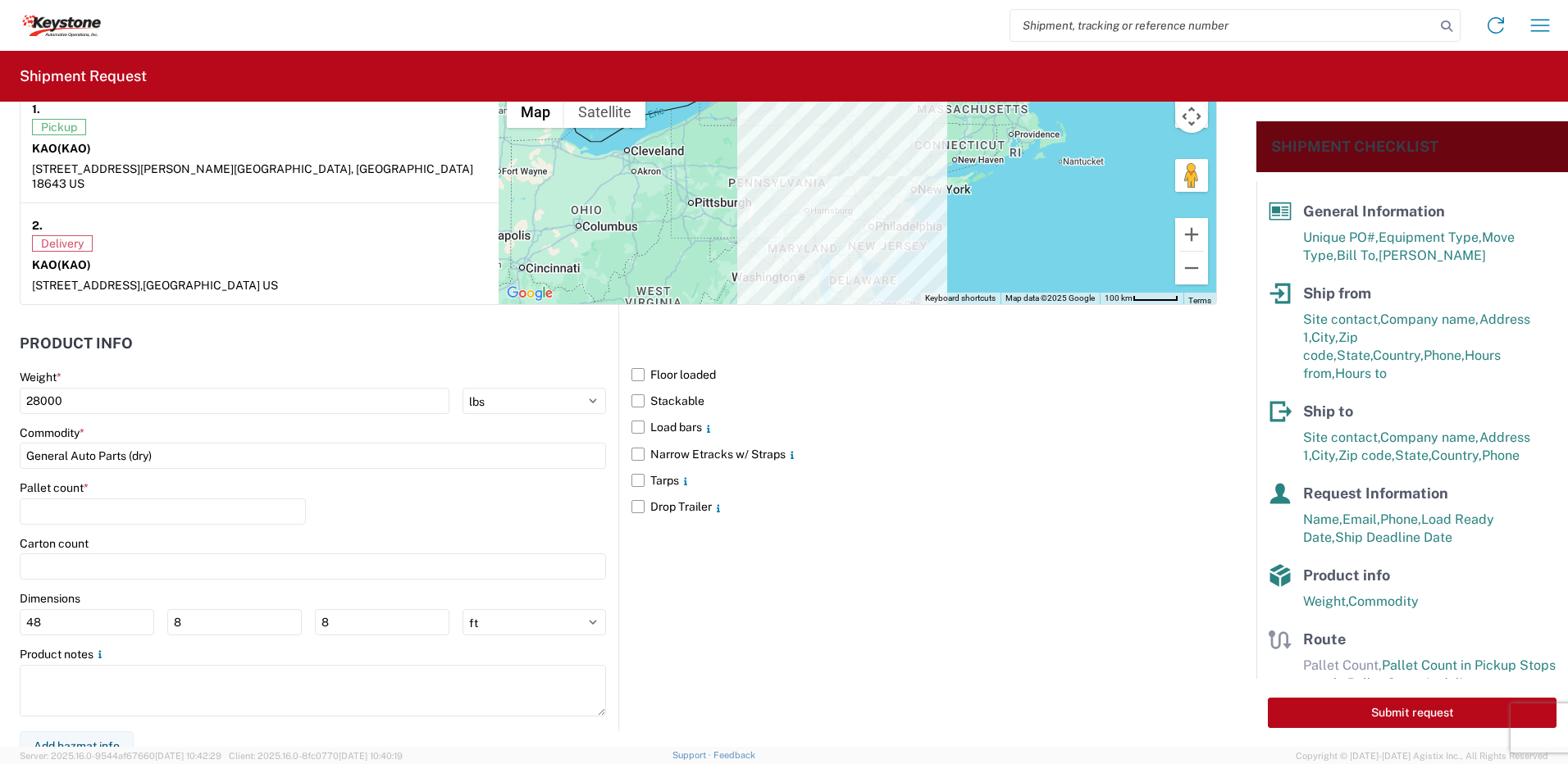
click at [92, 511] on agx-form-control-wrapper-v2 "Pallet count *" at bounding box center [163, 508] width 287 height 55
click at [90, 498] on input "number" at bounding box center [163, 511] width 287 height 27
type input "22"
click at [396, 480] on div "Pallet count * 22" at bounding box center [312, 508] width 586 height 55
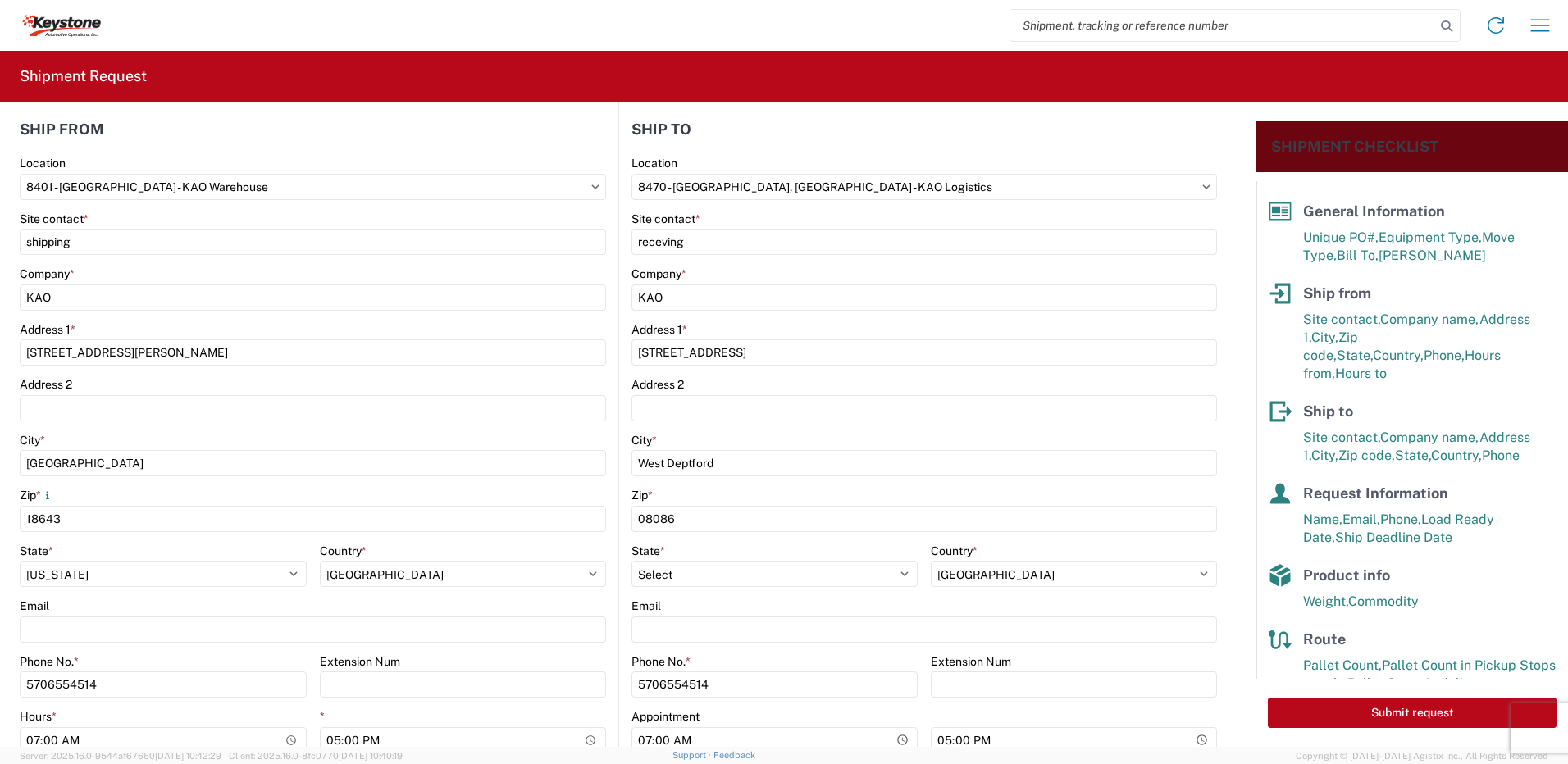
scroll to position [0, 0]
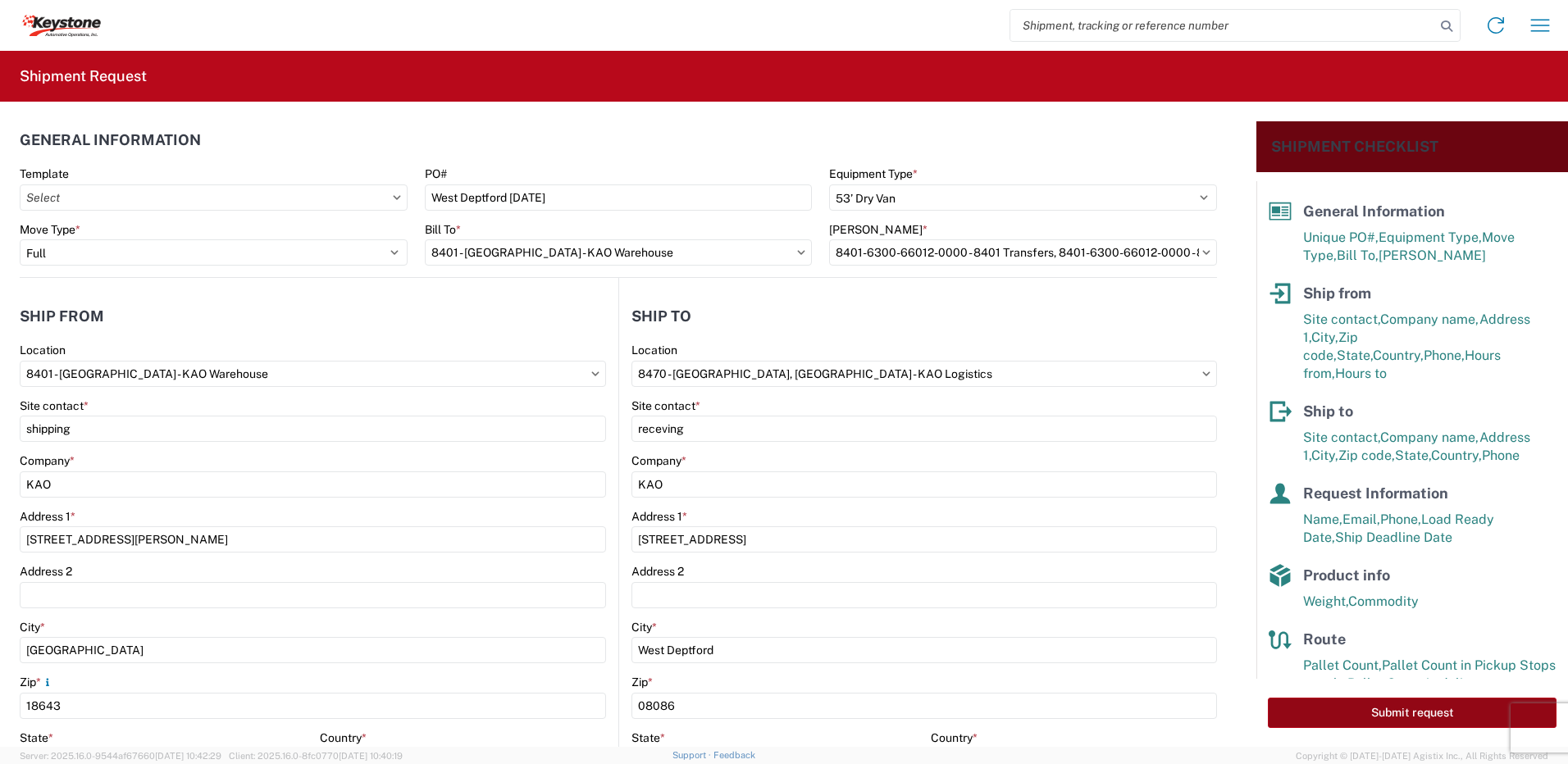
click at [1427, 715] on button "Submit request" at bounding box center [1412, 713] width 289 height 31
select select "US"
